Goal: Task Accomplishment & Management: Use online tool/utility

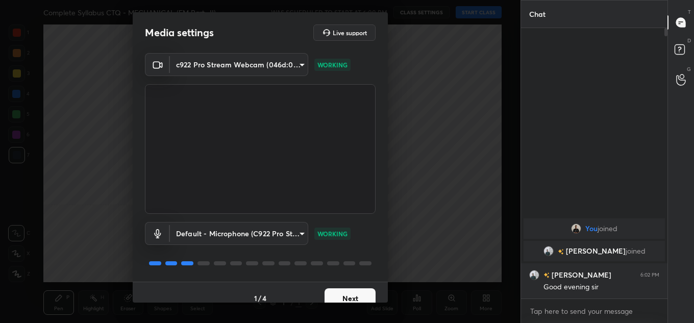
scroll to position [12, 0]
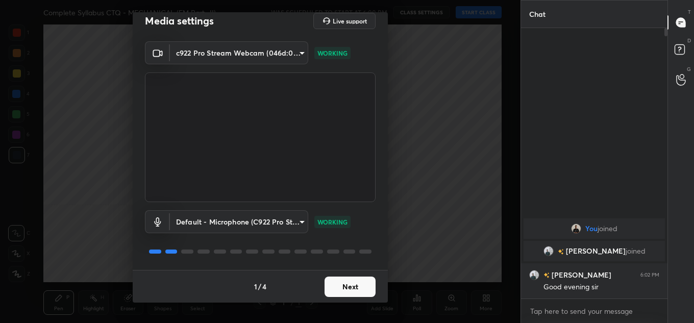
click at [344, 290] on button "Next" at bounding box center [349, 287] width 51 height 20
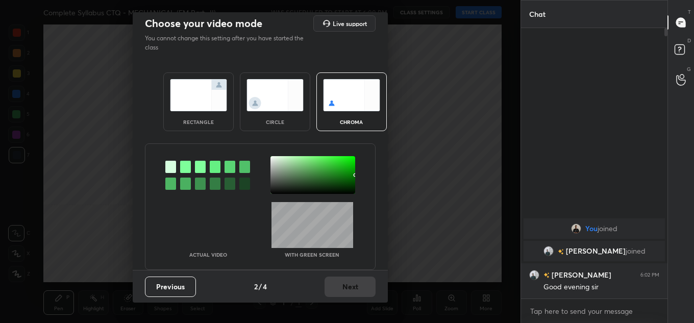
scroll to position [0, 0]
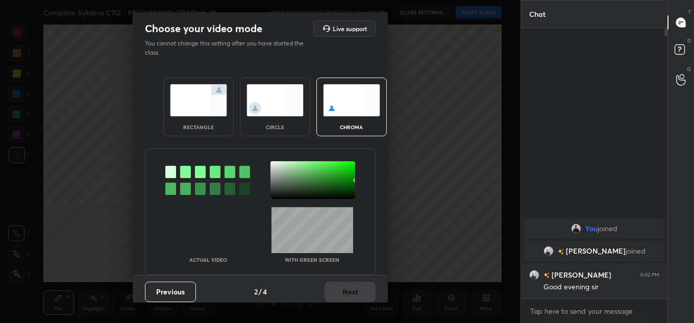
click at [174, 118] on div "rectangle" at bounding box center [198, 107] width 70 height 59
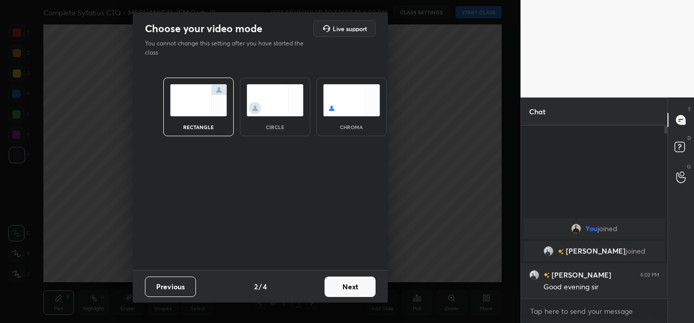
click at [358, 277] on button "Next" at bounding box center [349, 287] width 51 height 20
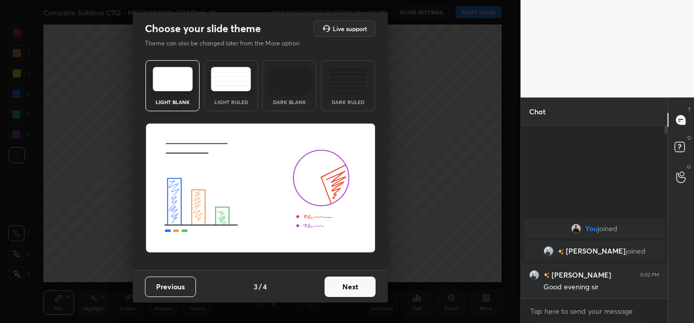
click at [374, 288] on button "Next" at bounding box center [349, 287] width 51 height 20
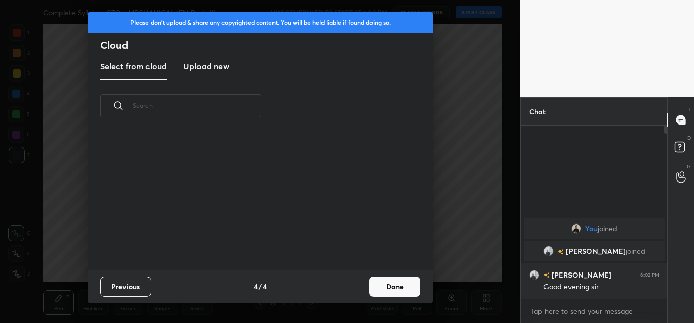
click at [378, 286] on button "Done" at bounding box center [394, 287] width 51 height 20
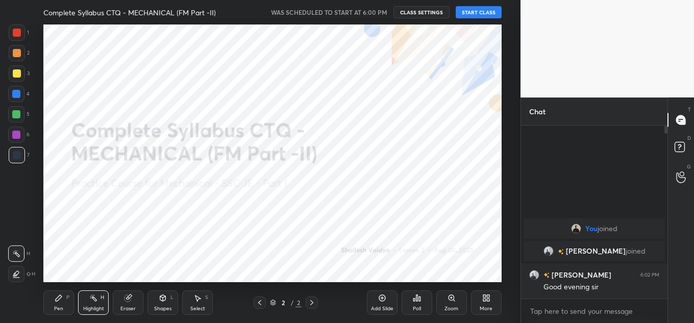
click at [477, 21] on div "Complete Syllabus CTQ - MECHANICAL (FM Part -II) WAS SCHEDULED TO START AT 6:00…" at bounding box center [272, 12] width 458 height 24
click at [479, 15] on button "START CLASS" at bounding box center [479, 12] width 46 height 12
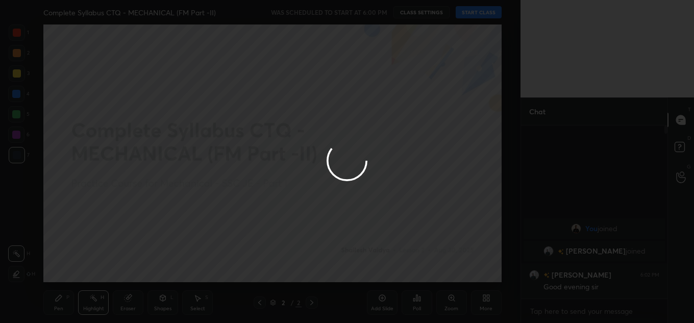
type textarea "x"
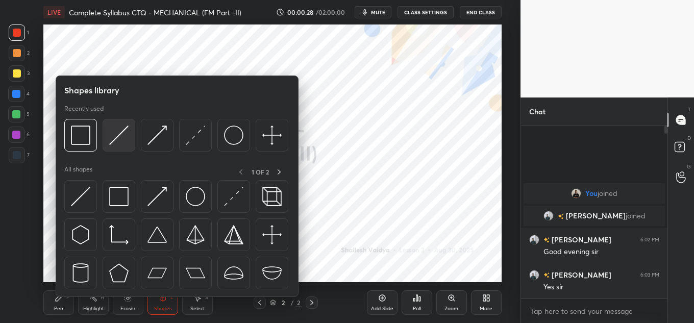
click at [118, 133] on img at bounding box center [118, 135] width 19 height 19
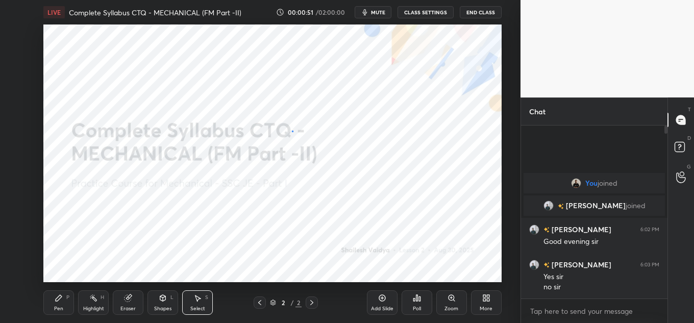
drag, startPoint x: 292, startPoint y: 131, endPoint x: 298, endPoint y: 148, distance: 18.9
click at [297, 148] on div "0 ° Undo Copy Duplicate Duplicate to new slide Delete" at bounding box center [272, 153] width 458 height 258
click at [290, 141] on div "0 ° Undo Copy Duplicate Duplicate to new slide Delete" at bounding box center [272, 153] width 458 height 258
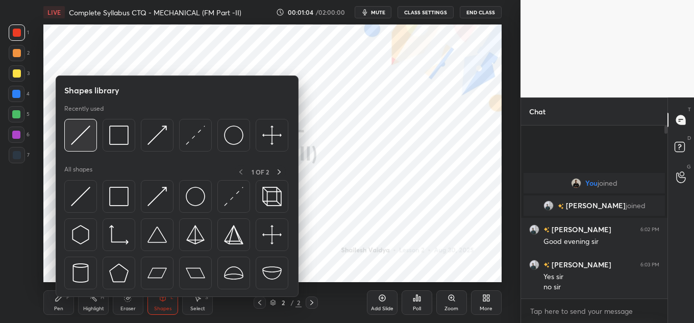
click at [86, 127] on img at bounding box center [80, 135] width 19 height 19
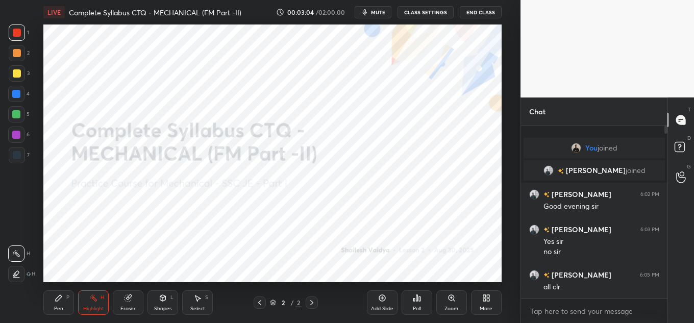
click at [489, 304] on div "More" at bounding box center [486, 302] width 31 height 24
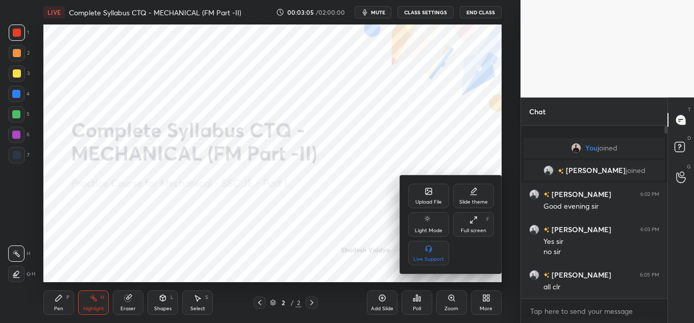
click at [440, 198] on div "Upload File" at bounding box center [428, 196] width 41 height 24
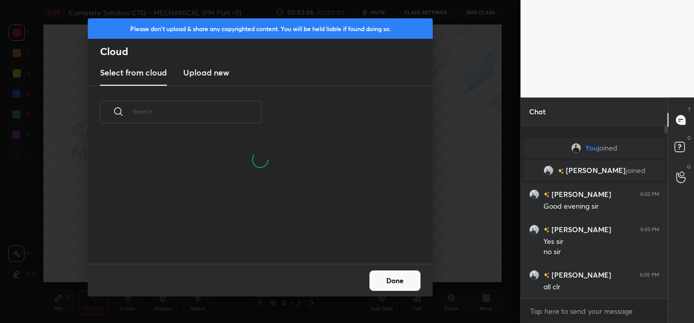
click at [207, 68] on h3 "Upload new" at bounding box center [206, 72] width 46 height 12
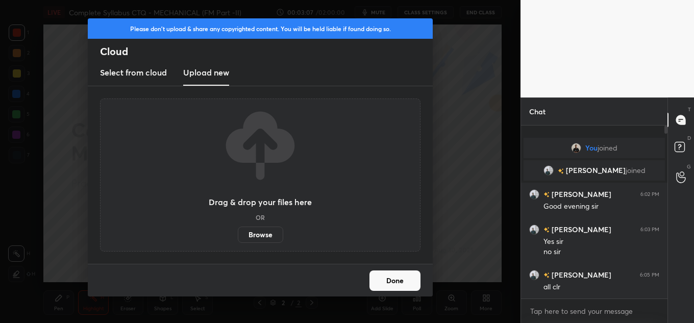
click at [262, 232] on label "Browse" at bounding box center [260, 235] width 45 height 16
click at [238, 232] on input "Browse" at bounding box center [238, 235] width 0 height 16
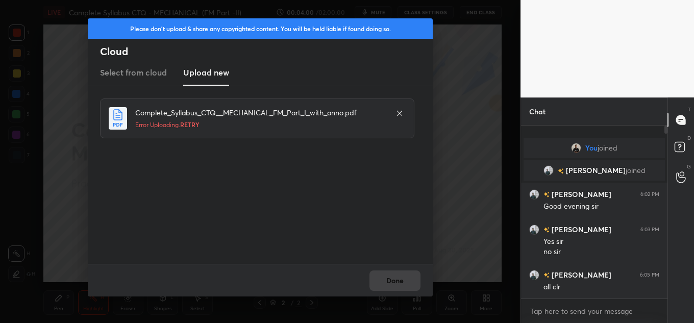
click at [195, 121] on span "RETRY" at bounding box center [189, 124] width 19 height 8
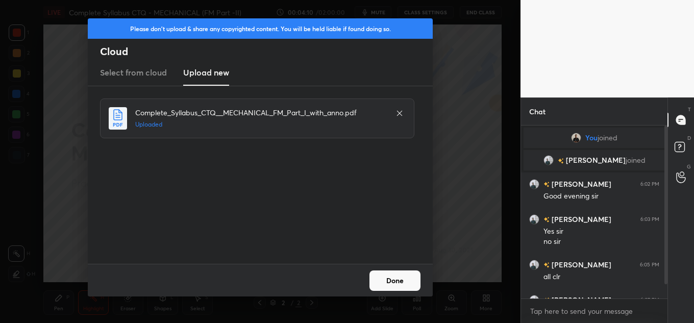
scroll to position [25, 0]
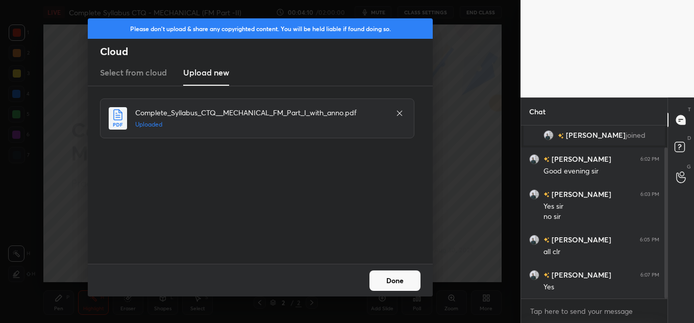
drag, startPoint x: 666, startPoint y: 276, endPoint x: 668, endPoint y: 286, distance: 10.3
click at [666, 286] on div at bounding box center [665, 222] width 3 height 151
click at [399, 279] on button "Done" at bounding box center [394, 280] width 51 height 20
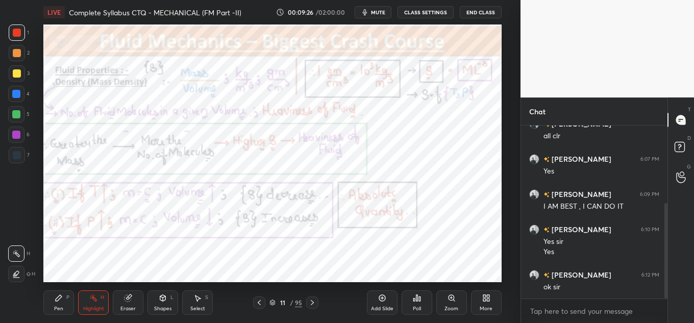
scroll to position [165, 0]
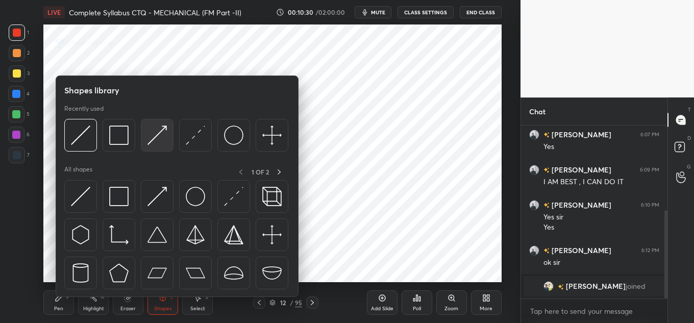
click at [162, 141] on img at bounding box center [156, 135] width 19 height 19
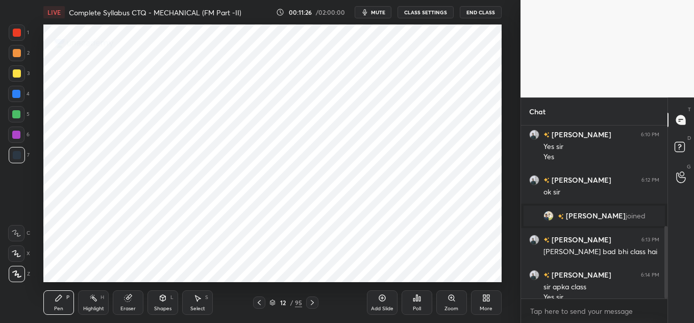
scroll to position [240, 0]
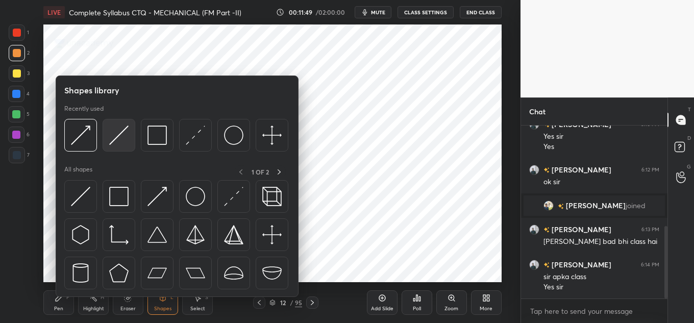
click at [115, 129] on img at bounding box center [118, 135] width 19 height 19
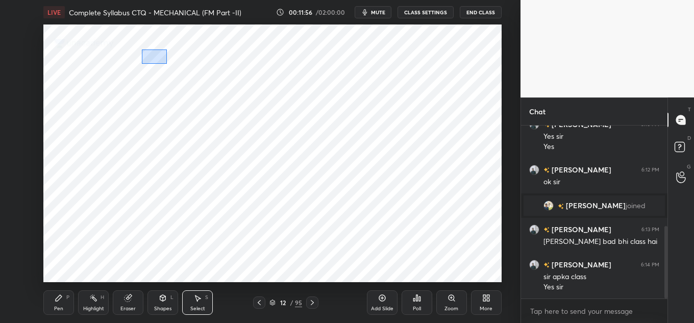
drag, startPoint x: 146, startPoint y: 52, endPoint x: 172, endPoint y: 64, distance: 29.2
click at [173, 65] on div "0 ° Undo Copy Duplicate Duplicate to new slide Delete" at bounding box center [272, 153] width 458 height 258
click at [162, 58] on div "0 ° Undo Copy Duplicate Duplicate to new slide Delete" at bounding box center [272, 153] width 458 height 258
drag, startPoint x: 176, startPoint y: 44, endPoint x: 209, endPoint y: 56, distance: 35.3
click at [224, 63] on div "0 ° Undo Copy Duplicate Duplicate to new slide Delete" at bounding box center [272, 153] width 458 height 258
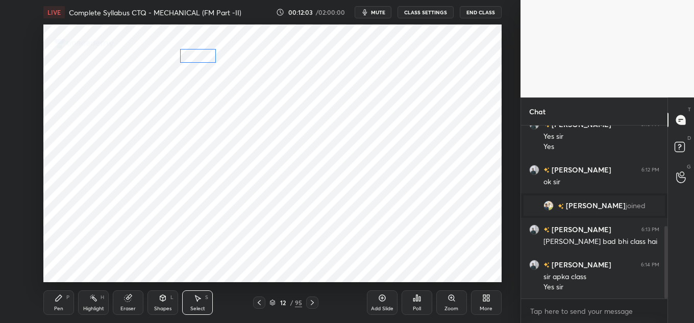
click at [209, 58] on div "0 ° Undo Copy Duplicate Duplicate to new slide Delete" at bounding box center [272, 153] width 458 height 258
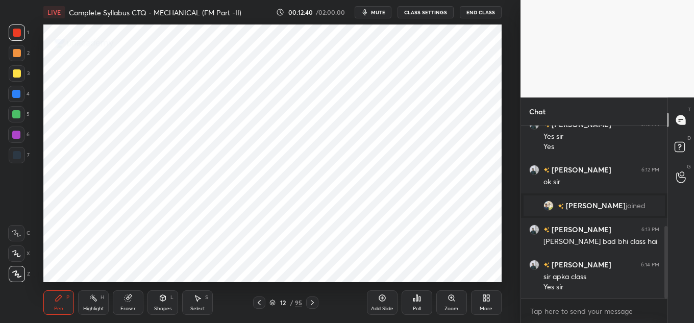
click at [369, 14] on icon "button" at bounding box center [365, 12] width 8 height 8
click at [368, 22] on div "LIVE Complete Syllabus CTQ - MECHANICAL (FM Part -II) 00:12:41 / 02:00:00 unmut…" at bounding box center [272, 12] width 458 height 24
click at [373, 15] on span "unmute" at bounding box center [377, 12] width 22 height 7
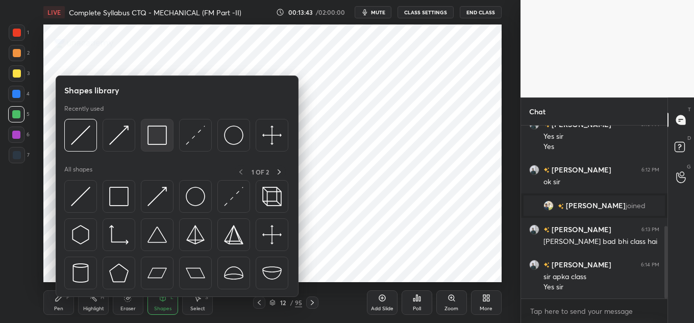
click at [161, 128] on img at bounding box center [156, 135] width 19 height 19
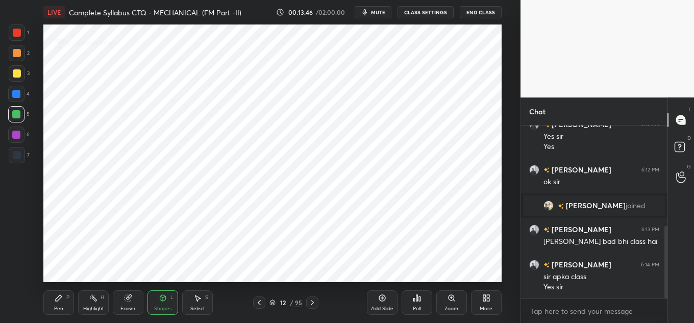
click at [422, 17] on button "CLASS SETTINGS" at bounding box center [425, 12] width 56 height 12
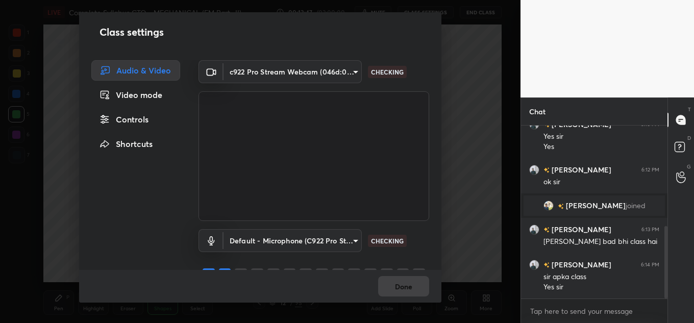
scroll to position [22, 0]
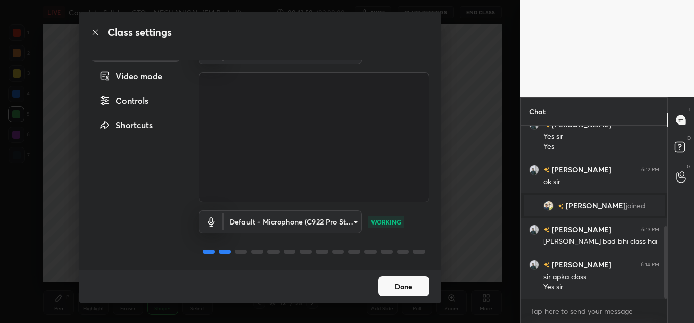
click at [412, 289] on button "Done" at bounding box center [403, 286] width 51 height 20
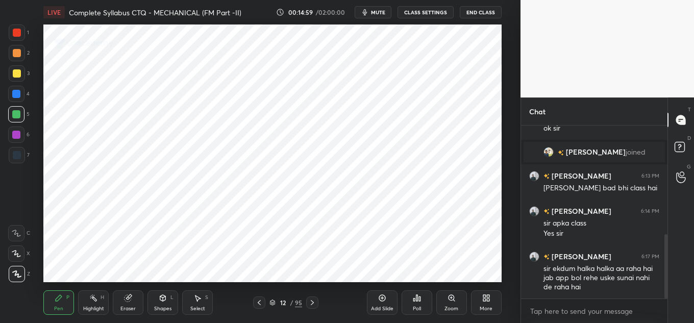
scroll to position [329, 0]
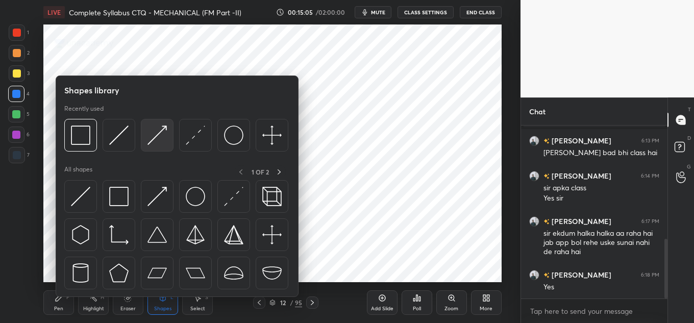
click at [160, 126] on div at bounding box center [157, 135] width 33 height 33
click at [73, 141] on img at bounding box center [80, 135] width 19 height 19
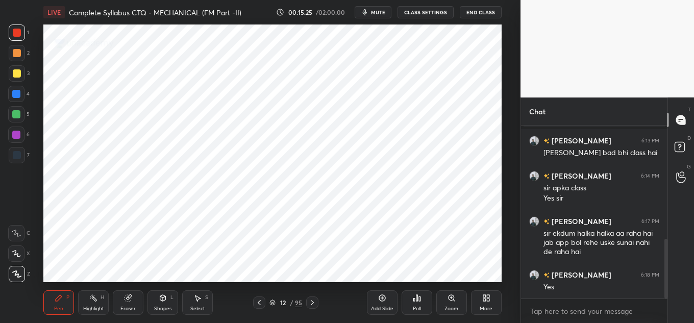
scroll to position [339, 0]
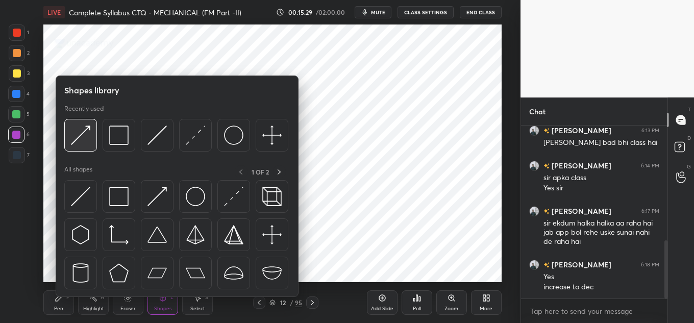
click at [88, 136] on img at bounding box center [80, 135] width 19 height 19
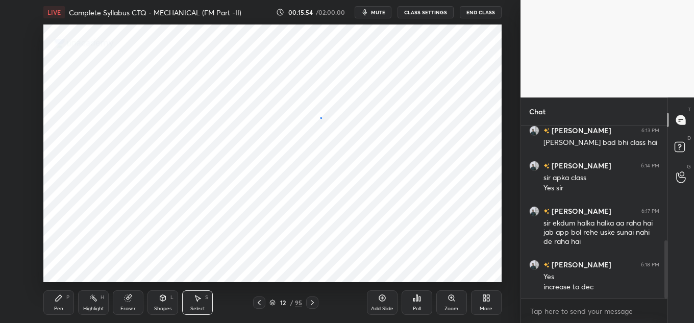
click at [326, 127] on div "0 ° Undo Copy Duplicate Duplicate to new slide Delete" at bounding box center [272, 153] width 458 height 258
drag, startPoint x: 305, startPoint y: 112, endPoint x: 297, endPoint y: 134, distance: 23.6
click at [297, 135] on div "0 ° Undo Copy Paste here Duplicate Duplicate to new slide Delete" at bounding box center [272, 153] width 458 height 258
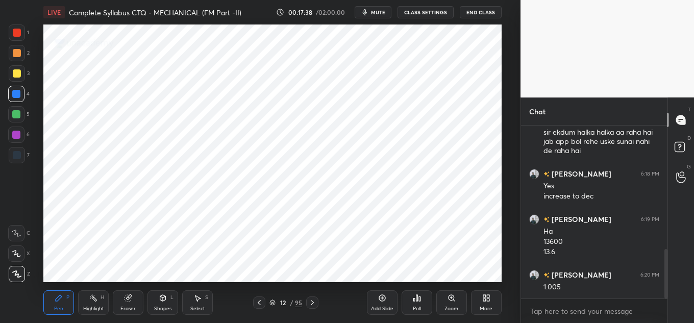
scroll to position [440, 0]
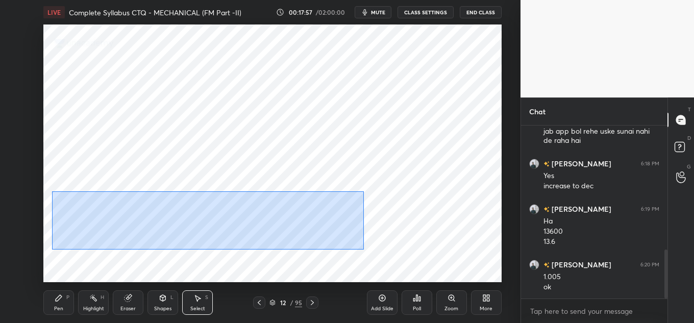
drag, startPoint x: 52, startPoint y: 191, endPoint x: 357, endPoint y: 239, distance: 308.8
click at [358, 241] on div "0 ° Undo Copy Paste here Duplicate Duplicate to new slide Delete" at bounding box center [272, 153] width 458 height 258
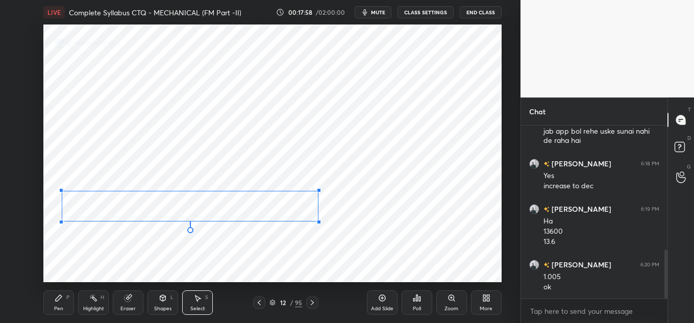
drag, startPoint x: 321, startPoint y: 222, endPoint x: 308, endPoint y: 217, distance: 14.5
click at [317, 220] on div at bounding box center [319, 222] width 4 height 4
drag, startPoint x: 299, startPoint y: 205, endPoint x: 267, endPoint y: 203, distance: 32.7
click at [265, 204] on div "0 ° Undo Copy Paste here Duplicate Duplicate to new slide Delete" at bounding box center [272, 153] width 458 height 258
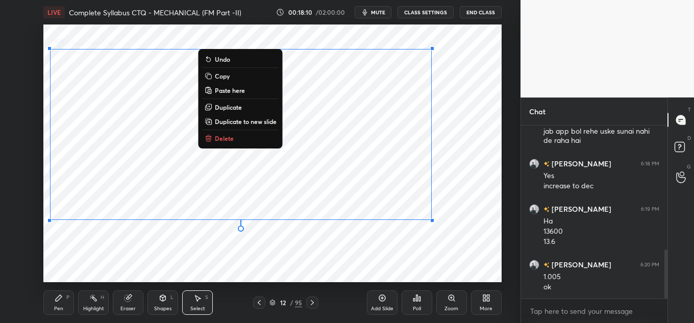
drag, startPoint x: 48, startPoint y: 37, endPoint x: 470, endPoint y: 231, distance: 464.3
click at [501, 261] on div "0 ° Undo Copy Paste here Duplicate Duplicate to new slide Delete" at bounding box center [272, 153] width 458 height 258
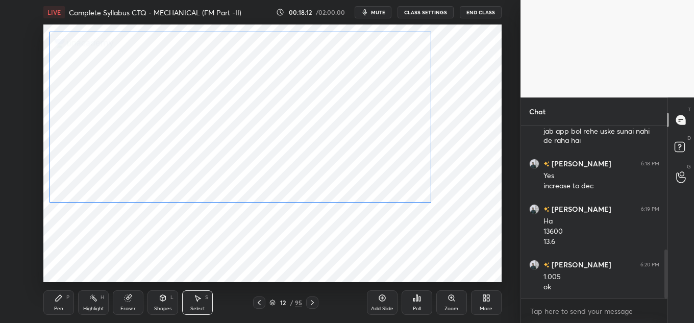
drag, startPoint x: 339, startPoint y: 157, endPoint x: 338, endPoint y: 138, distance: 18.9
click at [338, 140] on div "0 ° Undo Copy Paste here Duplicate Duplicate to new slide Delete" at bounding box center [272, 153] width 458 height 258
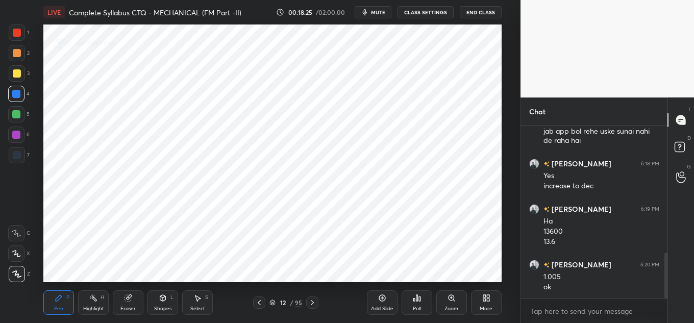
scroll to position [475, 0]
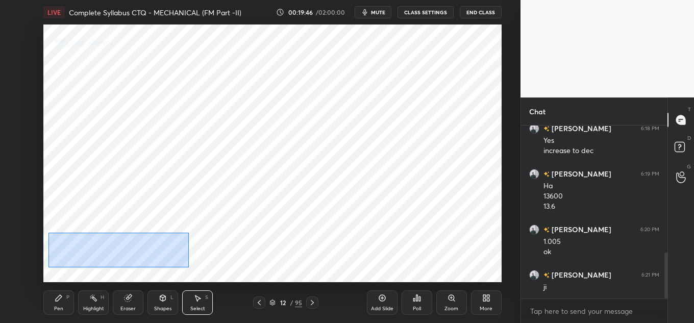
drag, startPoint x: 112, startPoint y: 258, endPoint x: 195, endPoint y: 266, distance: 83.5
click at [194, 268] on div "0 ° Undo Copy Paste here Duplicate Duplicate to new slide Delete" at bounding box center [272, 153] width 458 height 258
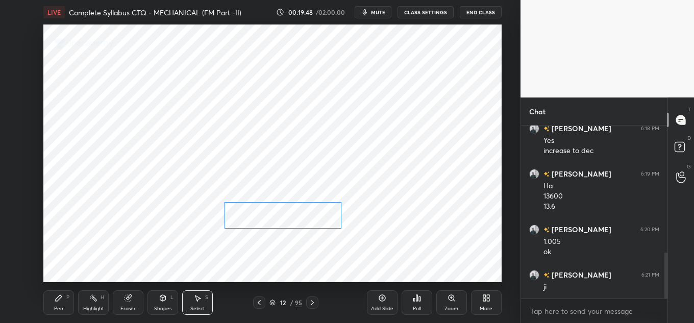
drag, startPoint x: 147, startPoint y: 247, endPoint x: 311, endPoint y: 216, distance: 166.2
click at [311, 216] on div "0 ° Undo Copy Paste here Duplicate Duplicate to new slide Delete" at bounding box center [272, 153] width 458 height 258
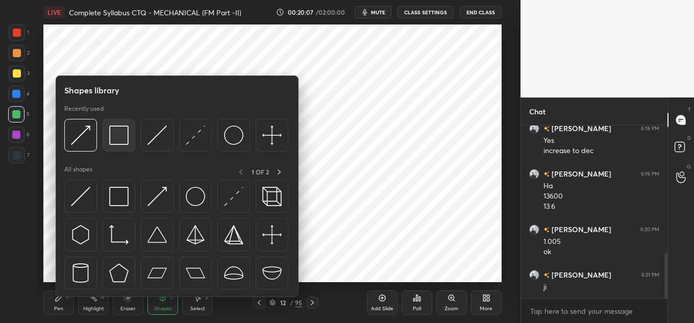
click at [124, 136] on img at bounding box center [118, 135] width 19 height 19
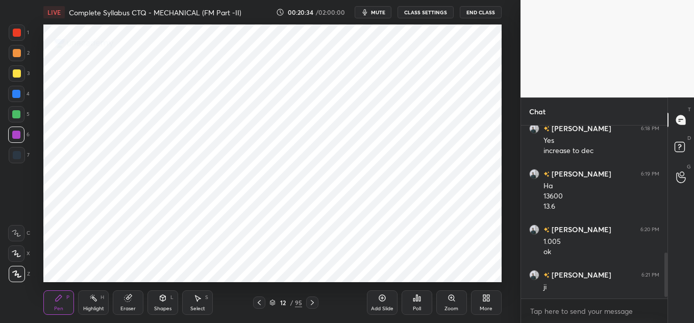
scroll to position [170, 143]
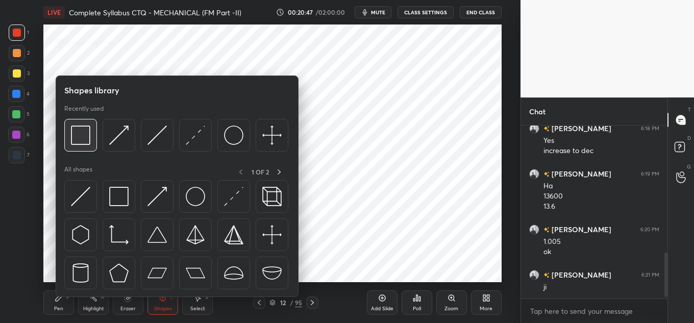
click at [71, 137] on img at bounding box center [80, 135] width 19 height 19
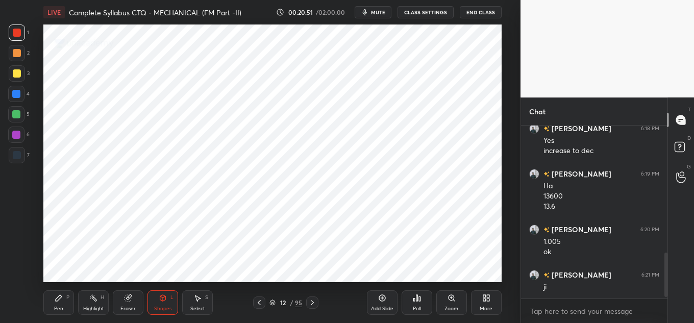
click at [95, 302] on div "Highlight H" at bounding box center [93, 302] width 31 height 24
click at [381, 300] on icon at bounding box center [382, 298] width 8 height 8
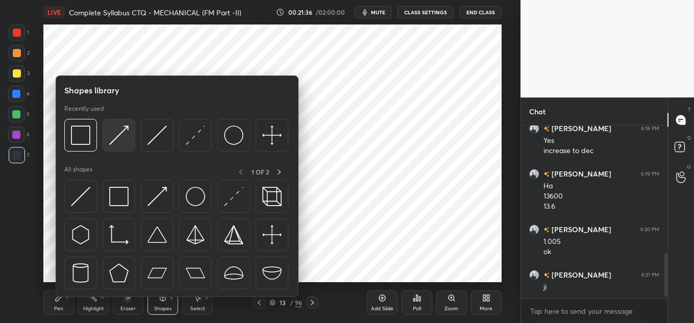
click at [124, 133] on img at bounding box center [118, 135] width 19 height 19
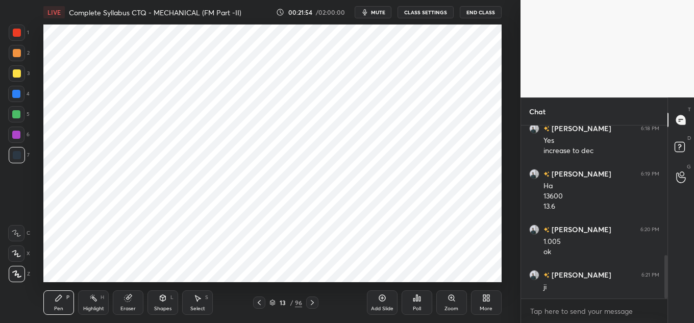
scroll to position [520, 0]
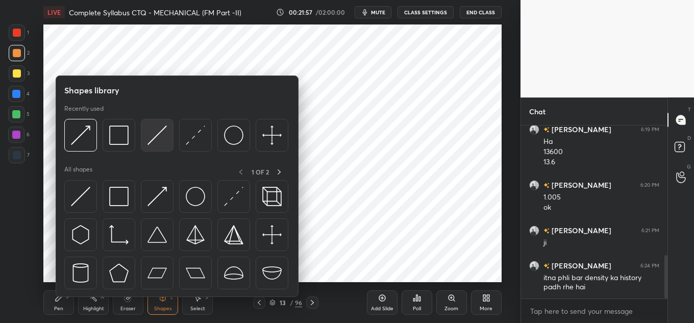
click at [152, 140] on img at bounding box center [156, 135] width 19 height 19
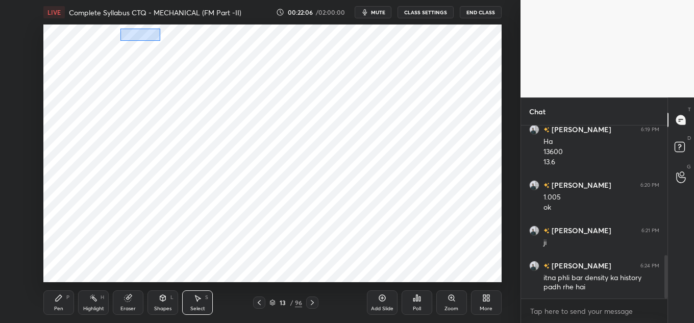
drag, startPoint x: 120, startPoint y: 28, endPoint x: 160, endPoint y: 39, distance: 40.9
click at [163, 41] on div "0 ° Undo Copy Paste here Duplicate Duplicate to new slide Delete" at bounding box center [272, 153] width 458 height 258
click at [151, 39] on div "0 ° Undo Copy Paste here Duplicate Duplicate to new slide Delete" at bounding box center [272, 153] width 458 height 258
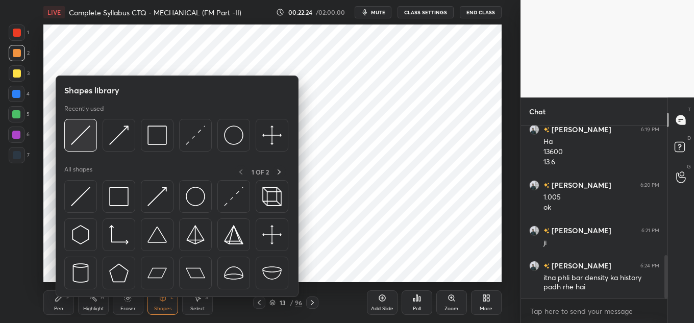
click at [80, 133] on img at bounding box center [80, 135] width 19 height 19
click at [89, 133] on img at bounding box center [80, 135] width 19 height 19
click at [154, 138] on img at bounding box center [156, 135] width 19 height 19
click at [79, 138] on img at bounding box center [80, 135] width 19 height 19
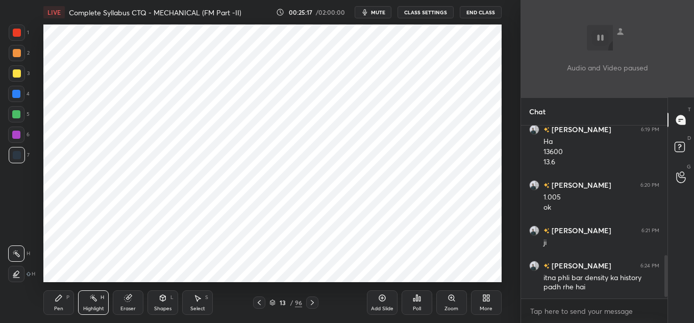
scroll to position [555, 0]
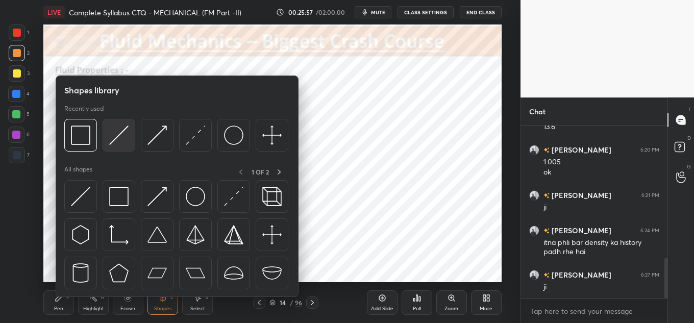
click at [116, 137] on img at bounding box center [118, 135] width 19 height 19
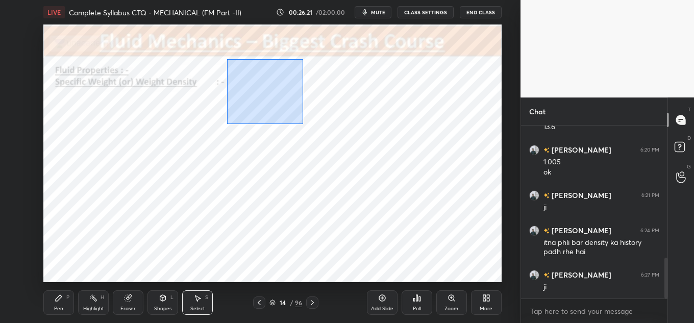
drag, startPoint x: 227, startPoint y: 59, endPoint x: 306, endPoint y: 119, distance: 99.0
click at [307, 123] on div "0 ° Undo Copy Paste here Duplicate Duplicate to new slide Delete" at bounding box center [272, 153] width 458 height 258
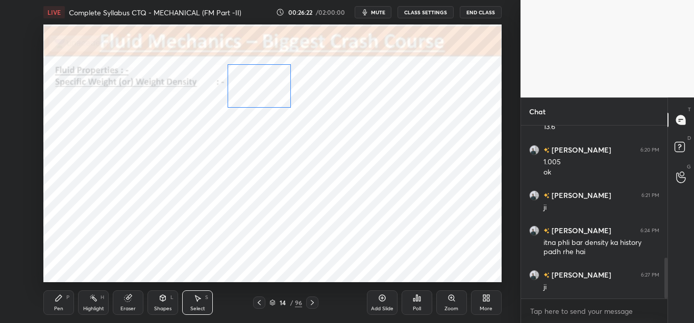
click at [273, 87] on div "0 ° Undo Copy Paste here Duplicate Duplicate to new slide Delete" at bounding box center [272, 153] width 458 height 258
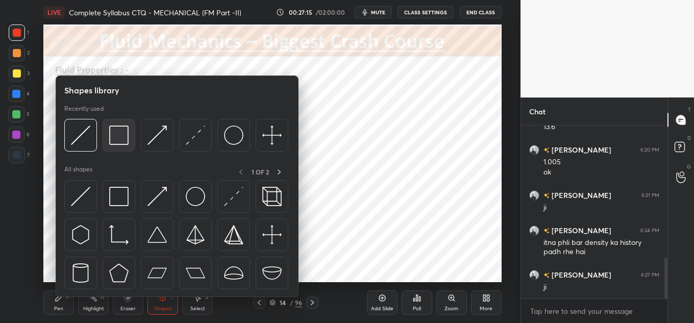
click at [117, 132] on img at bounding box center [118, 135] width 19 height 19
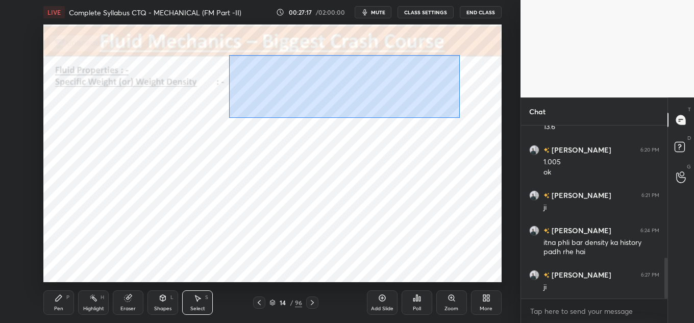
drag, startPoint x: 246, startPoint y: 87, endPoint x: 438, endPoint y: 103, distance: 192.0
click at [460, 117] on div "0 ° Undo Copy Paste here Duplicate Duplicate to new slide Delete" at bounding box center [272, 153] width 458 height 258
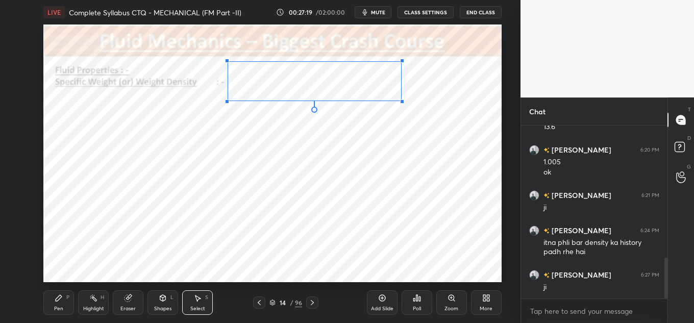
drag, startPoint x: 432, startPoint y: 109, endPoint x: 387, endPoint y: 94, distance: 46.8
click at [396, 101] on div "0 ° Undo Copy Paste here Duplicate Duplicate to new slide Delete" at bounding box center [272, 153] width 458 height 258
click at [380, 89] on div "0 ° Undo Copy Paste here Duplicate Duplicate to new slide Delete" at bounding box center [272, 153] width 458 height 258
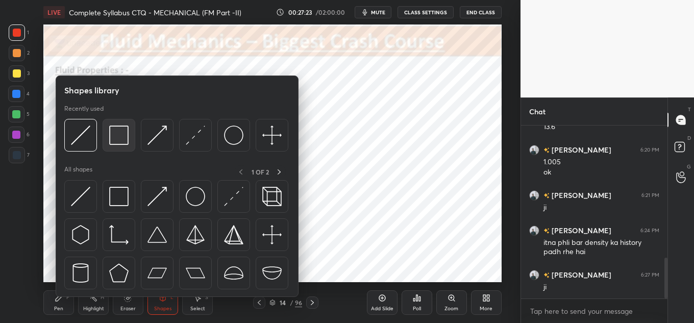
click at [118, 133] on img at bounding box center [118, 135] width 19 height 19
click at [146, 123] on div at bounding box center [157, 135] width 33 height 33
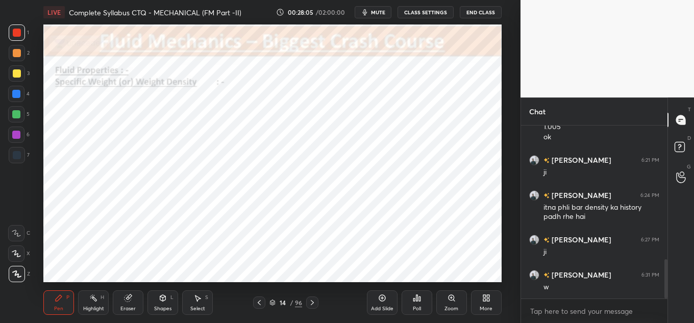
scroll to position [149, 143]
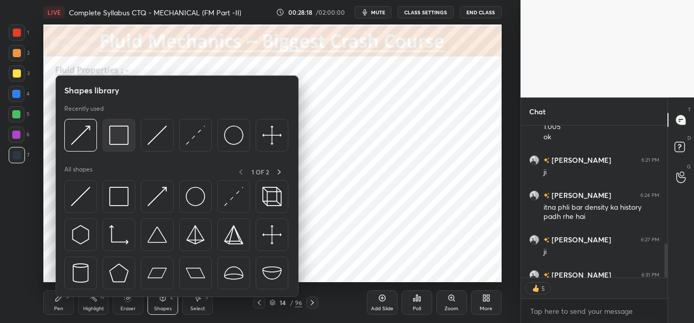
click at [128, 136] on img at bounding box center [118, 135] width 19 height 19
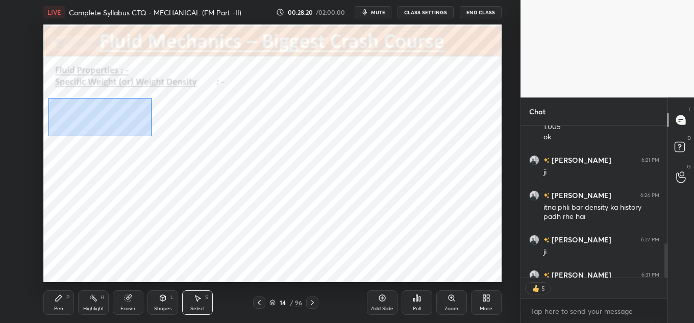
drag, startPoint x: 111, startPoint y: 132, endPoint x: 111, endPoint y: 118, distance: 13.3
click at [148, 134] on div "0 ° Undo Copy Paste here Duplicate Duplicate to new slide Delete" at bounding box center [272, 153] width 458 height 258
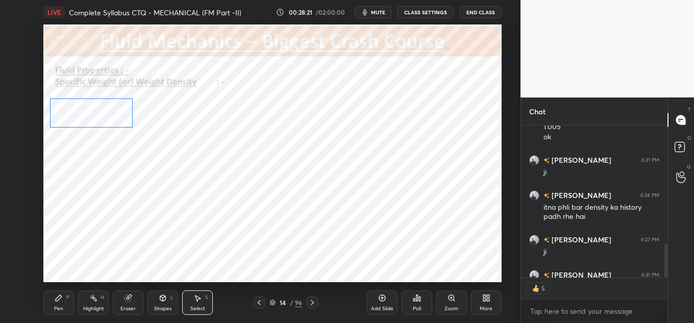
click at [109, 114] on div "0 ° Undo Copy Paste here Duplicate Duplicate to new slide Delete" at bounding box center [272, 153] width 458 height 258
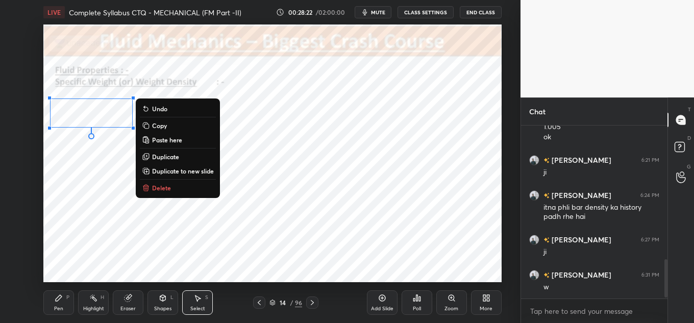
scroll to position [590, 0]
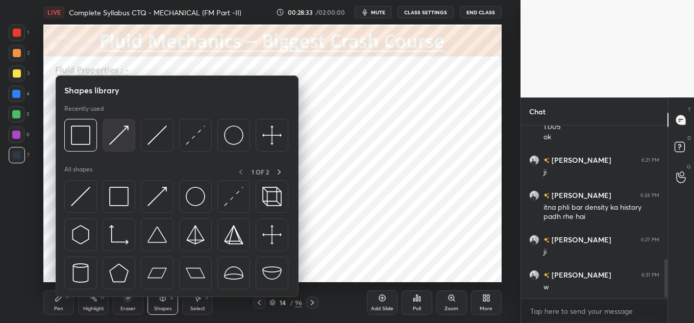
click at [113, 135] on img at bounding box center [118, 135] width 19 height 19
click at [76, 133] on img at bounding box center [80, 135] width 19 height 19
click at [84, 128] on img at bounding box center [80, 135] width 19 height 19
click at [95, 132] on div at bounding box center [80, 135] width 33 height 33
click at [70, 131] on div at bounding box center [80, 135] width 33 height 33
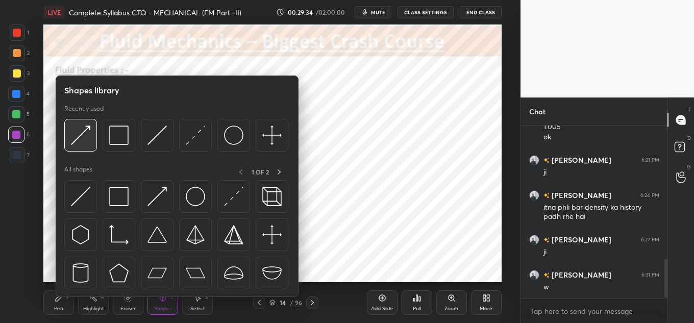
click at [73, 127] on img at bounding box center [80, 135] width 19 height 19
click at [92, 137] on div at bounding box center [80, 135] width 33 height 33
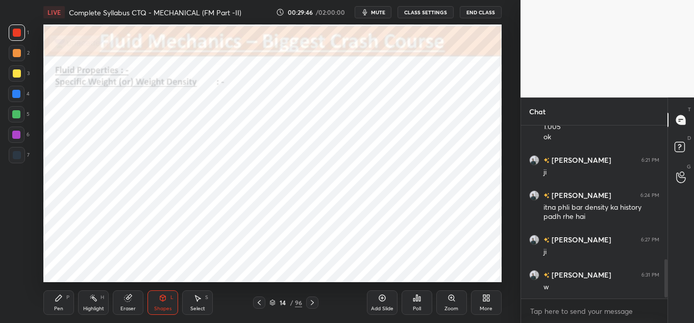
click at [380, 12] on span "mute" at bounding box center [378, 12] width 14 height 7
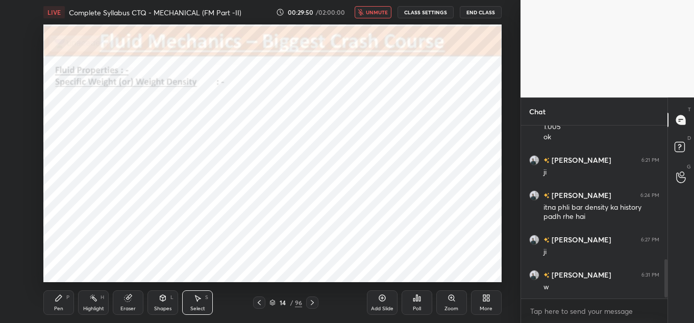
scroll to position [149, 143]
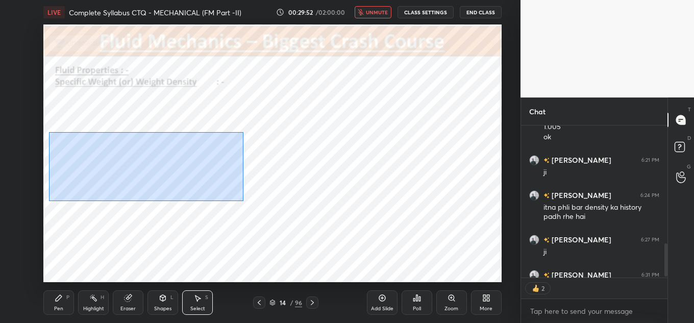
drag, startPoint x: 51, startPoint y: 133, endPoint x: 223, endPoint y: 188, distance: 180.9
click at [249, 198] on div "0 ° Undo Copy Paste here Duplicate Duplicate to new slide Delete" at bounding box center [272, 153] width 458 height 258
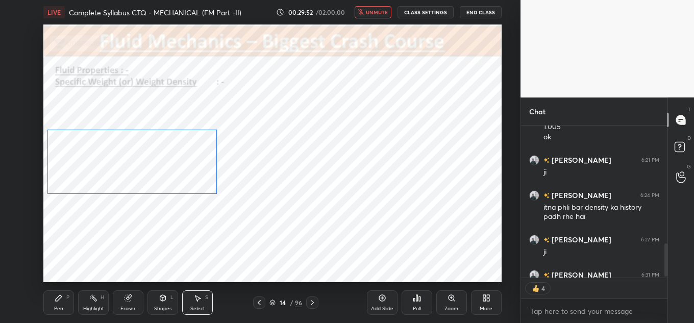
click at [187, 172] on div "0 ° Undo Copy Paste here Duplicate Duplicate to new slide Delete" at bounding box center [272, 153] width 458 height 258
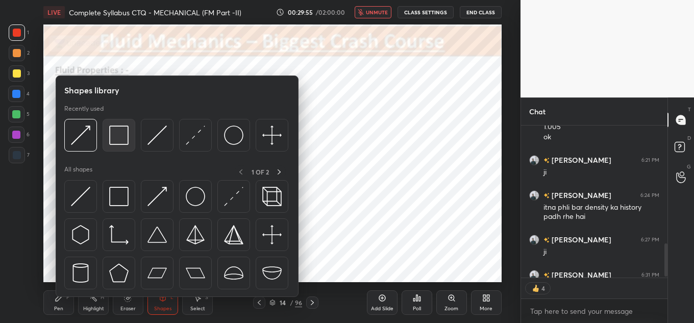
click at [111, 131] on img at bounding box center [118, 135] width 19 height 19
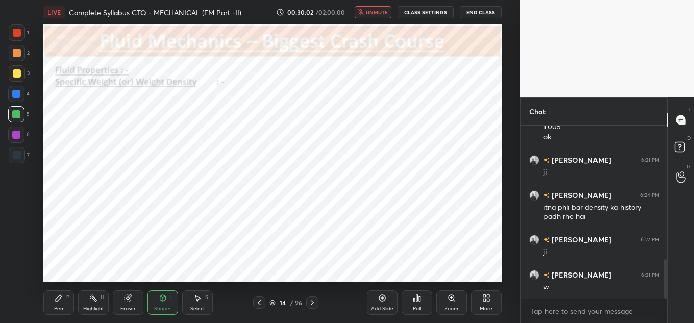
scroll to position [4, 4]
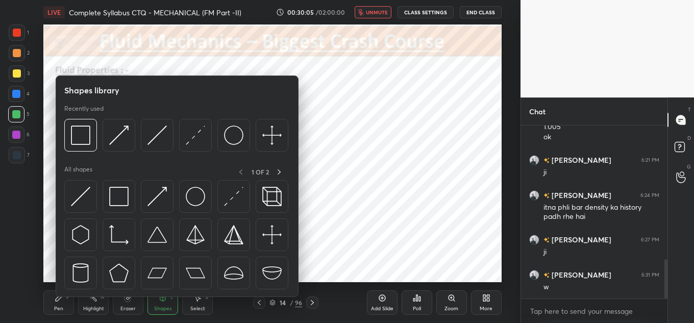
click at [138, 136] on div at bounding box center [176, 138] width 224 height 38
click at [149, 138] on img at bounding box center [156, 135] width 19 height 19
click at [157, 128] on img at bounding box center [156, 135] width 19 height 19
click at [87, 139] on img at bounding box center [80, 135] width 19 height 19
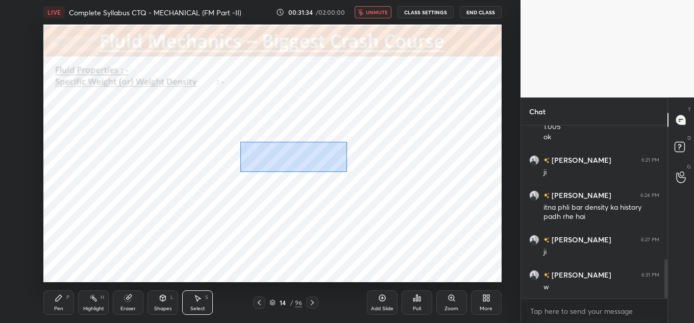
drag, startPoint x: 326, startPoint y: 170, endPoint x: 325, endPoint y: 161, distance: 9.2
click at [355, 172] on div "0 ° Undo Copy Paste here Duplicate Duplicate to new slide Delete" at bounding box center [272, 153] width 458 height 258
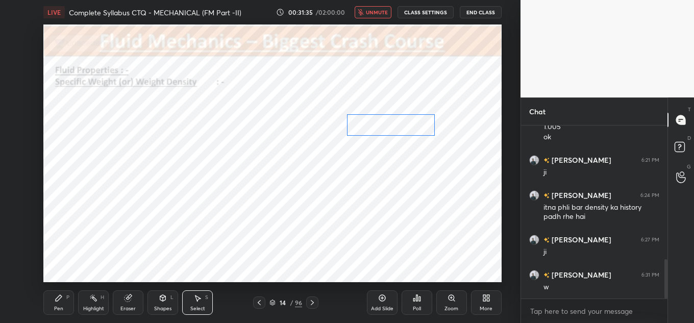
drag, startPoint x: 298, startPoint y: 150, endPoint x: 402, endPoint y: 122, distance: 106.7
click at [402, 122] on div "0 ° Undo Copy Paste here Duplicate Duplicate to new slide Delete" at bounding box center [272, 153] width 458 height 258
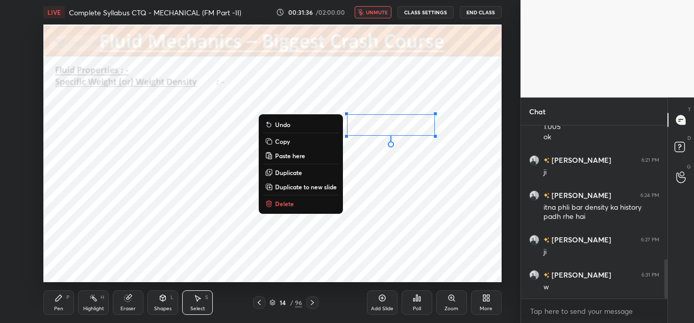
click at [385, 185] on div "0 ° Undo Copy Paste here Duplicate Duplicate to new slide Delete" at bounding box center [272, 153] width 458 height 258
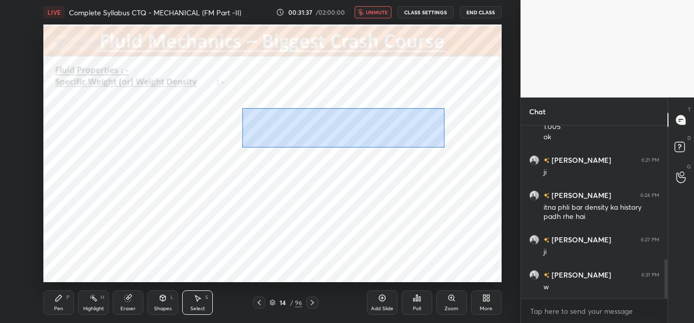
drag, startPoint x: 242, startPoint y: 108, endPoint x: 422, endPoint y: 134, distance: 182.0
click at [462, 142] on div "0 ° Undo Copy Paste here Duplicate Duplicate to new slide Delete" at bounding box center [272, 153] width 458 height 258
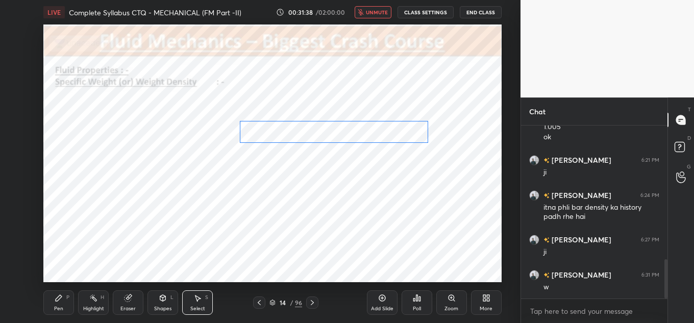
drag, startPoint x: 398, startPoint y: 127, endPoint x: 392, endPoint y: 134, distance: 9.7
click at [392, 134] on div "0 ° Undo Copy Paste here Duplicate Duplicate to new slide Delete" at bounding box center [272, 153] width 458 height 258
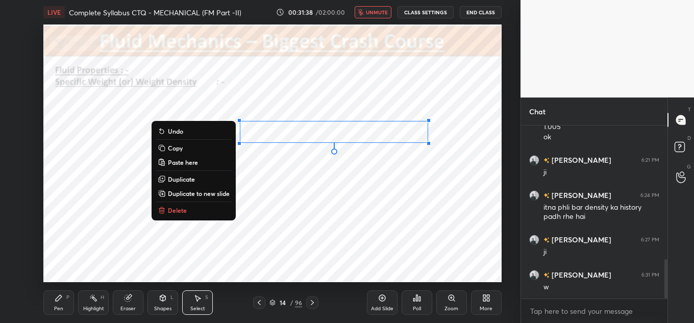
click at [398, 178] on div "0 ° Undo Copy Paste here Duplicate Duplicate to new slide Delete" at bounding box center [272, 153] width 458 height 258
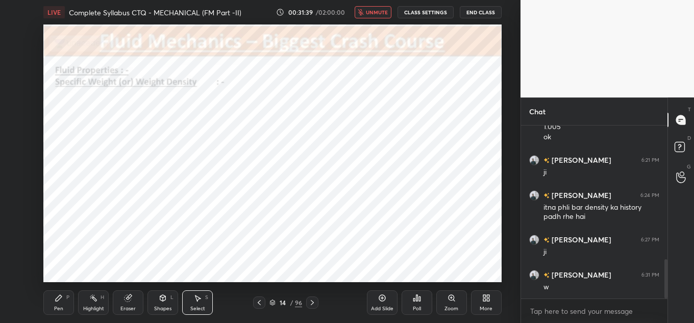
click at [371, 14] on span "unmute" at bounding box center [377, 12] width 22 height 7
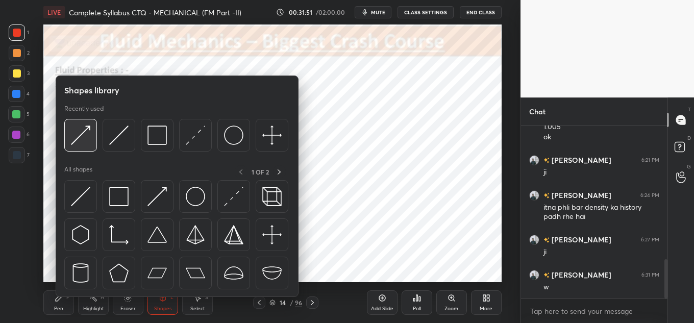
click at [90, 131] on div at bounding box center [80, 135] width 33 height 33
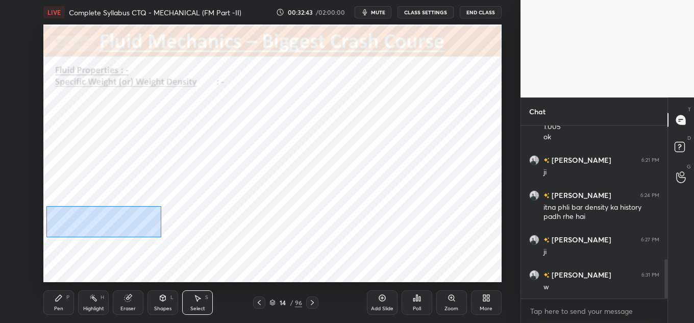
drag, startPoint x: 46, startPoint y: 206, endPoint x: 167, endPoint y: 233, distance: 123.3
click at [167, 238] on div "0 ° Undo Copy Paste here Duplicate Duplicate to new slide Delete" at bounding box center [272, 153] width 458 height 258
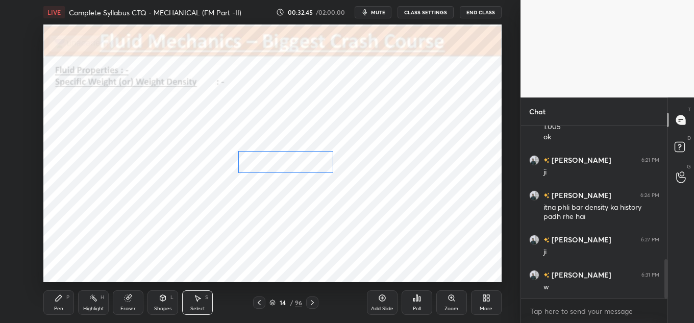
drag, startPoint x: 138, startPoint y: 212, endPoint x: 311, endPoint y: 163, distance: 180.4
click at [309, 163] on div "0 ° Undo Copy Paste here Duplicate Duplicate to new slide Delete" at bounding box center [272, 153] width 458 height 258
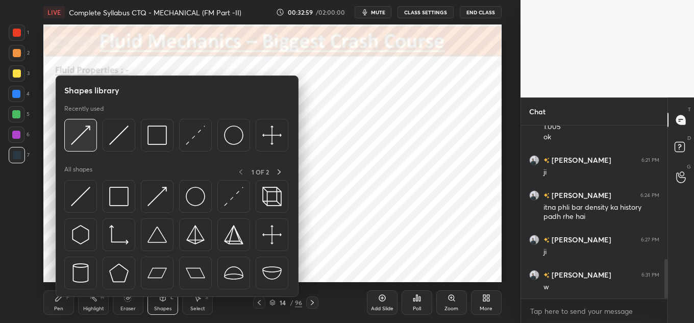
click at [82, 137] on img at bounding box center [80, 135] width 19 height 19
click at [160, 138] on img at bounding box center [156, 135] width 19 height 19
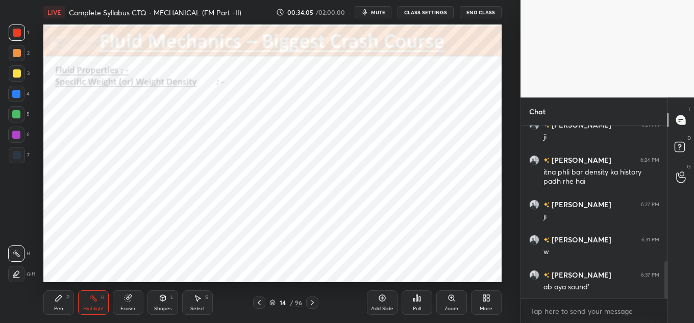
scroll to position [149, 143]
type textarea "x"
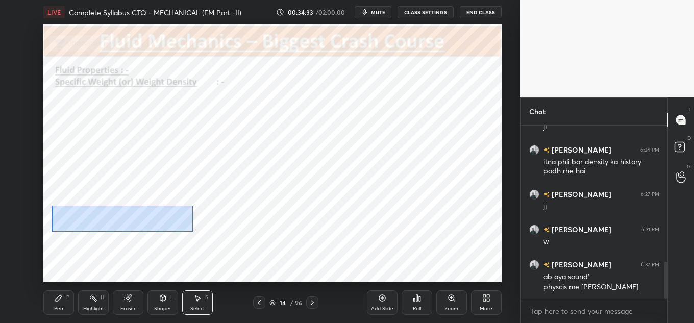
drag, startPoint x: 96, startPoint y: 214, endPoint x: 198, endPoint y: 232, distance: 104.1
click at [198, 233] on div "0 ° Undo Copy Paste here Duplicate Duplicate to new slide Delete" at bounding box center [272, 153] width 458 height 258
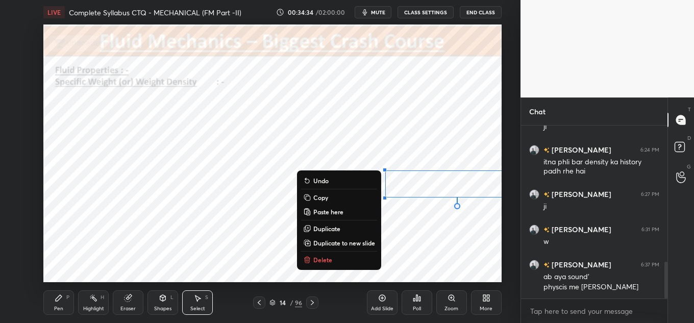
drag, startPoint x: 352, startPoint y: 210, endPoint x: 459, endPoint y: 178, distance: 111.4
click at [466, 158] on div "0 ° Undo Copy Paste here Duplicate Duplicate to new slide Delete" at bounding box center [272, 153] width 458 height 258
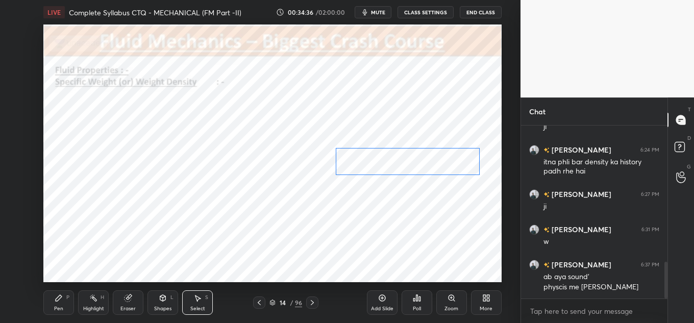
scroll to position [671, 0]
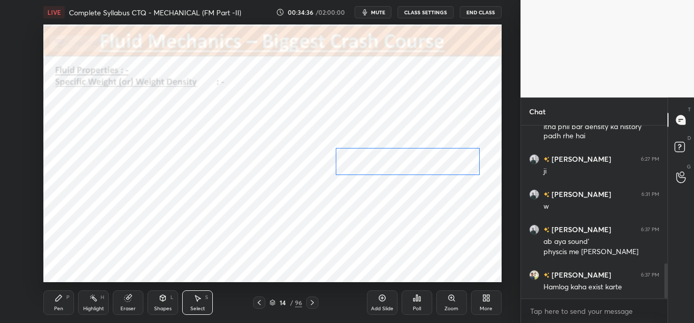
drag, startPoint x: 434, startPoint y: 180, endPoint x: 410, endPoint y: 169, distance: 26.3
click at [410, 169] on div "0 ° Undo Copy Paste here Duplicate Duplicate to new slide Delete" at bounding box center [272, 153] width 458 height 258
drag, startPoint x: 411, startPoint y: 168, endPoint x: 427, endPoint y: 185, distance: 23.1
click at [416, 171] on div "0 ° Undo Copy Paste here Duplicate Duplicate to new slide Delete" at bounding box center [272, 153] width 458 height 258
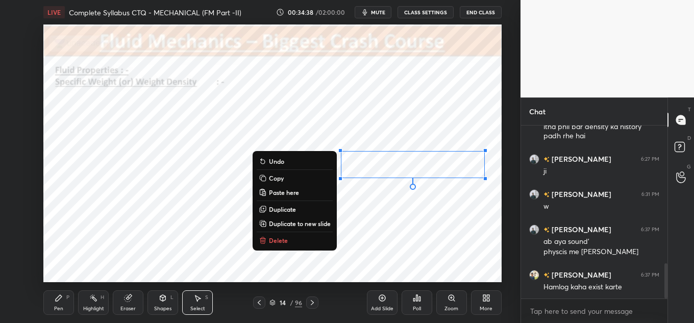
click at [436, 204] on div "0 ° Undo Copy Paste here Duplicate Duplicate to new slide Delete" at bounding box center [272, 153] width 458 height 258
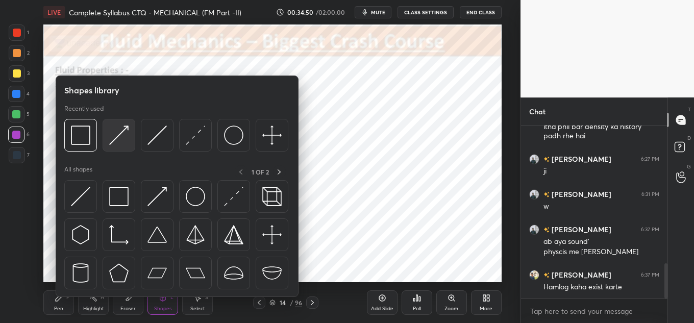
click at [117, 137] on img at bounding box center [118, 135] width 19 height 19
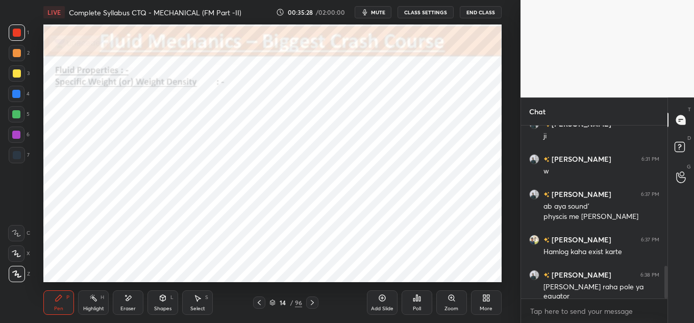
scroll to position [741, 0]
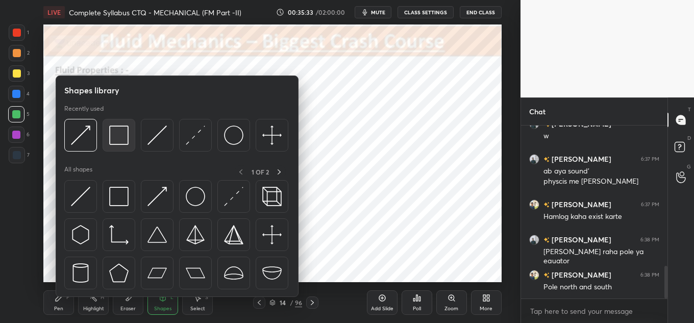
click at [123, 141] on img at bounding box center [118, 135] width 19 height 19
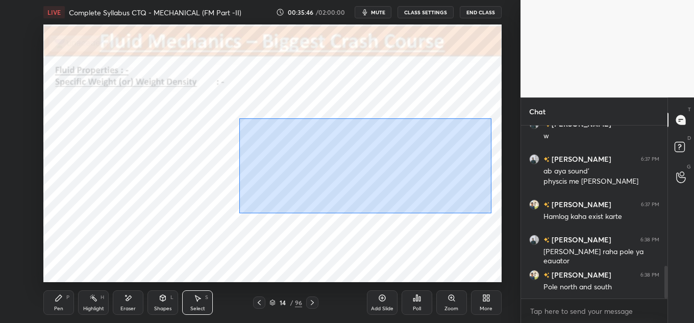
drag, startPoint x: 239, startPoint y: 118, endPoint x: 488, endPoint y: 211, distance: 265.2
click at [489, 212] on div "0 ° Undo Copy Paste here Duplicate Duplicate to new slide Delete" at bounding box center [272, 153] width 458 height 258
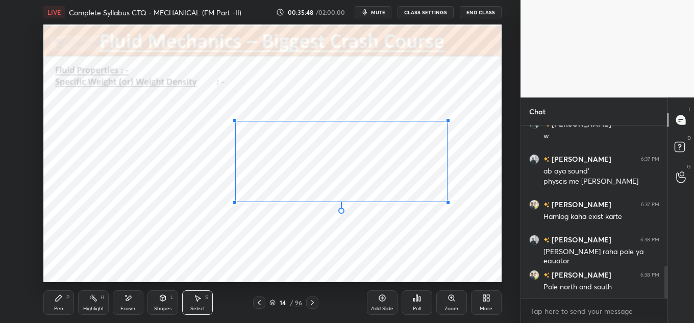
drag, startPoint x: 484, startPoint y: 215, endPoint x: 450, endPoint y: 196, distance: 39.0
click at [454, 197] on div "0 ° Undo Copy Paste here Duplicate Duplicate to new slide Delete" at bounding box center [272, 153] width 458 height 258
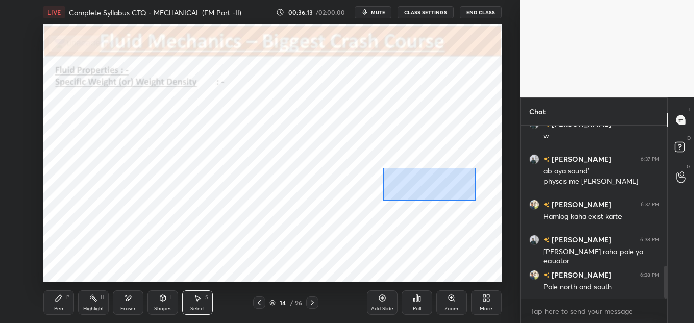
drag, startPoint x: 385, startPoint y: 169, endPoint x: 494, endPoint y: 199, distance: 113.3
click at [494, 199] on div "0 ° Undo Copy Paste here Duplicate Duplicate to new slide Delete" at bounding box center [272, 153] width 458 height 258
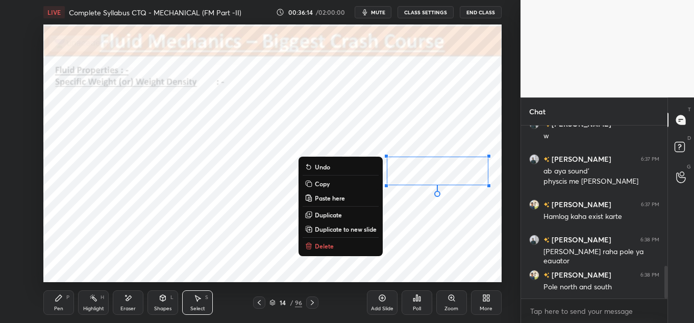
click at [477, 197] on div "0 ° Undo Copy Paste here Duplicate Duplicate to new slide Delete" at bounding box center [272, 153] width 458 height 258
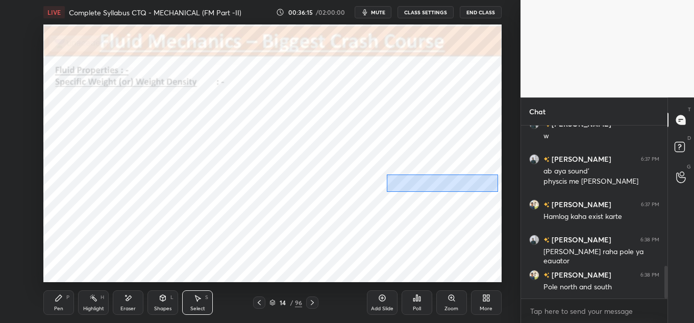
drag, startPoint x: 387, startPoint y: 174, endPoint x: 479, endPoint y: 184, distance: 92.8
click at [499, 191] on div "0 ° Undo Copy Paste here Duplicate Duplicate to new slide Delete" at bounding box center [272, 153] width 458 height 258
drag, startPoint x: 474, startPoint y: 179, endPoint x: 474, endPoint y: 191, distance: 12.8
click at [474, 191] on div "0 ° Undo Copy Paste here Duplicate Duplicate to new slide Delete" at bounding box center [272, 153] width 458 height 258
drag, startPoint x: 384, startPoint y: 179, endPoint x: 491, endPoint y: 209, distance: 110.9
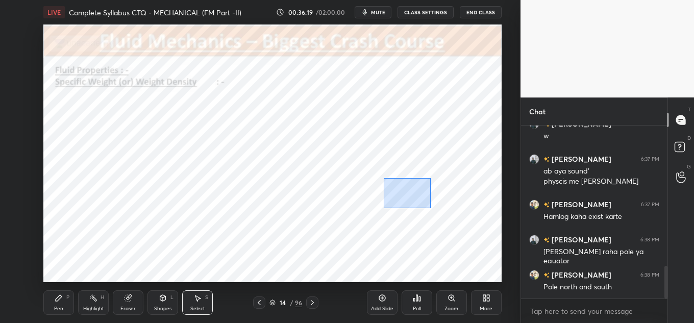
click at [491, 211] on div "0 ° Undo Copy Paste here Duplicate Duplicate to new slide Delete" at bounding box center [272, 153] width 458 height 258
click at [468, 183] on div "0 ° Undo Copy Paste here Duplicate Duplicate to new slide Delete" at bounding box center [272, 153] width 458 height 258
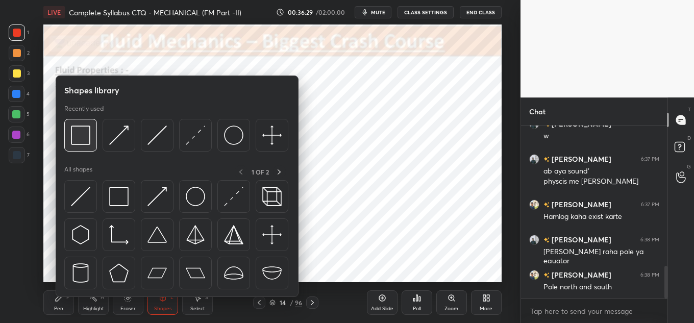
click at [82, 134] on img at bounding box center [80, 135] width 19 height 19
click at [82, 139] on img at bounding box center [80, 135] width 19 height 19
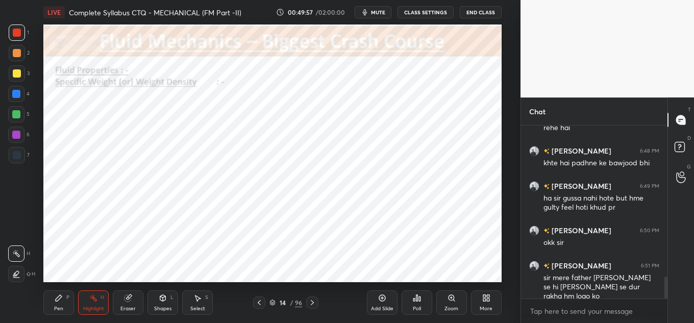
scroll to position [1179, 0]
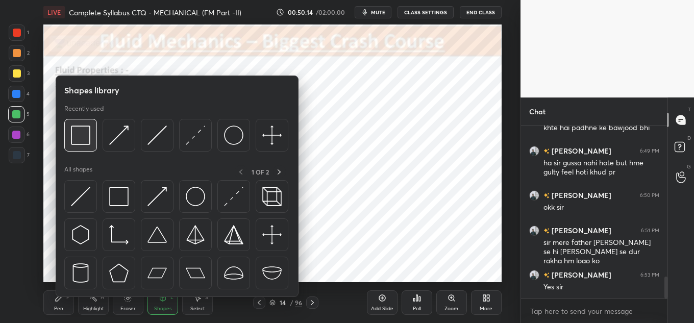
click at [81, 136] on img at bounding box center [80, 135] width 19 height 19
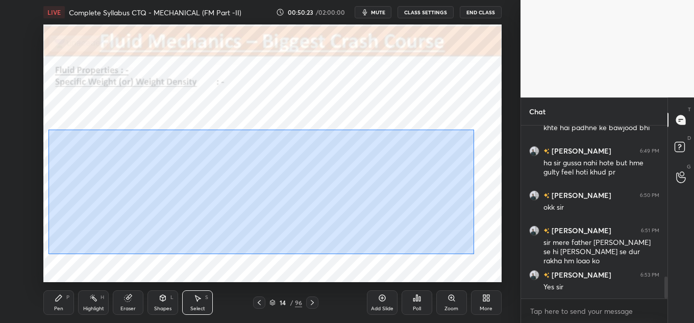
drag, startPoint x: 48, startPoint y: 130, endPoint x: 472, endPoint y: 249, distance: 440.6
click at [474, 253] on div "0 ° Undo Copy Paste here Duplicate Duplicate to new slide Delete" at bounding box center [272, 153] width 458 height 258
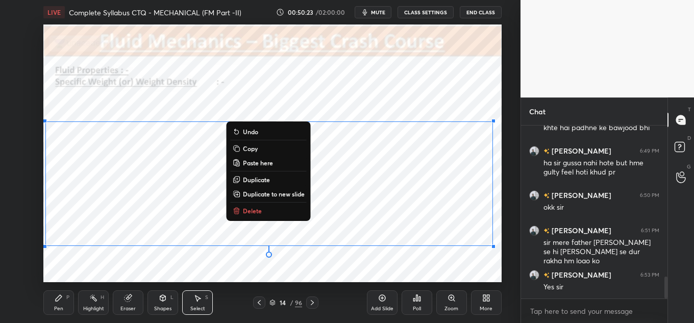
click at [408, 262] on div "0 ° Undo Copy Paste here Duplicate Duplicate to new slide Delete" at bounding box center [272, 153] width 458 height 258
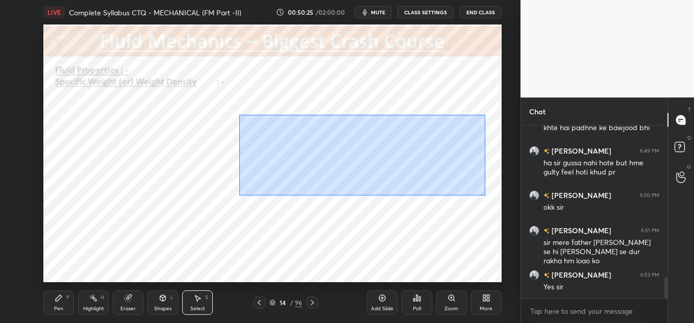
drag, startPoint x: 239, startPoint y: 115, endPoint x: 481, endPoint y: 190, distance: 252.7
click at [484, 194] on div "0 ° Undo Copy Paste here Duplicate Duplicate to new slide Delete" at bounding box center [272, 153] width 458 height 258
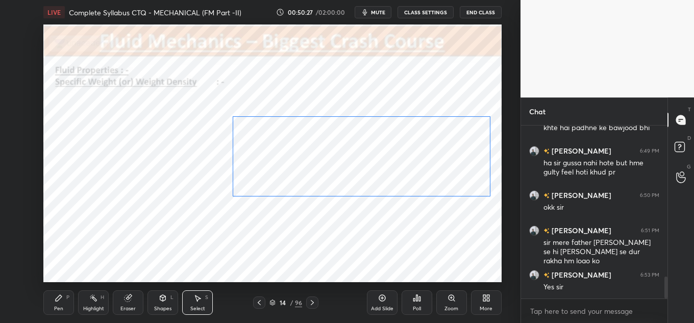
click at [445, 168] on div "0 ° Undo Copy Paste here Duplicate Duplicate to new slide Delete" at bounding box center [272, 153] width 458 height 258
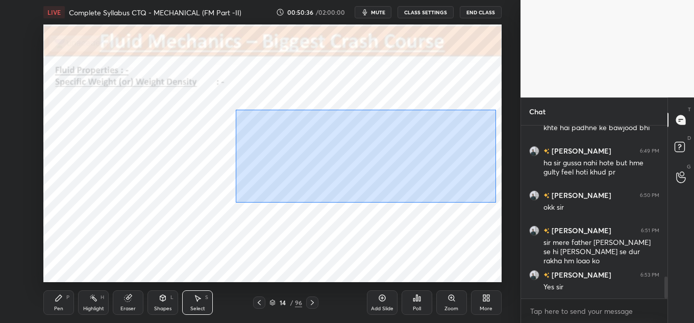
drag, startPoint x: 236, startPoint y: 109, endPoint x: 496, endPoint y: 201, distance: 276.4
click at [496, 203] on div "0 ° Undo Copy Paste here Duplicate Duplicate to new slide Delete" at bounding box center [272, 153] width 458 height 258
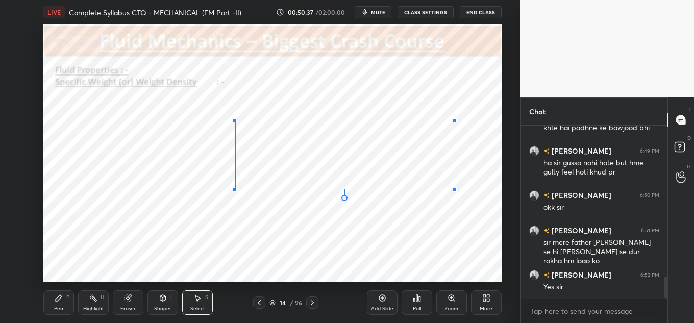
drag, startPoint x: 492, startPoint y: 200, endPoint x: 458, endPoint y: 184, distance: 37.2
click at [458, 185] on div "0 ° Undo Copy Paste here Duplicate Duplicate to new slide Delete" at bounding box center [272, 153] width 458 height 258
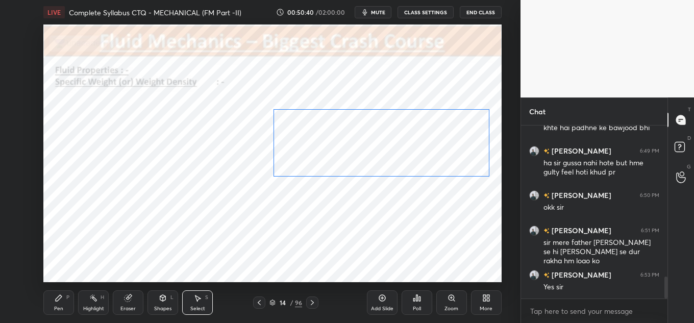
drag, startPoint x: 397, startPoint y: 162, endPoint x: 428, endPoint y: 151, distance: 32.6
click at [435, 151] on div "0 ° Undo Copy Paste here Duplicate Duplicate to new slide Delete" at bounding box center [272, 153] width 458 height 258
drag, startPoint x: 488, startPoint y: 177, endPoint x: 488, endPoint y: 182, distance: 5.6
click at [488, 182] on div "0 ° Undo Copy Paste here Duplicate Duplicate to new slide Delete" at bounding box center [272, 153] width 458 height 258
click at [446, 154] on div "0 ° Undo Copy Paste here Duplicate Duplicate to new slide Delete" at bounding box center [272, 153] width 458 height 258
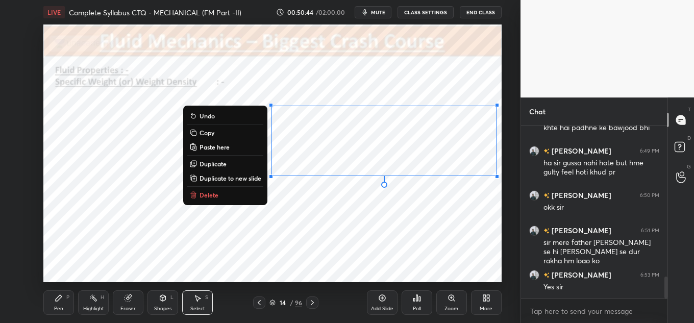
click at [453, 195] on div "0 ° Undo Copy Paste here Duplicate Duplicate to new slide Delete" at bounding box center [272, 153] width 458 height 258
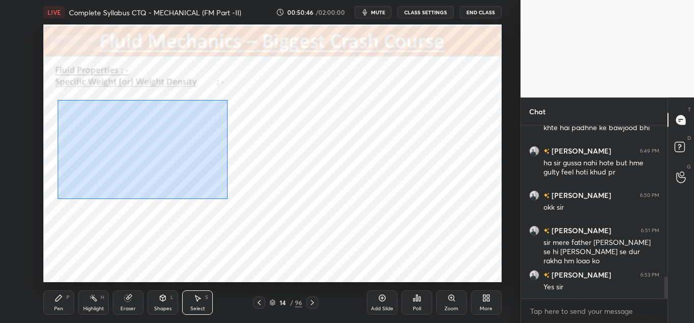
drag, startPoint x: 58, startPoint y: 99, endPoint x: 230, endPoint y: 199, distance: 199.1
click at [230, 199] on div "0 ° Undo Copy Paste here Duplicate Duplicate to new slide Delete" at bounding box center [272, 153] width 458 height 258
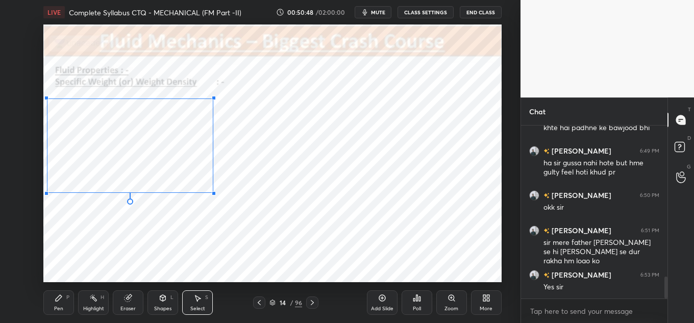
drag, startPoint x: 224, startPoint y: 200, endPoint x: 195, endPoint y: 184, distance: 33.1
click at [213, 191] on div at bounding box center [214, 193] width 4 height 4
click at [179, 168] on div "0 ° Undo Copy Paste here Duplicate Duplicate to new slide Delete" at bounding box center [272, 153] width 458 height 258
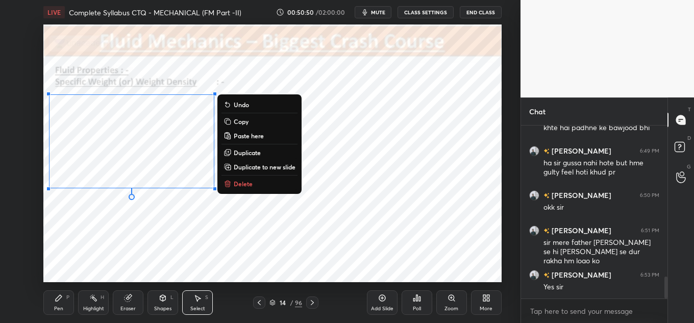
click at [145, 269] on div "0 ° Undo Copy Paste here Duplicate Duplicate to new slide Delete" at bounding box center [272, 153] width 458 height 258
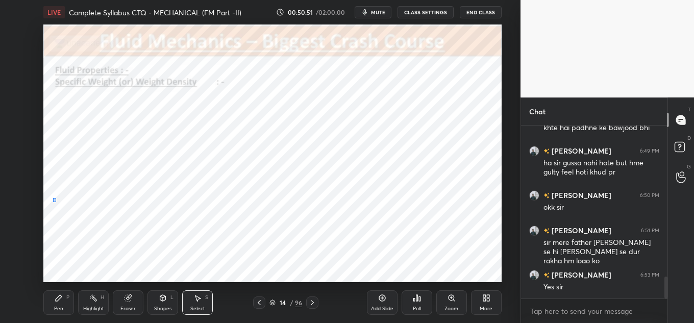
click at [57, 202] on div "0 ° Undo Copy Paste here Duplicate Duplicate to new slide Delete" at bounding box center [272, 153] width 458 height 258
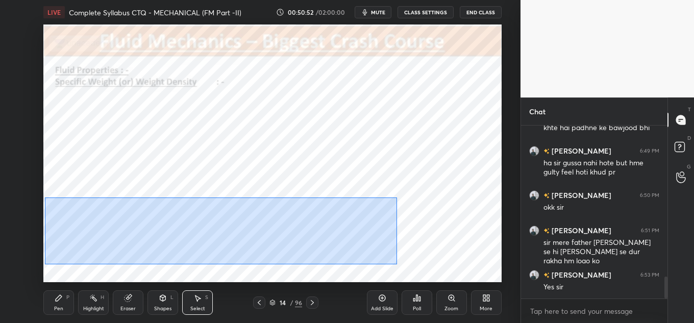
drag, startPoint x: 46, startPoint y: 197, endPoint x: 402, endPoint y: 256, distance: 360.8
click at [406, 259] on div "0 ° Undo Copy Paste here Duplicate Duplicate to new slide Delete" at bounding box center [272, 153] width 458 height 258
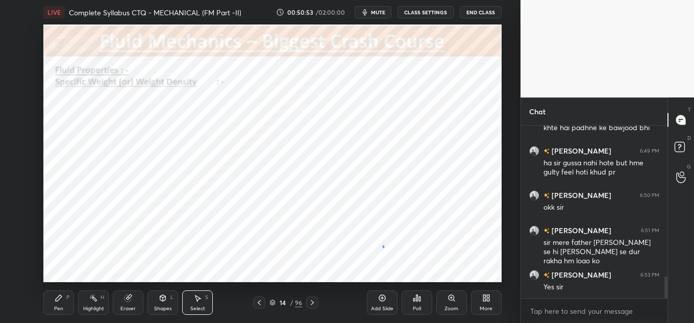
click at [383, 246] on div "0 ° Undo Copy Paste here Duplicate Duplicate to new slide Delete" at bounding box center [272, 153] width 458 height 258
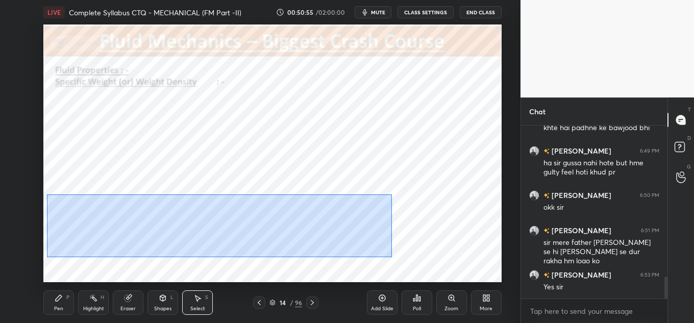
drag, startPoint x: 47, startPoint y: 194, endPoint x: 398, endPoint y: 250, distance: 356.0
click at [399, 252] on div "0 ° Undo Copy Paste here Duplicate Duplicate to new slide Delete" at bounding box center [272, 153] width 458 height 258
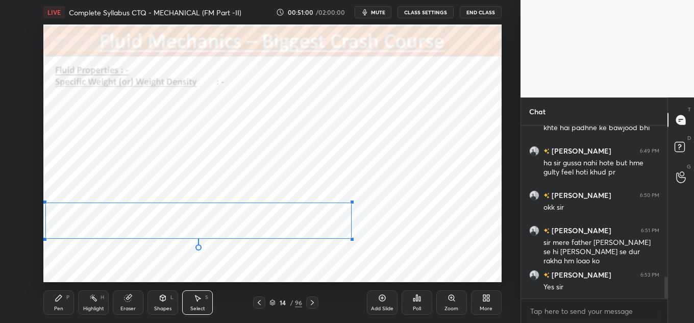
drag, startPoint x: 385, startPoint y: 246, endPoint x: 350, endPoint y: 239, distance: 35.9
click at [351, 239] on div at bounding box center [352, 239] width 4 height 4
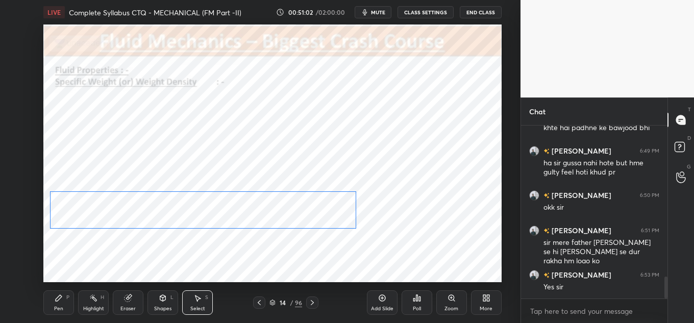
drag, startPoint x: 299, startPoint y: 215, endPoint x: 303, endPoint y: 209, distance: 7.1
click at [303, 209] on div "0 ° Undo Copy Paste here Duplicate Duplicate to new slide Delete" at bounding box center [272, 153] width 458 height 258
click at [301, 209] on div "0 ° Undo Copy Paste here Duplicate Duplicate to new slide Delete" at bounding box center [272, 153] width 458 height 258
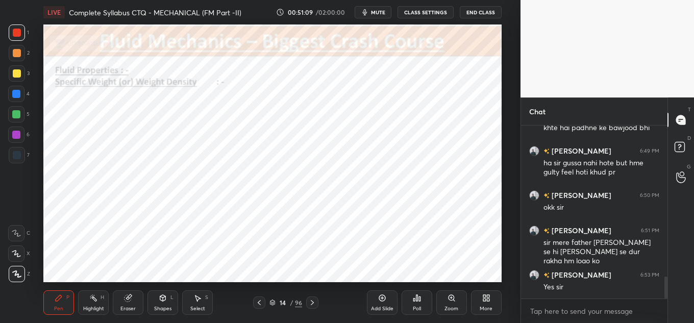
click at [159, 296] on icon at bounding box center [163, 298] width 8 height 8
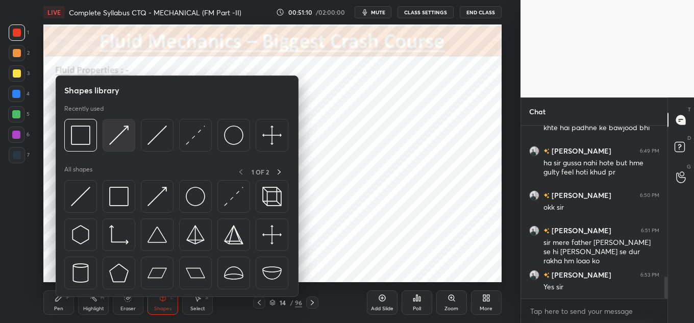
click at [117, 139] on img at bounding box center [118, 135] width 19 height 19
click at [158, 134] on img at bounding box center [156, 135] width 19 height 19
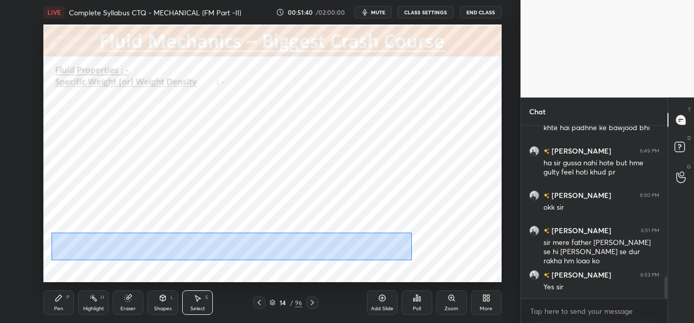
drag, startPoint x: 52, startPoint y: 233, endPoint x: 409, endPoint y: 259, distance: 358.0
click at [411, 259] on div "0 ° Undo Copy Paste here Duplicate Duplicate to new slide Delete" at bounding box center [272, 153] width 458 height 258
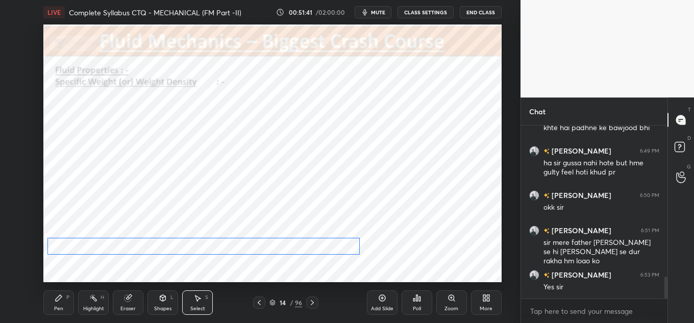
click at [336, 248] on div "0 ° Undo Copy Paste here Duplicate Duplicate to new slide Delete" at bounding box center [272, 153] width 458 height 258
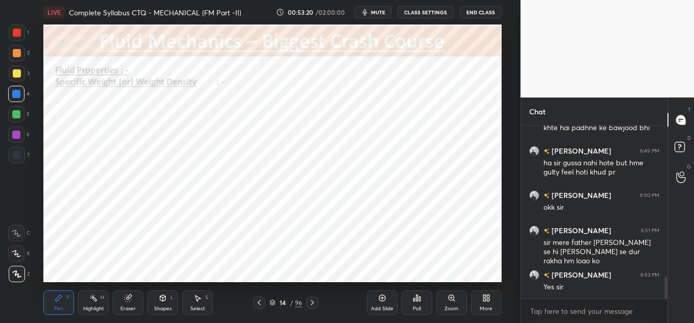
scroll to position [1204, 0]
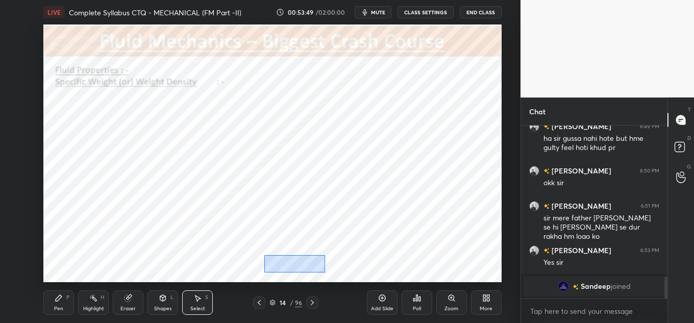
drag, startPoint x: 264, startPoint y: 256, endPoint x: 332, endPoint y: 273, distance: 69.5
click at [332, 273] on div "0 ° Undo Copy Paste here Duplicate Duplicate to new slide Delete" at bounding box center [272, 153] width 458 height 258
click at [306, 259] on div "0 ° Undo Copy Paste here Duplicate Duplicate to new slide Delete" at bounding box center [272, 153] width 458 height 258
drag, startPoint x: 247, startPoint y: 234, endPoint x: 317, endPoint y: 271, distance: 78.7
click at [317, 271] on div "0 ° Undo Copy Paste here Duplicate Duplicate to new slide Delete" at bounding box center [272, 153] width 458 height 258
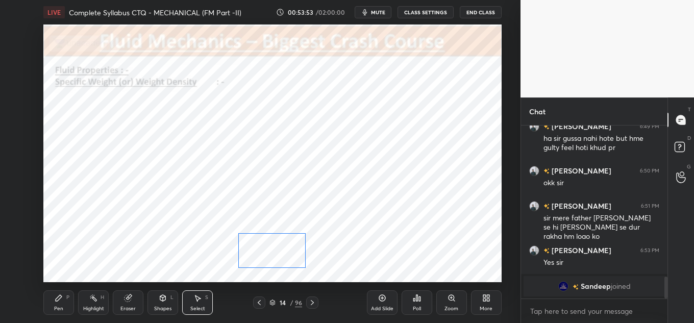
drag, startPoint x: 288, startPoint y: 254, endPoint x: 283, endPoint y: 252, distance: 6.2
click at [279, 253] on div "0 ° Undo Copy Paste here Duplicate Duplicate to new slide Delete" at bounding box center [272, 153] width 458 height 258
drag, startPoint x: 356, startPoint y: 252, endPoint x: 364, endPoint y: 255, distance: 8.7
click at [363, 255] on div "0 ° Undo Copy Paste here Duplicate Duplicate to new slide Delete" at bounding box center [272, 153] width 458 height 258
drag, startPoint x: 353, startPoint y: 243, endPoint x: 345, endPoint y: 243, distance: 7.7
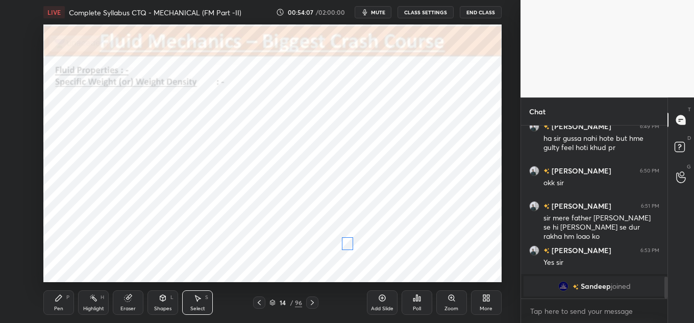
click at [345, 243] on div "0 ° Undo Copy Paste here Duplicate Duplicate to new slide Delete" at bounding box center [272, 153] width 458 height 258
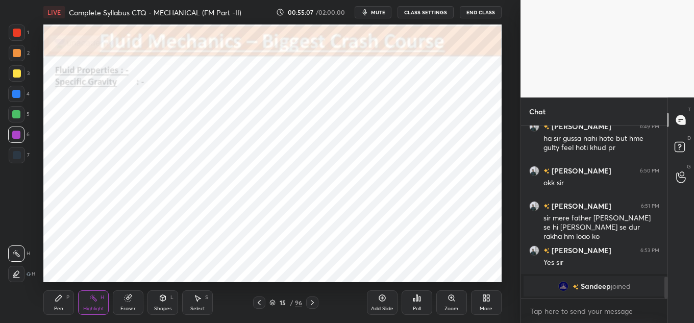
scroll to position [1024, 0]
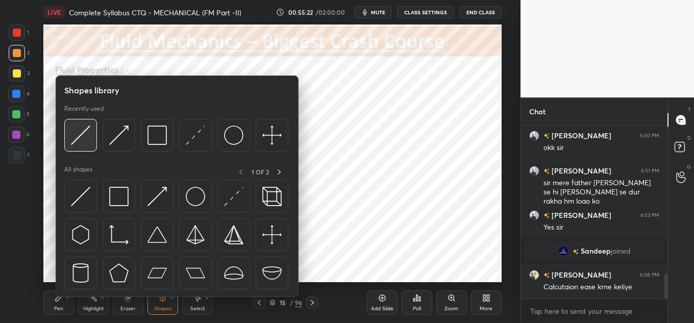
click at [84, 140] on img at bounding box center [80, 135] width 19 height 19
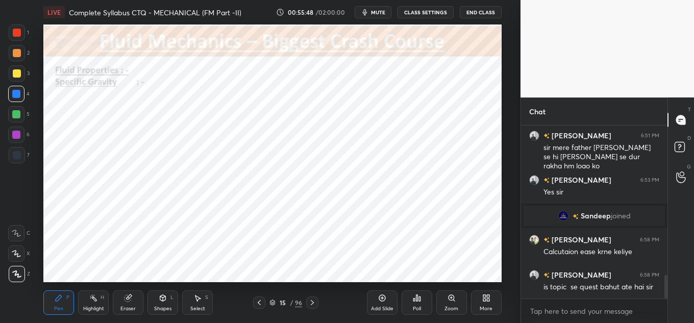
scroll to position [1104, 0]
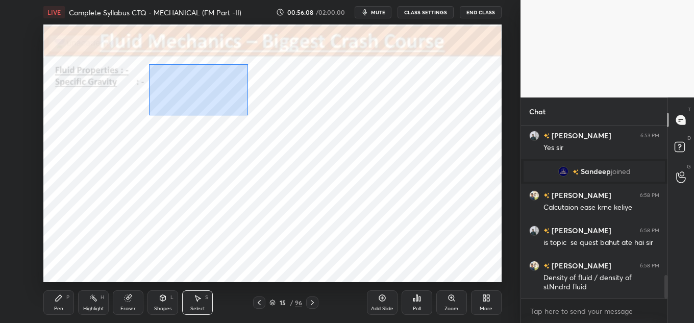
drag, startPoint x: 166, startPoint y: 97, endPoint x: 243, endPoint y: 111, distance: 78.4
click at [247, 116] on div "0 ° Undo Copy Paste here Duplicate Duplicate to new slide Delete" at bounding box center [272, 153] width 458 height 258
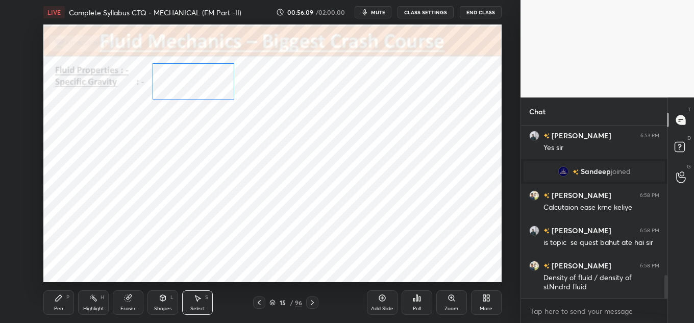
drag, startPoint x: 217, startPoint y: 88, endPoint x: 213, endPoint y: 84, distance: 5.4
click at [215, 84] on div "0 ° Undo Copy Paste here Duplicate Duplicate to new slide Delete" at bounding box center [272, 153] width 458 height 258
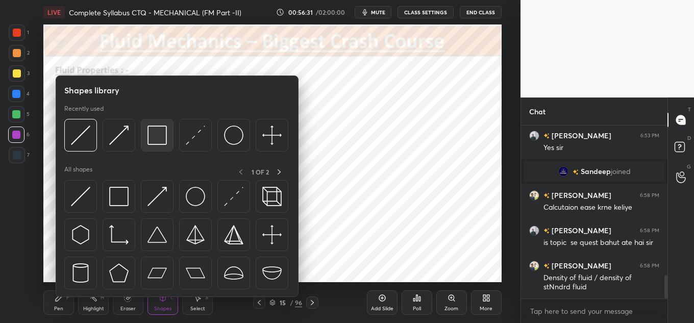
click at [149, 129] on img at bounding box center [156, 135] width 19 height 19
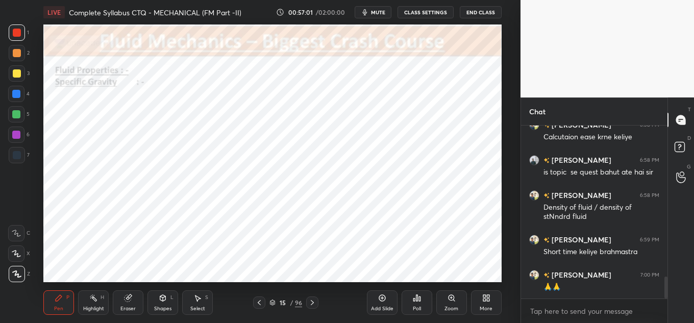
scroll to position [1209, 0]
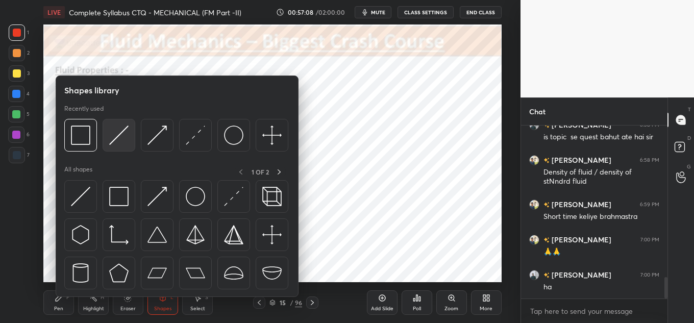
click at [118, 126] on div at bounding box center [119, 135] width 33 height 33
click at [80, 139] on img at bounding box center [80, 135] width 19 height 19
click at [158, 129] on img at bounding box center [156, 135] width 19 height 19
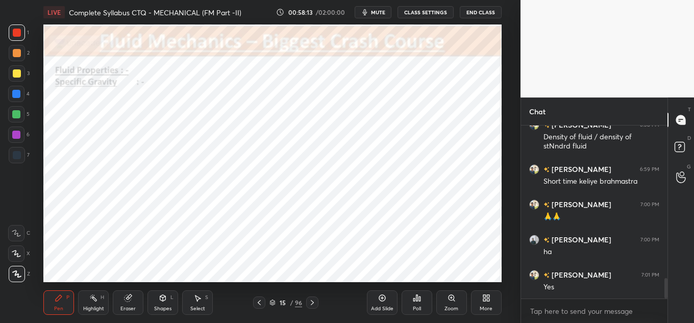
scroll to position [1280, 0]
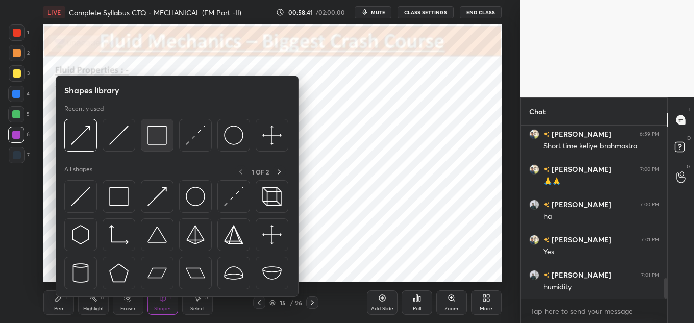
click at [154, 135] on img at bounding box center [156, 135] width 19 height 19
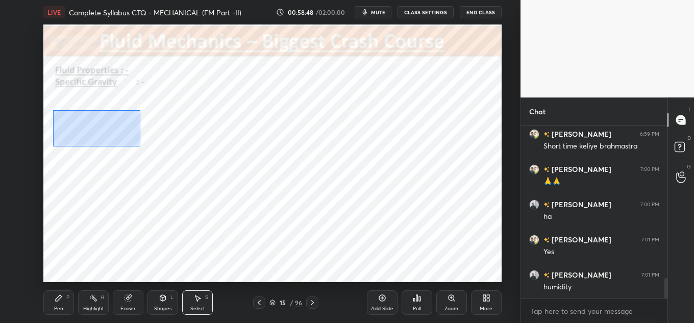
drag, startPoint x: 64, startPoint y: 118, endPoint x: 137, endPoint y: 143, distance: 77.6
click at [139, 144] on div "0 ° Undo Copy Paste here Duplicate Duplicate to new slide Delete" at bounding box center [272, 153] width 458 height 258
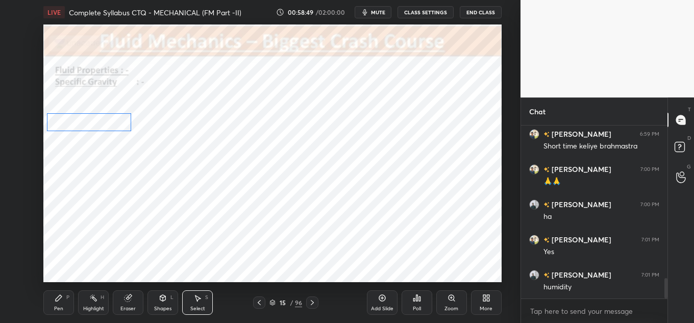
click at [99, 119] on div "0 ° Undo Copy Paste here Duplicate Duplicate to new slide Delete" at bounding box center [272, 153] width 458 height 258
click at [78, 172] on div "0 ° Undo Copy Paste here Duplicate Duplicate to new slide Delete" at bounding box center [272, 153] width 458 height 258
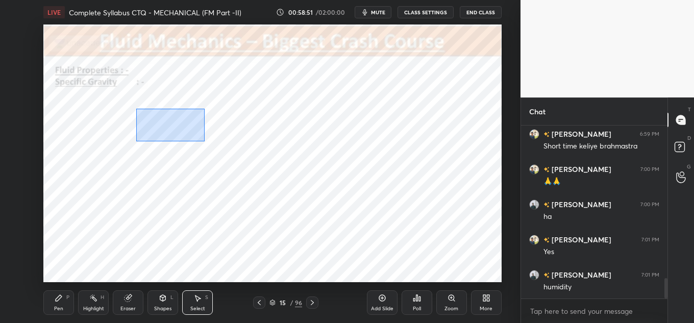
drag, startPoint x: 140, startPoint y: 111, endPoint x: 252, endPoint y: 136, distance: 114.6
click at [257, 140] on div "0 ° Undo Copy Paste here Duplicate Duplicate to new slide Delete" at bounding box center [272, 153] width 458 height 258
drag, startPoint x: 203, startPoint y: 119, endPoint x: 198, endPoint y: 117, distance: 5.3
click at [198, 117] on div "0 ° Undo Copy Paste here Duplicate Duplicate to new slide Delete" at bounding box center [272, 153] width 458 height 258
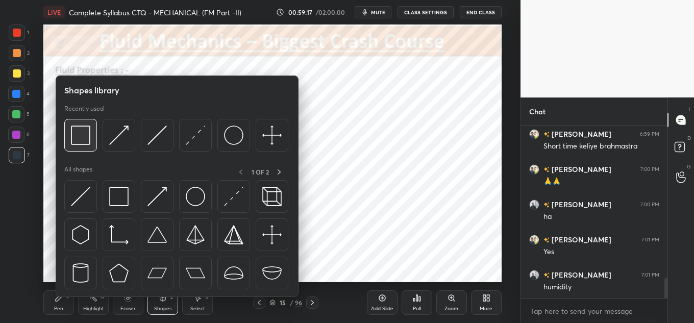
click at [82, 138] on img at bounding box center [80, 135] width 19 height 19
click at [118, 130] on img at bounding box center [118, 135] width 19 height 19
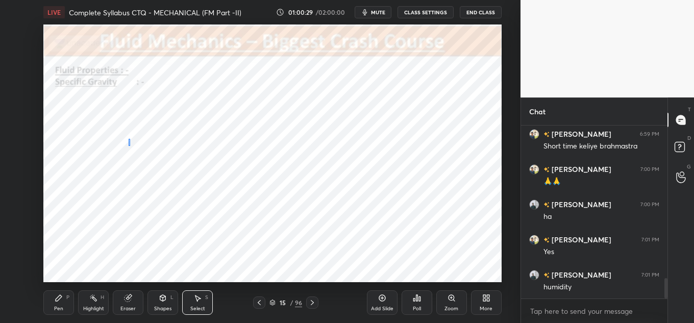
drag, startPoint x: 129, startPoint y: 139, endPoint x: 160, endPoint y: 165, distance: 40.6
click at [160, 166] on div "0 ° Undo Copy Paste here Duplicate Duplicate to new slide Delete" at bounding box center [272, 153] width 458 height 258
click at [147, 149] on div "0 ° Undo Copy Paste here Duplicate Duplicate to new slide Delete" at bounding box center [272, 153] width 458 height 258
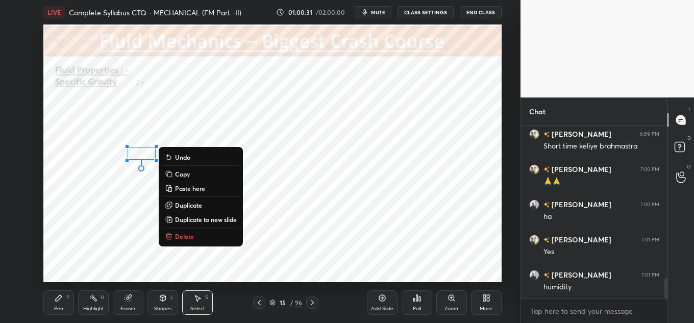
click at [133, 201] on div "0 ° Undo Copy Paste here Duplicate Duplicate to new slide Delete" at bounding box center [272, 153] width 458 height 258
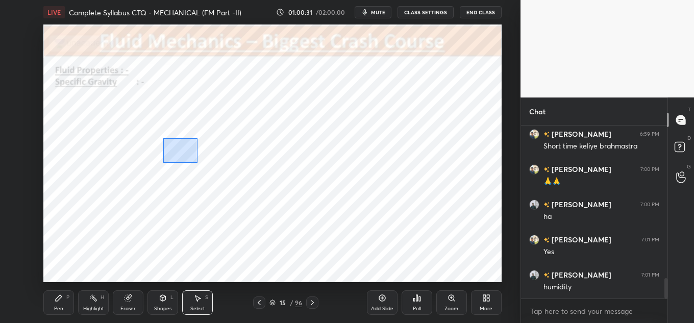
drag, startPoint x: 168, startPoint y: 139, endPoint x: 209, endPoint y: 166, distance: 48.3
click at [209, 167] on div "0 ° Undo Copy Paste here Duplicate Duplicate to new slide Delete" at bounding box center [272, 153] width 458 height 258
drag, startPoint x: 195, startPoint y: 148, endPoint x: 189, endPoint y: 152, distance: 6.8
click at [189, 152] on div "0 ° Undo Copy Paste here Duplicate Duplicate to new slide Delete" at bounding box center [272, 153] width 458 height 258
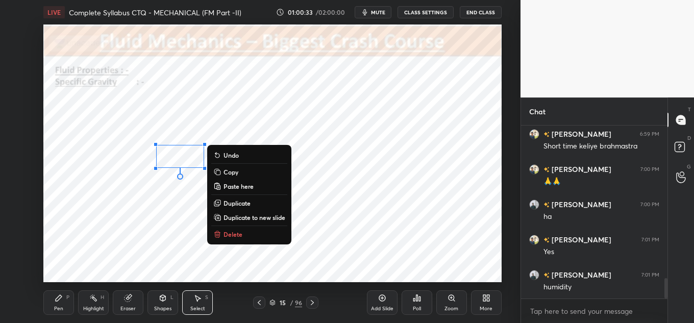
drag, startPoint x: 138, startPoint y: 218, endPoint x: 196, endPoint y: 194, distance: 62.9
click at [138, 219] on div "0 ° Undo Copy Paste here Duplicate Duplicate to new slide Delete" at bounding box center [272, 153] width 458 height 258
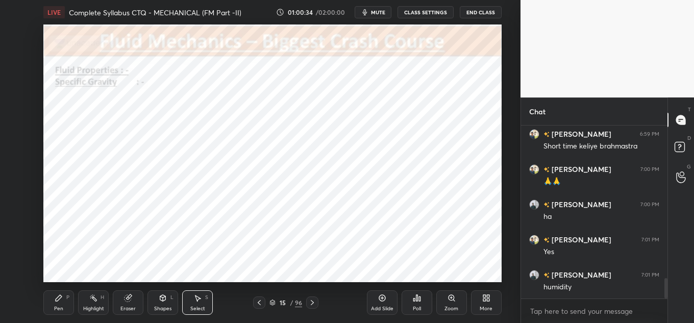
drag, startPoint x: 228, startPoint y: 154, endPoint x: 232, endPoint y: 158, distance: 6.5
click at [231, 157] on div "0 ° Undo Copy Paste here Duplicate Duplicate to new slide Delete" at bounding box center [272, 153] width 458 height 258
drag, startPoint x: 221, startPoint y: 147, endPoint x: 214, endPoint y: 154, distance: 9.7
click at [214, 154] on div "0 ° Undo Copy Paste here Duplicate Duplicate to new slide Delete" at bounding box center [272, 153] width 458 height 258
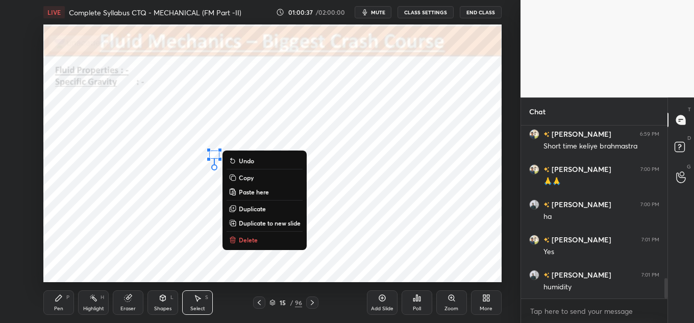
click at [181, 216] on div "0 ° Undo Copy Paste here Duplicate Duplicate to new slide Delete" at bounding box center [272, 153] width 458 height 258
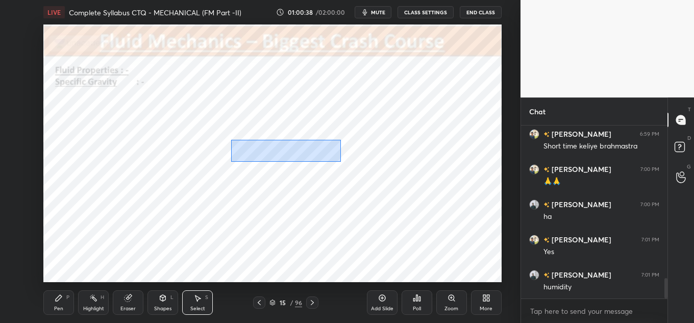
drag, startPoint x: 243, startPoint y: 146, endPoint x: 341, endPoint y: 161, distance: 98.6
click at [341, 161] on div "0 ° Undo Copy Paste here Duplicate Duplicate to new slide Delete" at bounding box center [272, 153] width 458 height 258
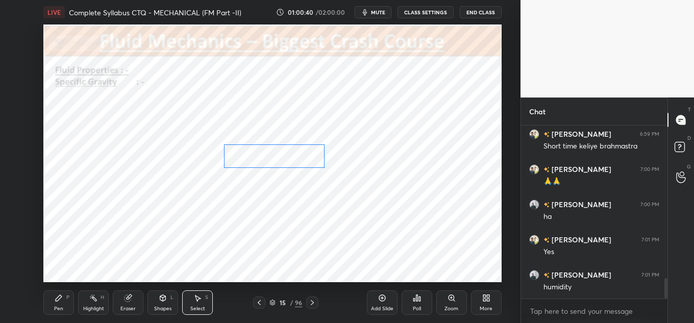
drag, startPoint x: 317, startPoint y: 145, endPoint x: 307, endPoint y: 150, distance: 11.0
click at [307, 150] on div "0 ° Undo Copy Paste here Duplicate Duplicate to new slide Delete" at bounding box center [272, 153] width 458 height 258
drag, startPoint x: 289, startPoint y: 198, endPoint x: 302, endPoint y: 192, distance: 13.9
click at [291, 197] on div "0 ° Undo Copy Paste here Duplicate Duplicate to new slide Delete" at bounding box center [272, 153] width 458 height 258
drag, startPoint x: 349, startPoint y: 139, endPoint x: 445, endPoint y: 159, distance: 97.4
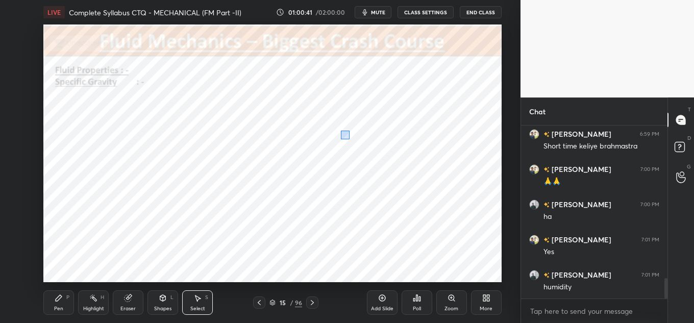
click at [445, 159] on div "0 ° Undo Copy Paste here Duplicate Duplicate to new slide Delete" at bounding box center [272, 153] width 458 height 258
drag, startPoint x: 397, startPoint y: 147, endPoint x: 382, endPoint y: 151, distance: 15.1
click at [383, 154] on div "0 ° Undo Copy Paste here Duplicate Duplicate to new slide Delete" at bounding box center [272, 153] width 458 height 258
drag, startPoint x: 154, startPoint y: 176, endPoint x: 197, endPoint y: 150, distance: 50.8
click at [232, 116] on div "0 ° Undo Copy Paste here Duplicate Duplicate to new slide Delete" at bounding box center [272, 153] width 458 height 258
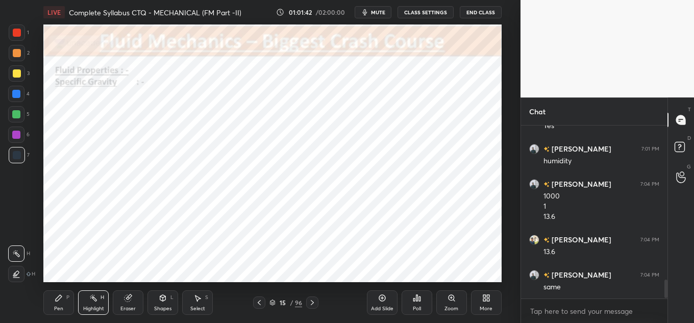
scroll to position [1441, 0]
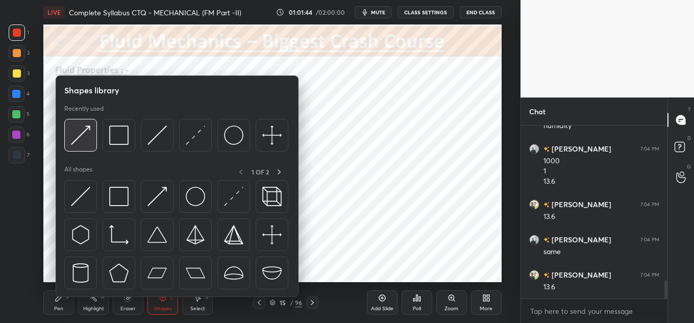
click at [74, 145] on div at bounding box center [80, 135] width 33 height 33
click at [91, 141] on div at bounding box center [80, 135] width 33 height 33
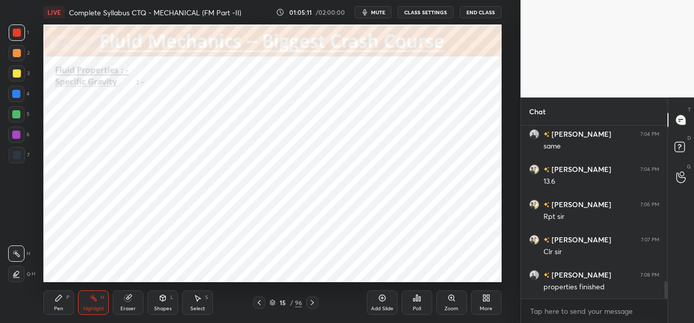
scroll to position [1557, 0]
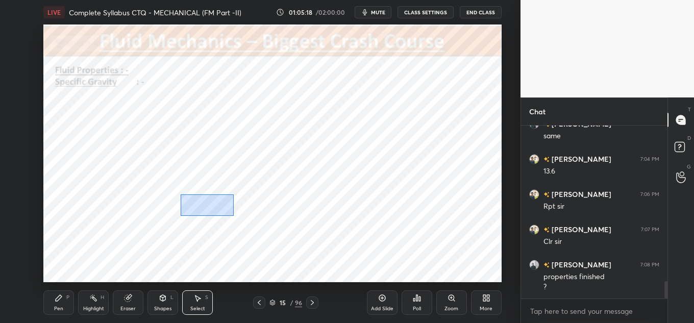
click at [233, 216] on div "0 ° Undo Copy Paste here Duplicate Duplicate to new slide Delete" at bounding box center [272, 153] width 458 height 258
click at [203, 207] on div "0 ° Undo Copy Paste here Duplicate Duplicate to new slide Delete" at bounding box center [272, 153] width 458 height 258
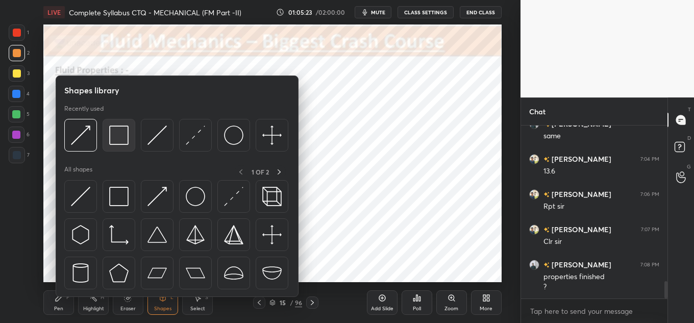
click at [121, 139] on img at bounding box center [118, 135] width 19 height 19
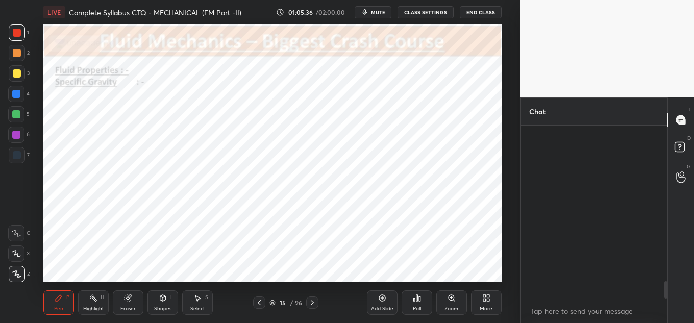
scroll to position [194, 143]
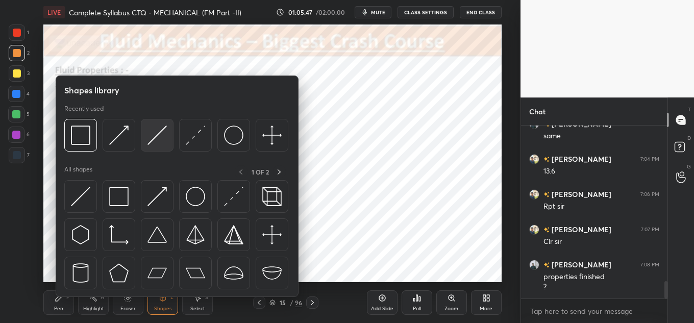
click at [157, 139] on img at bounding box center [156, 135] width 19 height 19
click at [122, 139] on img at bounding box center [118, 135] width 19 height 19
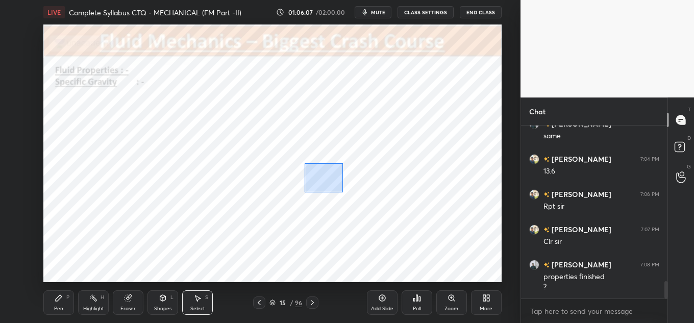
drag, startPoint x: 343, startPoint y: 192, endPoint x: 389, endPoint y: 216, distance: 51.8
click at [389, 216] on div "0 ° Undo Copy Paste here Duplicate Duplicate to new slide Delete" at bounding box center [272, 153] width 458 height 258
click at [364, 191] on div "0 ° Undo Copy Paste here Duplicate Duplicate to new slide Delete" at bounding box center [272, 153] width 458 height 258
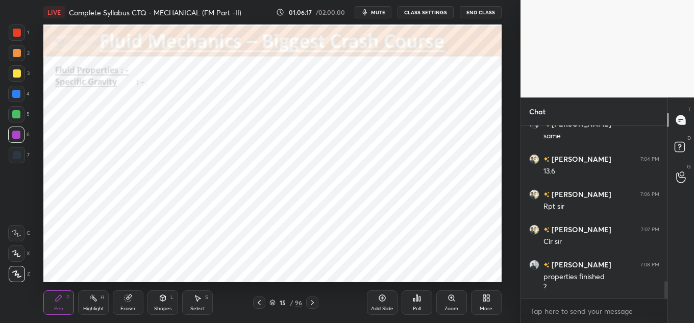
scroll to position [1592, 0]
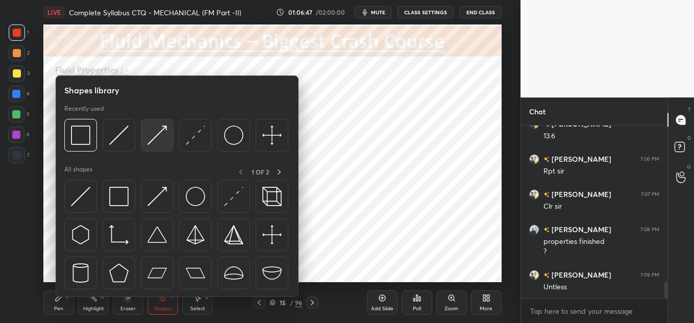
click at [148, 128] on img at bounding box center [156, 135] width 19 height 19
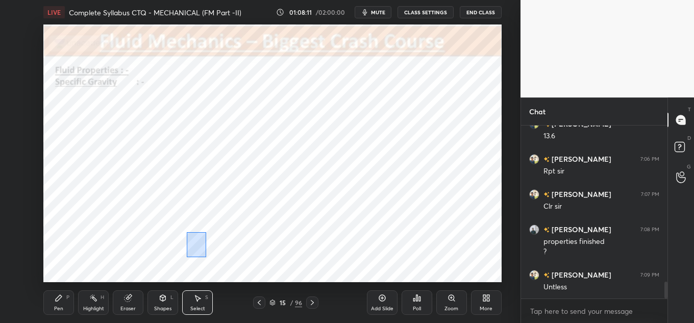
drag, startPoint x: 187, startPoint y: 232, endPoint x: 215, endPoint y: 259, distance: 39.0
click at [215, 259] on div "0 ° Undo Copy Paste here Duplicate Duplicate to new slide Delete" at bounding box center [272, 153] width 458 height 258
click at [202, 243] on div "0 ° Undo Copy Paste here Duplicate Duplicate to new slide Delete" at bounding box center [272, 153] width 458 height 258
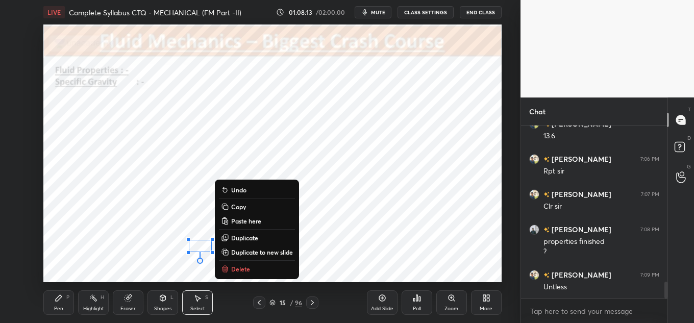
drag, startPoint x: 196, startPoint y: 268, endPoint x: 204, endPoint y: 267, distance: 7.2
click at [196, 268] on div "0 ° Undo Copy Paste here Duplicate Duplicate to new slide Delete" at bounding box center [272, 153] width 458 height 258
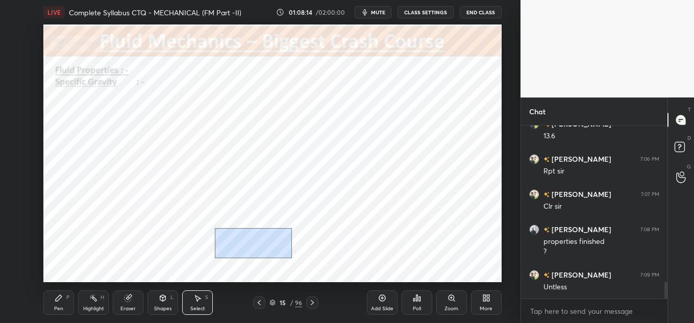
drag, startPoint x: 216, startPoint y: 228, endPoint x: 285, endPoint y: 247, distance: 72.2
click at [291, 258] on div "0 ° Undo Copy Paste here Duplicate Duplicate to new slide Delete" at bounding box center [272, 153] width 458 height 258
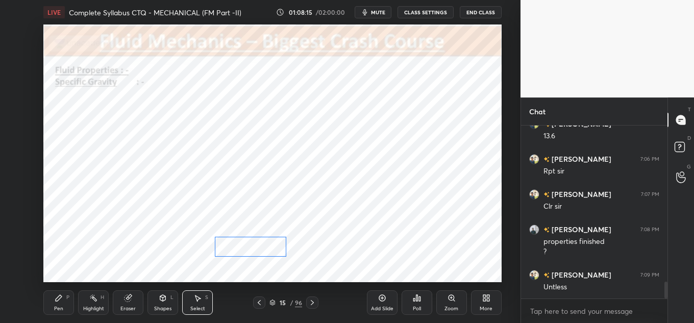
drag, startPoint x: 278, startPoint y: 242, endPoint x: 260, endPoint y: 256, distance: 22.7
click at [274, 247] on div "0 ° Undo Copy Paste here Duplicate Duplicate to new slide Delete" at bounding box center [272, 153] width 458 height 258
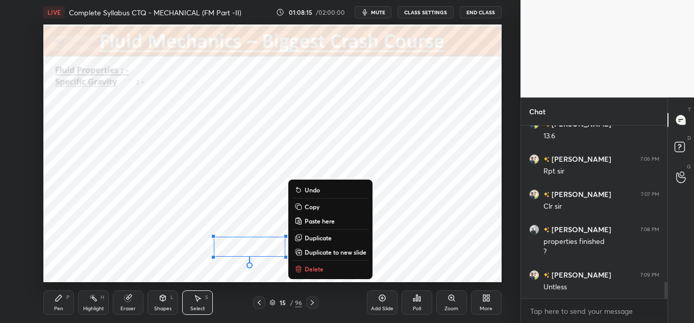
click at [235, 277] on div "0 ° Undo Copy Paste here Duplicate Duplicate to new slide Delete" at bounding box center [272, 153] width 458 height 258
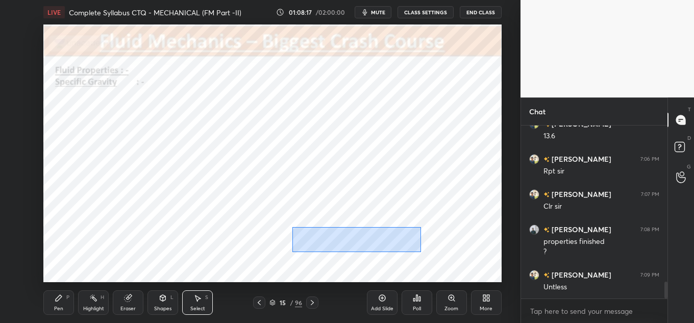
drag, startPoint x: 307, startPoint y: 236, endPoint x: 421, endPoint y: 252, distance: 114.9
click at [421, 252] on div "0 ° Undo Copy Paste here Duplicate Duplicate to new slide Delete" at bounding box center [272, 153] width 458 height 258
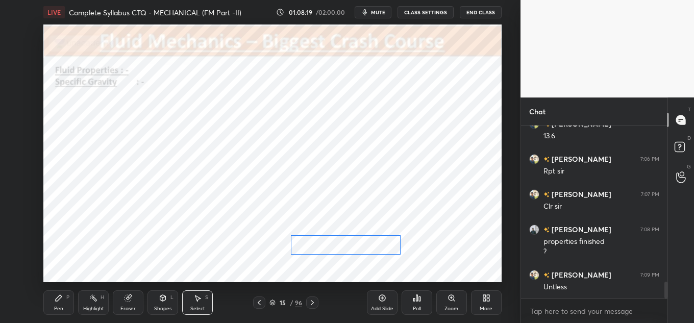
drag, startPoint x: 370, startPoint y: 234, endPoint x: 366, endPoint y: 242, distance: 8.9
click at [366, 242] on div "0 ° Undo Copy Paste here Duplicate Duplicate to new slide Delete" at bounding box center [272, 153] width 458 height 258
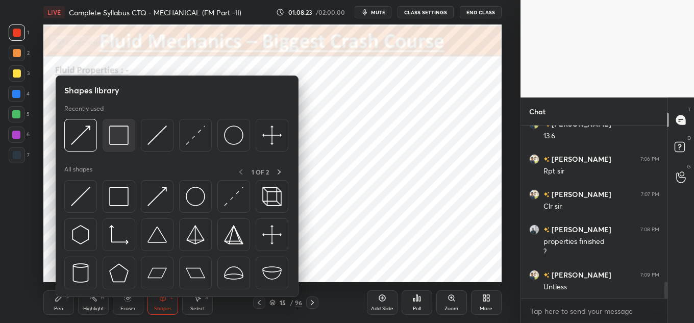
click at [129, 127] on div at bounding box center [119, 135] width 33 height 33
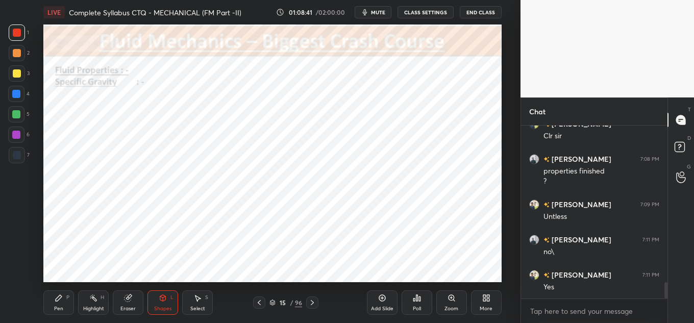
scroll to position [1697, 0]
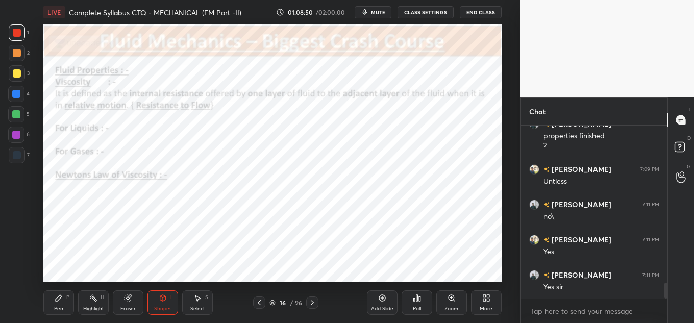
click at [379, 10] on span "mute" at bounding box center [378, 12] width 14 height 7
click at [371, 18] on div "LIVE Complete Syllabus CTQ - MECHANICAL (FM Part -II) 01:12:48 / 02:00:00 unmut…" at bounding box center [272, 12] width 458 height 24
click at [374, 14] on span "unmute" at bounding box center [377, 12] width 22 height 7
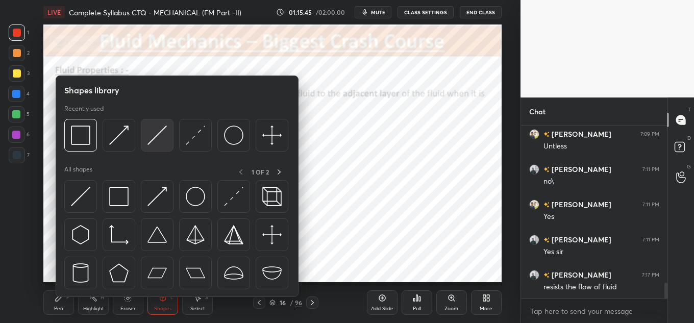
click at [152, 137] on img at bounding box center [156, 135] width 19 height 19
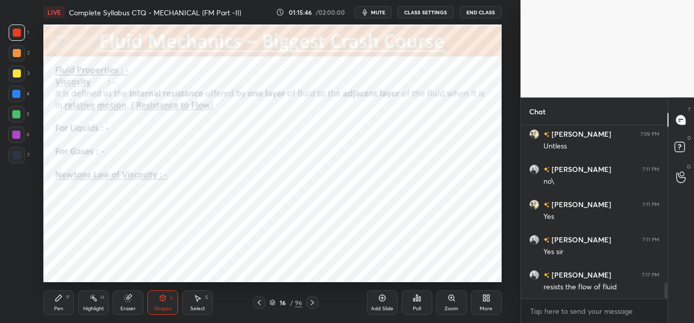
click at [165, 296] on icon at bounding box center [163, 298] width 6 height 6
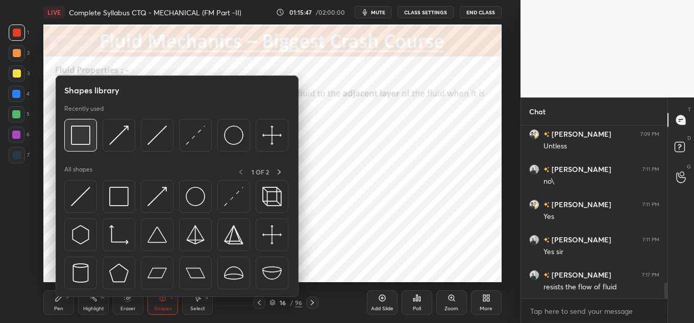
click at [71, 138] on img at bounding box center [80, 135] width 19 height 19
click at [148, 143] on img at bounding box center [156, 135] width 19 height 19
click at [81, 139] on img at bounding box center [80, 135] width 19 height 19
click at [192, 142] on img at bounding box center [195, 135] width 19 height 19
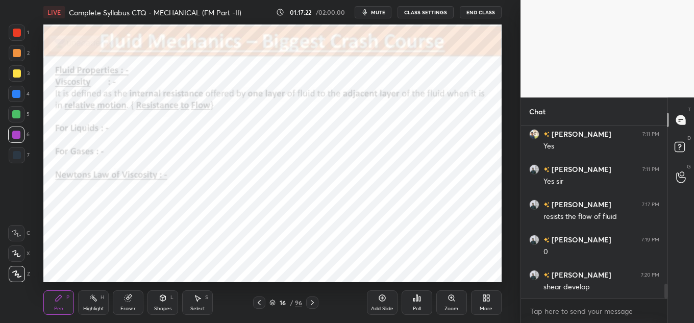
scroll to position [1838, 0]
drag, startPoint x: 91, startPoint y: 302, endPoint x: 103, endPoint y: 288, distance: 18.8
click at [90, 301] on div "Highlight H" at bounding box center [93, 302] width 31 height 24
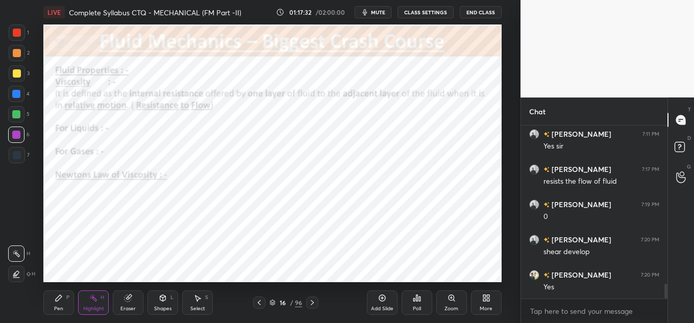
click at [507, 77] on div "Setting up your live class Poll for secs No correct answer Start poll" at bounding box center [273, 153] width 480 height 258
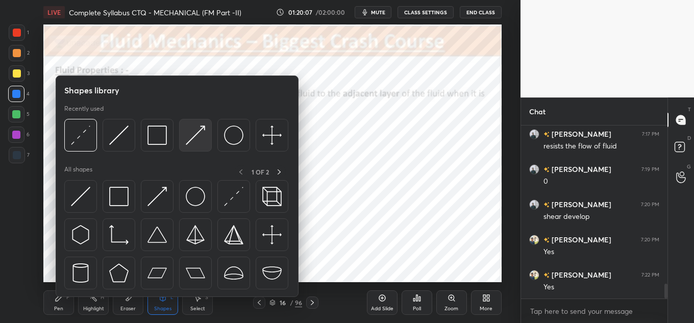
click at [194, 140] on img at bounding box center [195, 135] width 19 height 19
click at [76, 138] on img at bounding box center [80, 135] width 19 height 19
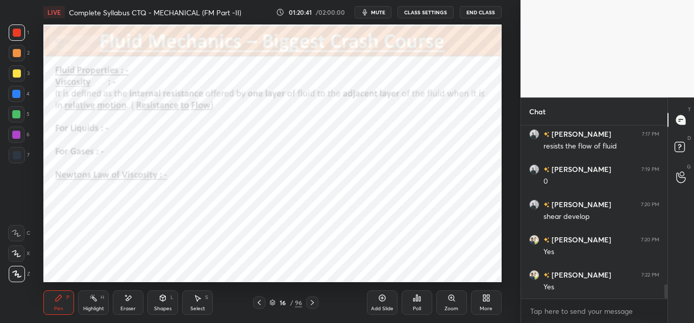
scroll to position [1909, 0]
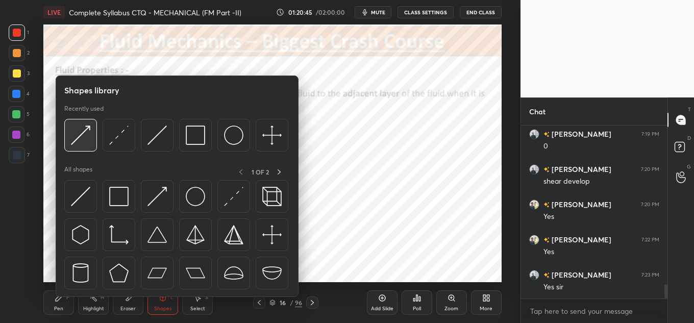
click at [83, 137] on img at bounding box center [80, 135] width 19 height 19
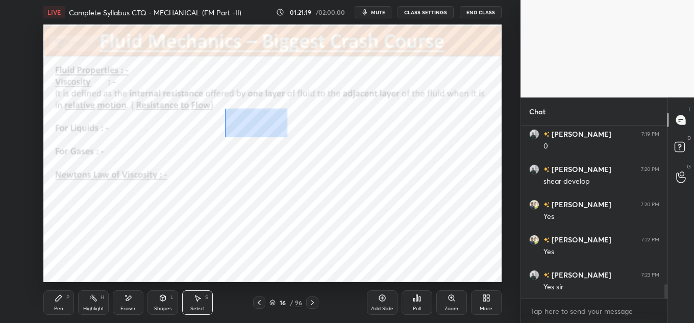
drag, startPoint x: 225, startPoint y: 109, endPoint x: 288, endPoint y: 137, distance: 68.9
click at [288, 137] on div "0 ° Undo Copy Paste here Duplicate Duplicate to new slide Delete" at bounding box center [272, 153] width 458 height 258
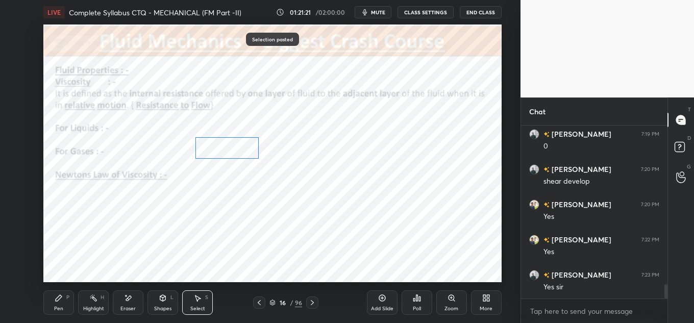
drag, startPoint x: 270, startPoint y: 140, endPoint x: 237, endPoint y: 152, distance: 34.7
click at [237, 152] on div "0 ° Undo Copy Paste here Duplicate Duplicate to new slide Delete" at bounding box center [272, 153] width 458 height 258
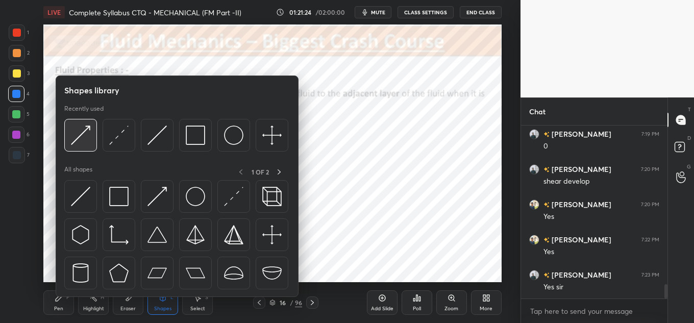
click at [81, 139] on img at bounding box center [80, 135] width 19 height 19
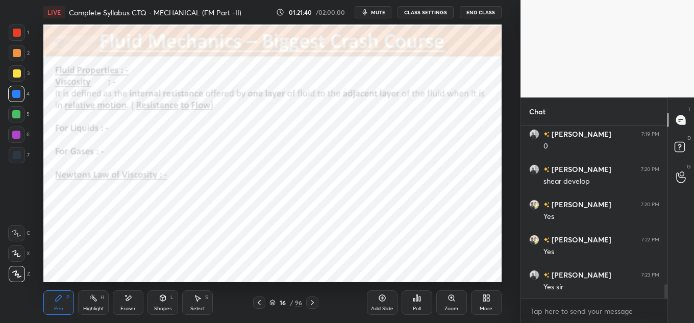
scroll to position [1944, 0]
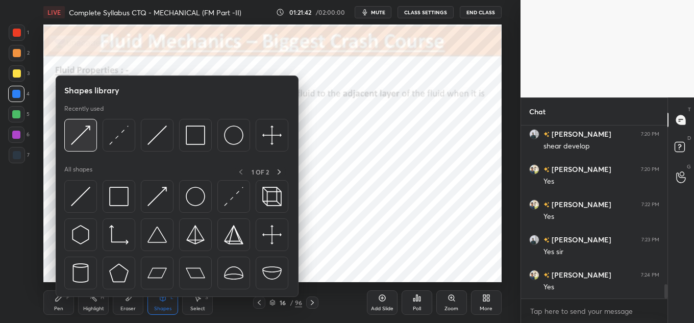
click at [72, 130] on img at bounding box center [80, 135] width 19 height 19
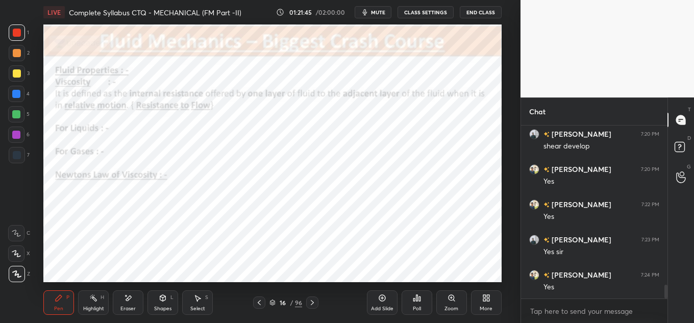
scroll to position [1979, 0]
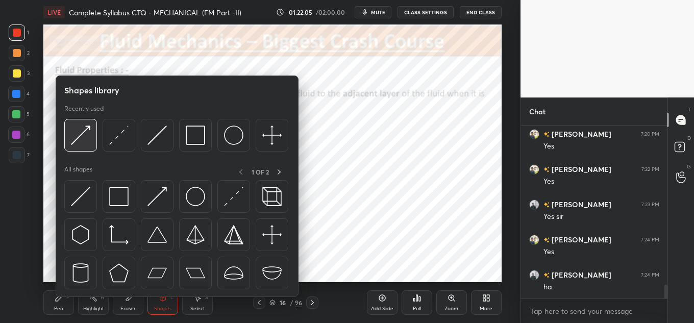
click at [74, 135] on img at bounding box center [80, 135] width 19 height 19
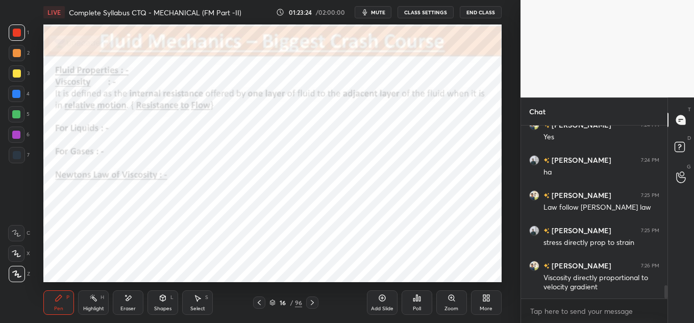
scroll to position [2129, 0]
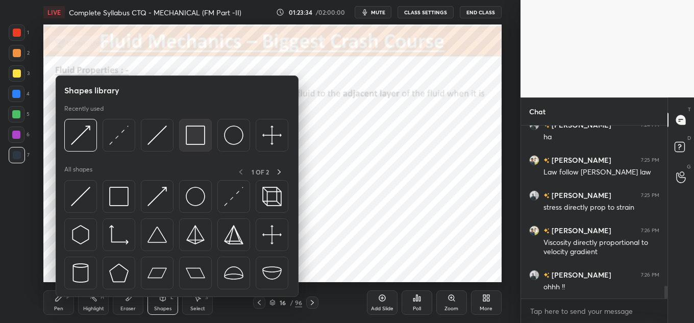
click at [196, 123] on div at bounding box center [195, 135] width 33 height 33
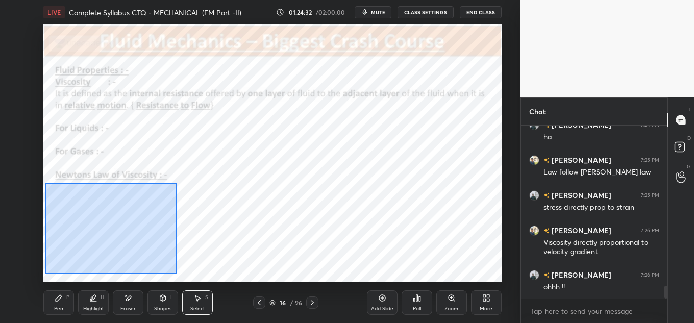
drag, startPoint x: 45, startPoint y: 183, endPoint x: 177, endPoint y: 273, distance: 159.2
click at [177, 273] on div "0 ° Undo Copy Paste here Duplicate Duplicate to new slide Delete" at bounding box center [272, 153] width 458 height 258
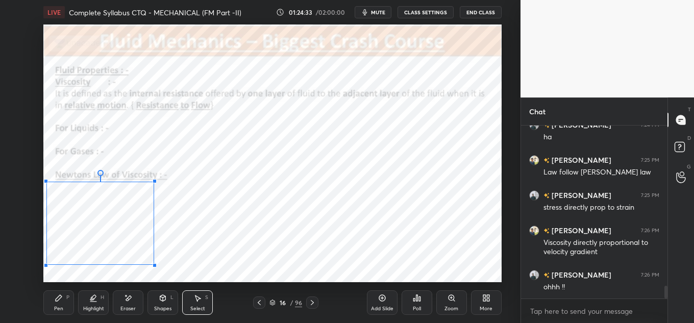
drag, startPoint x: 171, startPoint y: 279, endPoint x: 151, endPoint y: 258, distance: 29.9
click at [154, 263] on div at bounding box center [155, 265] width 4 height 4
drag, startPoint x: 132, startPoint y: 246, endPoint x: 138, endPoint y: 248, distance: 6.3
click at [138, 248] on div "0 ° Undo Copy Paste here Duplicate Duplicate to new slide Delete" at bounding box center [272, 153] width 458 height 258
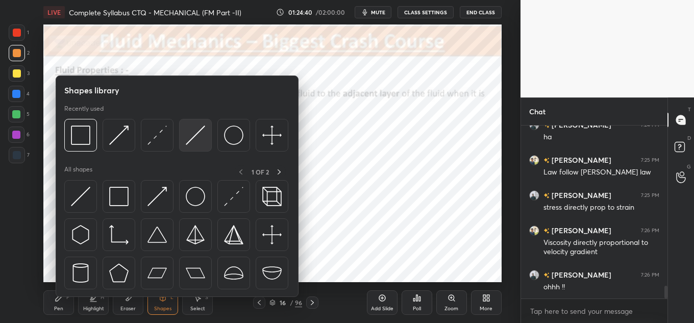
drag, startPoint x: 194, startPoint y: 113, endPoint x: 186, endPoint y: 123, distance: 13.1
click at [194, 113] on div "Recently used" at bounding box center [176, 131] width 224 height 53
click at [190, 134] on img at bounding box center [195, 135] width 19 height 19
click at [123, 136] on img at bounding box center [118, 135] width 19 height 19
click at [157, 131] on img at bounding box center [156, 135] width 19 height 19
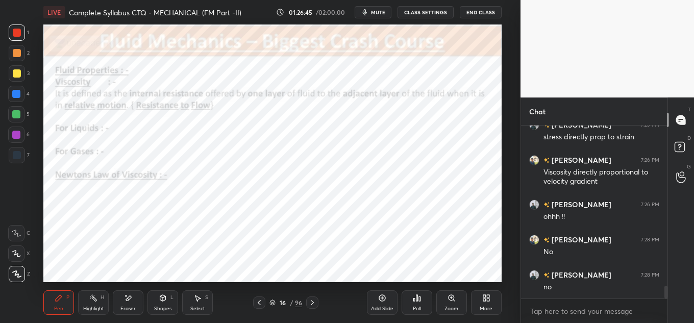
scroll to position [2235, 0]
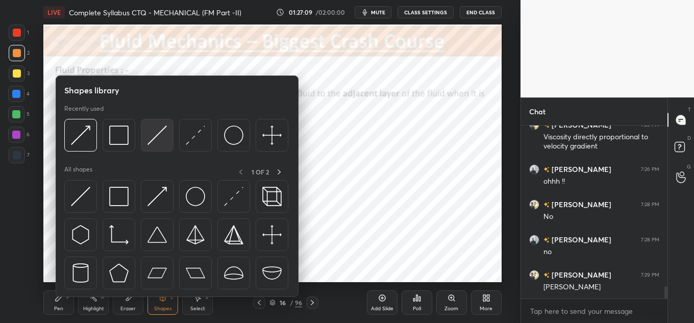
click at [170, 143] on div at bounding box center [157, 135] width 33 height 33
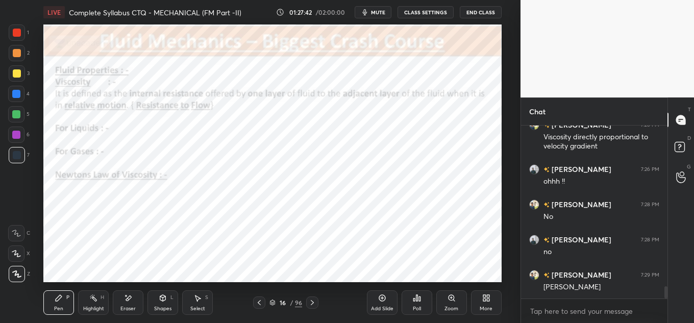
click at [160, 296] on icon at bounding box center [163, 298] width 6 height 6
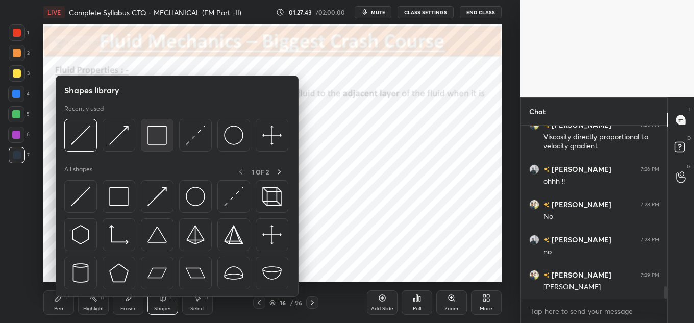
click at [145, 131] on div at bounding box center [157, 135] width 33 height 33
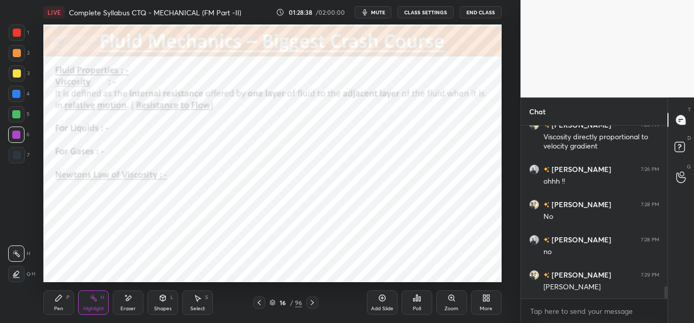
scroll to position [2288, 0]
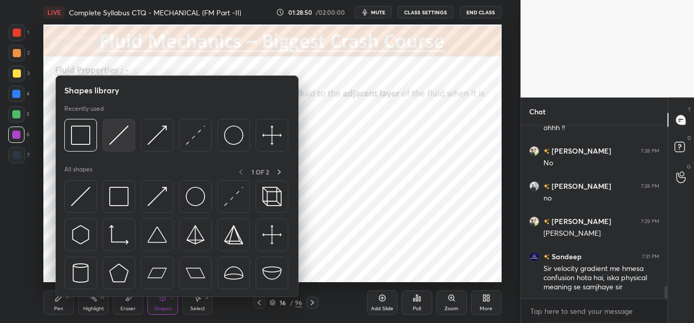
click at [118, 132] on img at bounding box center [118, 135] width 19 height 19
click at [81, 143] on img at bounding box center [80, 135] width 19 height 19
click at [154, 138] on img at bounding box center [156, 135] width 19 height 19
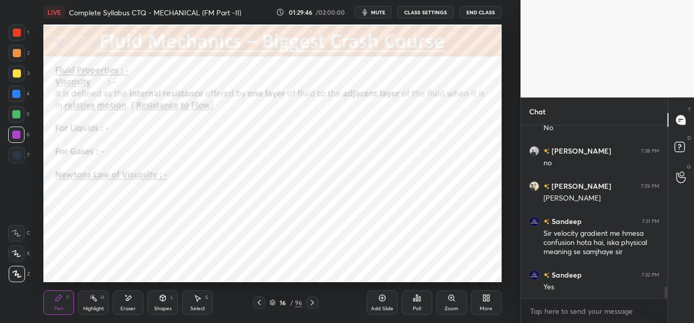
scroll to position [2359, 0]
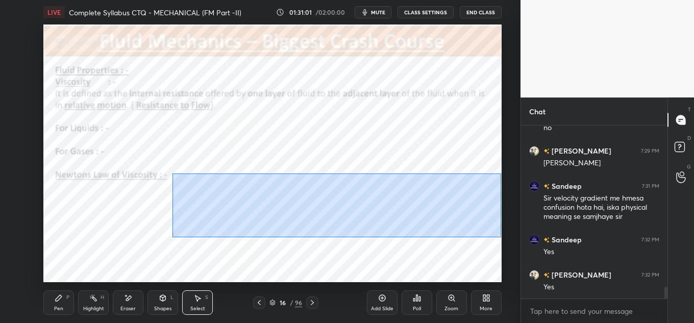
drag, startPoint x: 172, startPoint y: 173, endPoint x: 495, endPoint y: 233, distance: 328.8
click at [499, 236] on div "0 ° Undo Copy Paste here Duplicate Duplicate to new slide Delete" at bounding box center [272, 153] width 458 height 258
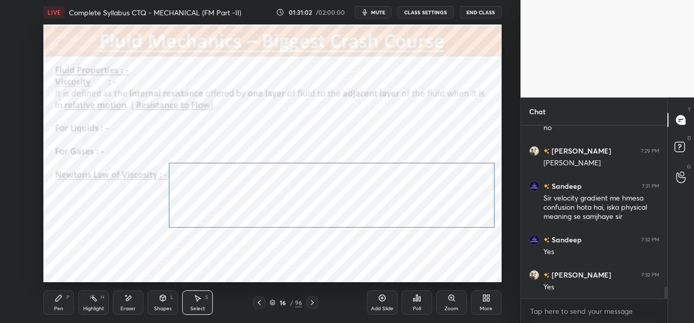
click at [492, 227] on div "0 ° Undo Copy Paste here Duplicate Duplicate to new slide Delete" at bounding box center [272, 153] width 458 height 258
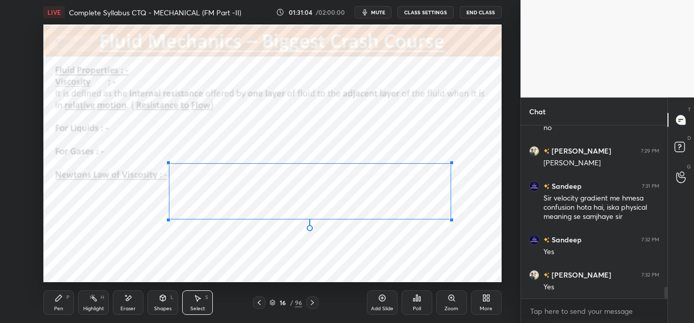
drag, startPoint x: 494, startPoint y: 227, endPoint x: 456, endPoint y: 215, distance: 39.5
click at [459, 217] on div "0 ° Undo Copy Paste here Duplicate Duplicate to new slide Delete" at bounding box center [272, 153] width 458 height 258
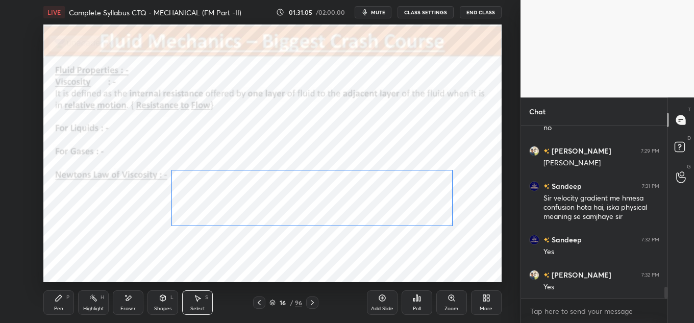
drag, startPoint x: 433, startPoint y: 203, endPoint x: 435, endPoint y: 210, distance: 7.3
click at [435, 210] on div "0 ° Undo Copy Paste here Duplicate Duplicate to new slide Delete" at bounding box center [272, 153] width 458 height 258
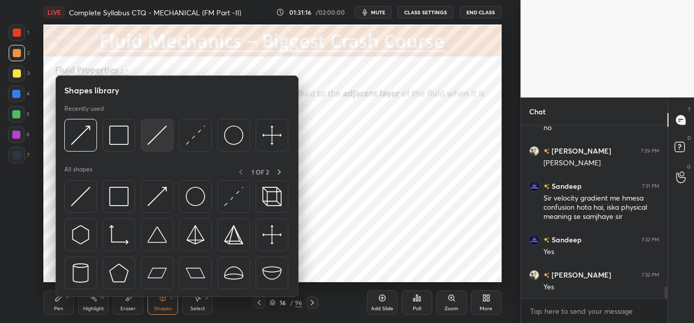
click at [154, 146] on div at bounding box center [157, 135] width 33 height 33
click at [161, 133] on img at bounding box center [156, 135] width 19 height 19
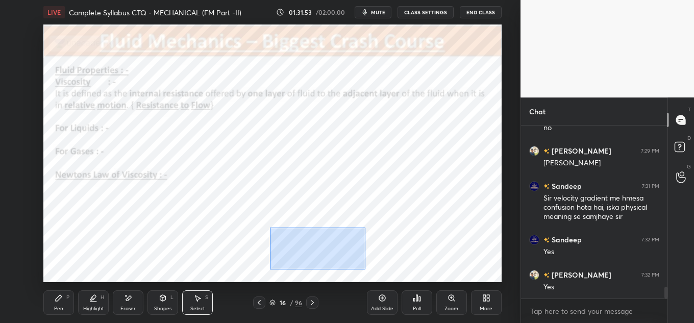
drag, startPoint x: 277, startPoint y: 233, endPoint x: 364, endPoint y: 269, distance: 94.0
click at [364, 269] on div "0 ° Undo Copy Paste here Duplicate Duplicate to new slide Delete" at bounding box center [272, 153] width 458 height 258
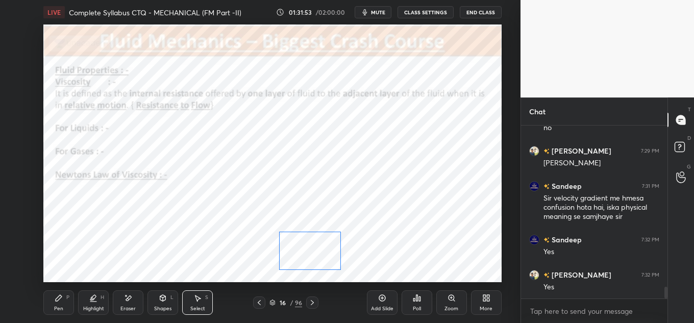
drag, startPoint x: 327, startPoint y: 247, endPoint x: 325, endPoint y: 253, distance: 5.7
click at [325, 253] on div "0 ° Undo Copy Paste here Duplicate Duplicate to new slide Delete" at bounding box center [272, 153] width 458 height 258
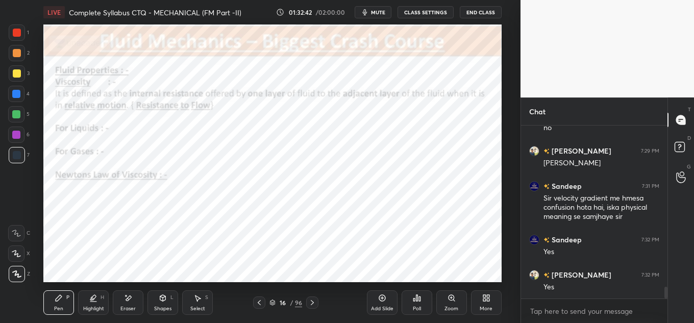
click at [379, 12] on span "mute" at bounding box center [378, 12] width 14 height 7
drag, startPoint x: 372, startPoint y: 16, endPoint x: 372, endPoint y: 9, distance: 6.6
click at [372, 13] on button "unmute" at bounding box center [373, 12] width 37 height 12
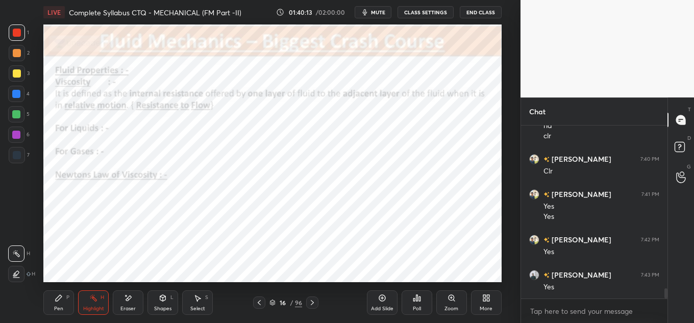
scroll to position [2723, 0]
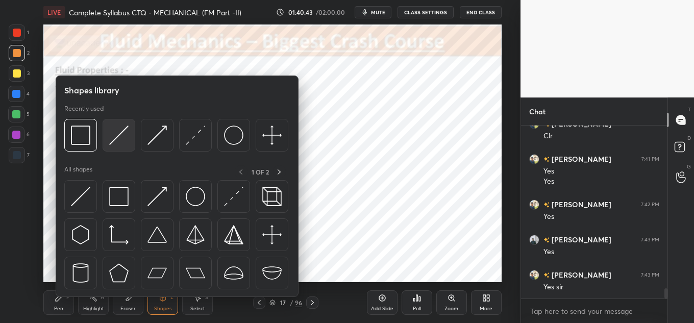
click at [119, 136] on img at bounding box center [118, 135] width 19 height 19
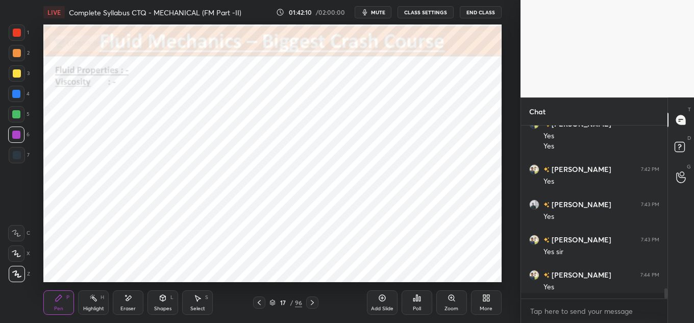
scroll to position [2759, 0]
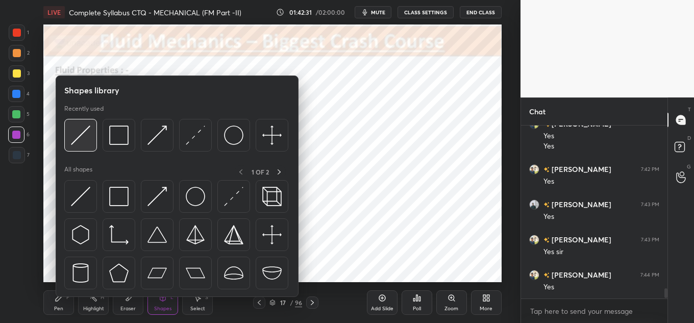
click at [81, 137] on img at bounding box center [80, 135] width 19 height 19
click at [119, 133] on img at bounding box center [118, 135] width 19 height 19
click at [84, 131] on img at bounding box center [80, 135] width 19 height 19
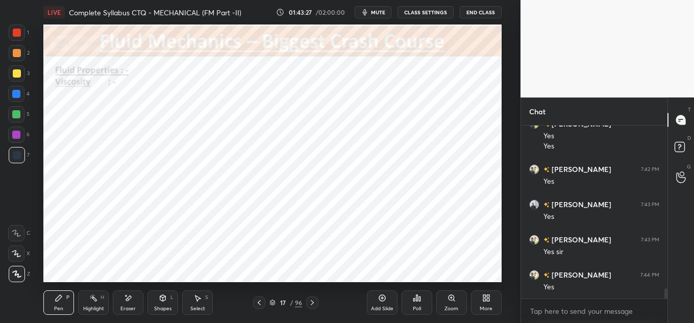
scroll to position [2794, 0]
click at [166, 304] on div "Shapes L" at bounding box center [162, 302] width 31 height 24
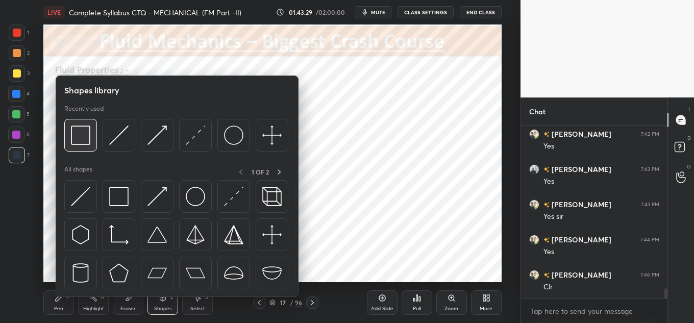
click at [83, 139] on img at bounding box center [80, 135] width 19 height 19
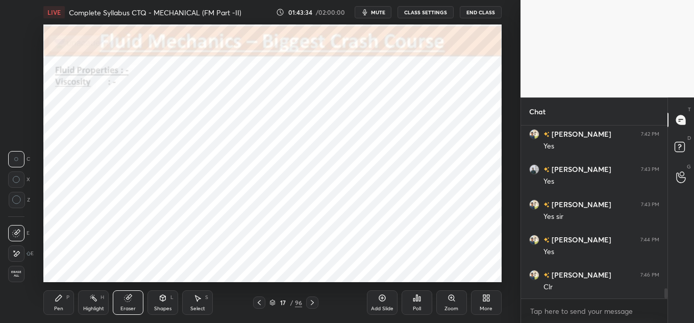
scroll to position [2829, 0]
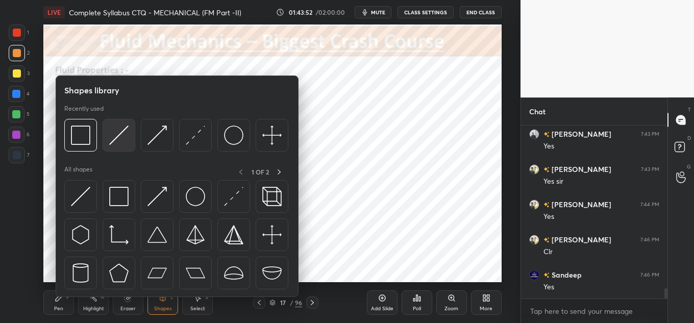
click at [117, 133] on img at bounding box center [118, 135] width 19 height 19
click at [75, 142] on img at bounding box center [80, 135] width 19 height 19
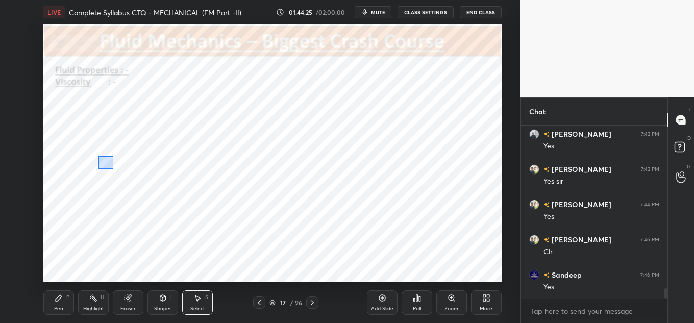
drag, startPoint x: 103, startPoint y: 162, endPoint x: 120, endPoint y: 169, distance: 18.8
click at [120, 169] on div "0 ° Undo Copy Paste here Duplicate Duplicate to new slide Delete" at bounding box center [272, 153] width 458 height 258
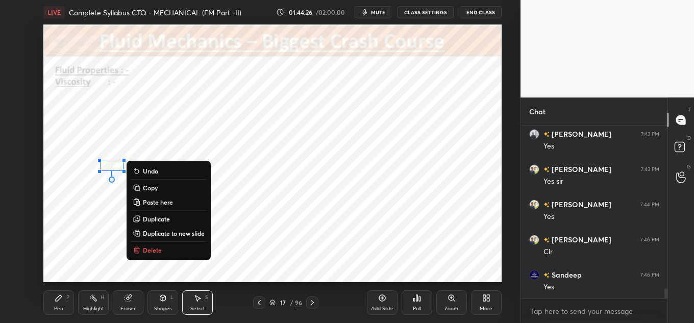
click at [99, 153] on div "0 ° Undo Copy Paste here Duplicate Duplicate to new slide Delete" at bounding box center [272, 153] width 458 height 258
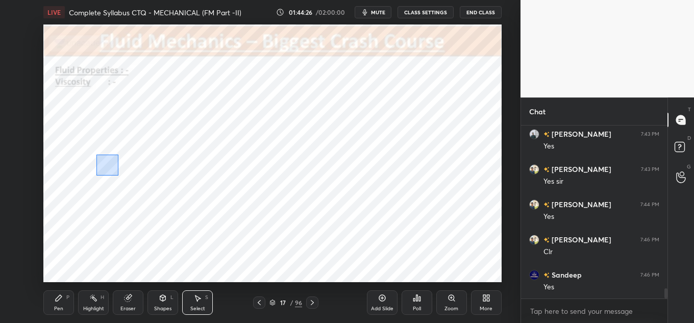
drag, startPoint x: 96, startPoint y: 155, endPoint x: 124, endPoint y: 174, distance: 34.1
click at [124, 174] on div "0 ° Undo Copy Paste here Duplicate Duplicate to new slide Delete" at bounding box center [272, 153] width 458 height 258
click at [115, 169] on div "0 ° Undo Copy Paste here Duplicate Duplicate to new slide Delete" at bounding box center [272, 153] width 458 height 258
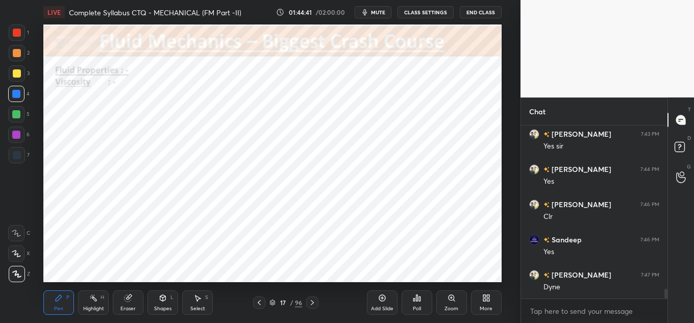
scroll to position [2899, 0]
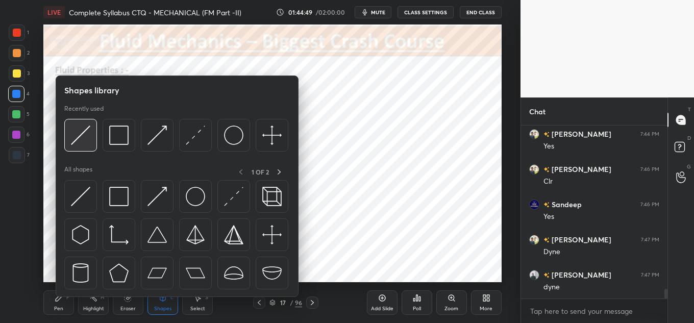
click at [75, 138] on img at bounding box center [80, 135] width 19 height 19
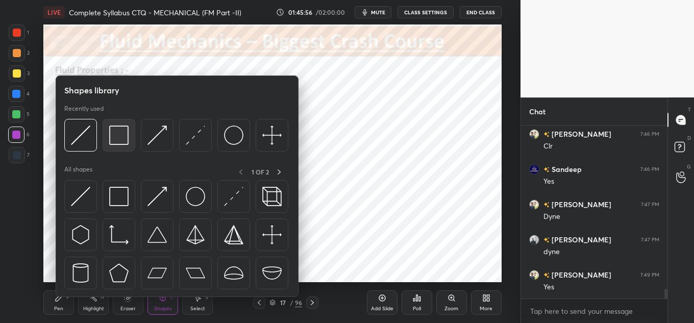
click at [124, 129] on img at bounding box center [118, 135] width 19 height 19
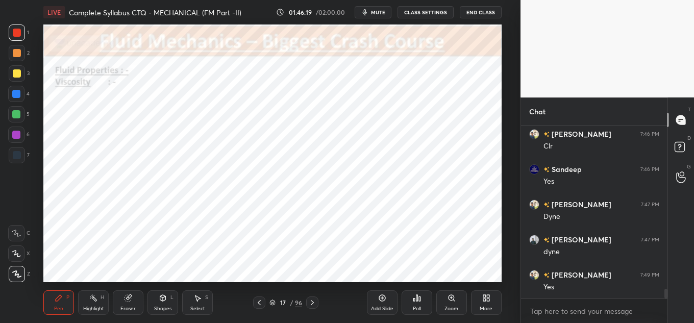
scroll to position [2970, 0]
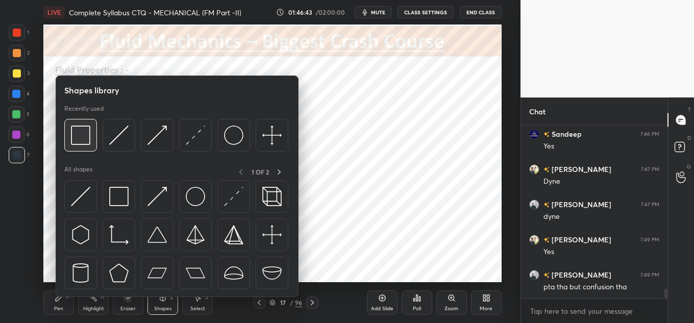
click at [76, 139] on img at bounding box center [80, 135] width 19 height 19
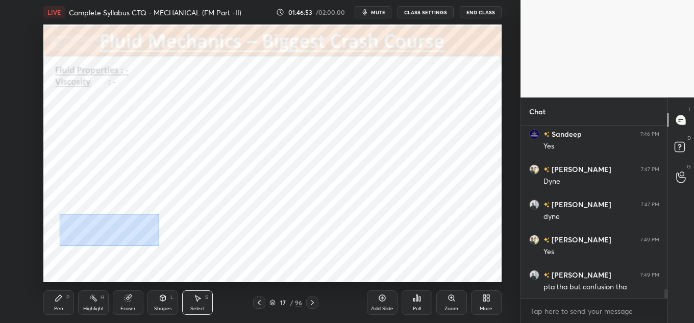
drag, startPoint x: 60, startPoint y: 214, endPoint x: 161, endPoint y: 243, distance: 105.7
click at [161, 245] on div "0 ° Undo Copy Paste here Duplicate Duplicate to new slide Delete" at bounding box center [272, 153] width 458 height 258
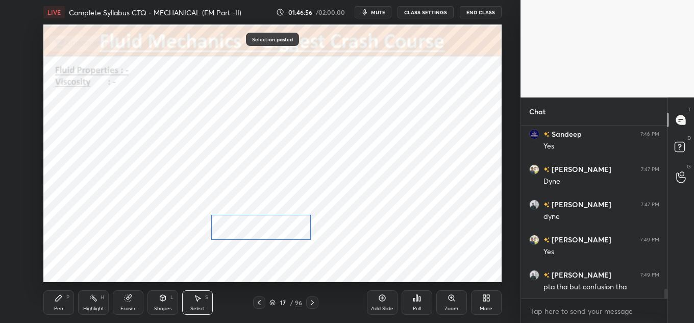
drag, startPoint x: 188, startPoint y: 229, endPoint x: 270, endPoint y: 225, distance: 81.7
click at [270, 225] on div "0 ° Undo Copy Paste here Duplicate Duplicate to new slide Delete" at bounding box center [272, 153] width 458 height 258
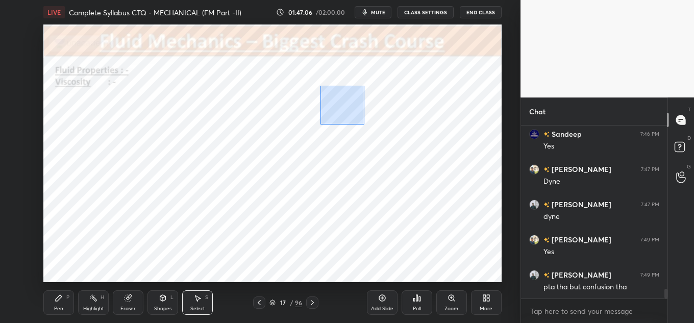
drag, startPoint x: 322, startPoint y: 88, endPoint x: 361, endPoint y: 121, distance: 51.0
click at [361, 123] on div "0 ° Undo Copy Paste here Duplicate Duplicate to new slide Delete" at bounding box center [272, 153] width 458 height 258
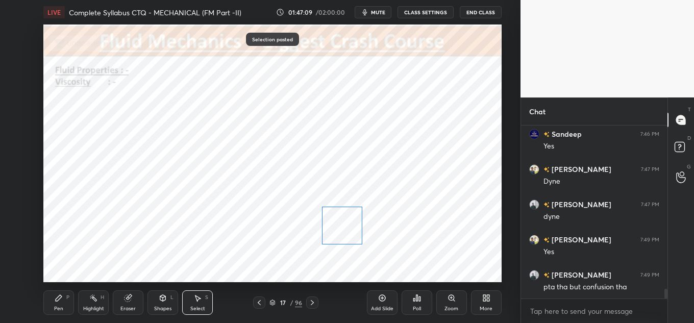
drag, startPoint x: 356, startPoint y: 126, endPoint x: 343, endPoint y: 224, distance: 99.8
click at [342, 228] on div "0 ° Undo Copy Paste here Duplicate Duplicate to new slide Delete" at bounding box center [272, 153] width 458 height 258
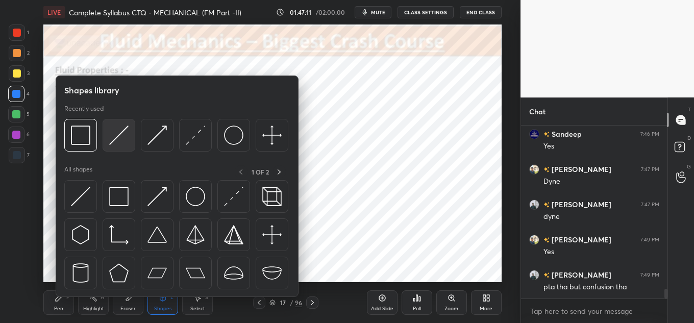
click at [112, 141] on img at bounding box center [118, 135] width 19 height 19
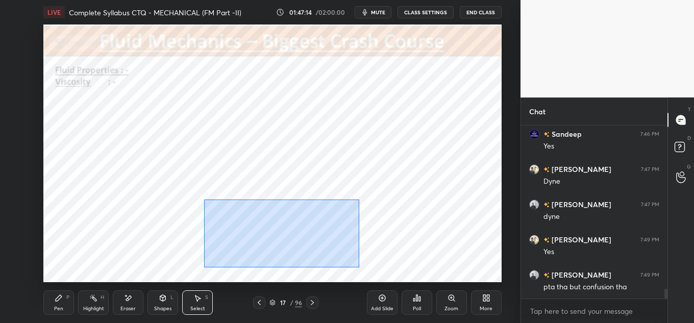
drag, startPoint x: 205, startPoint y: 200, endPoint x: 387, endPoint y: 252, distance: 189.9
click at [394, 257] on div "0 ° Undo Copy Paste here Duplicate Duplicate to new slide Delete" at bounding box center [272, 153] width 458 height 258
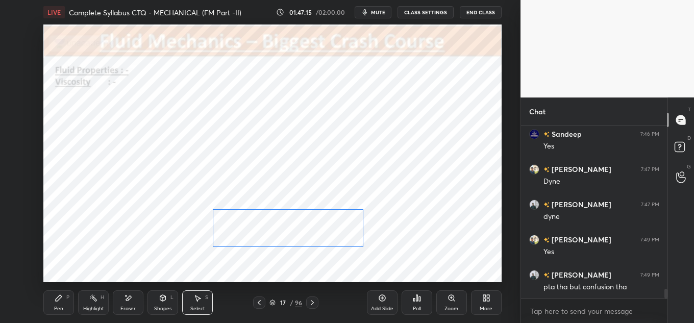
click at [344, 237] on div "0 ° Undo Copy Paste here Duplicate Duplicate to new slide Delete" at bounding box center [272, 153] width 458 height 258
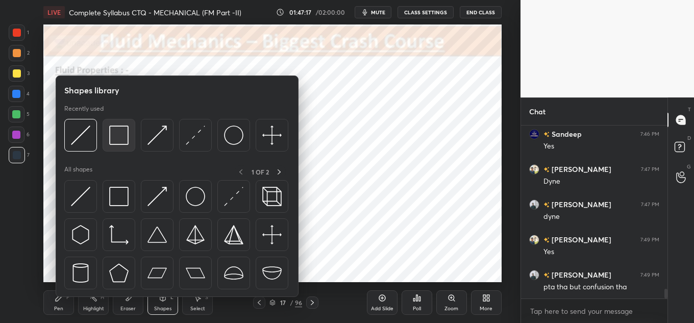
click at [123, 134] on img at bounding box center [118, 135] width 19 height 19
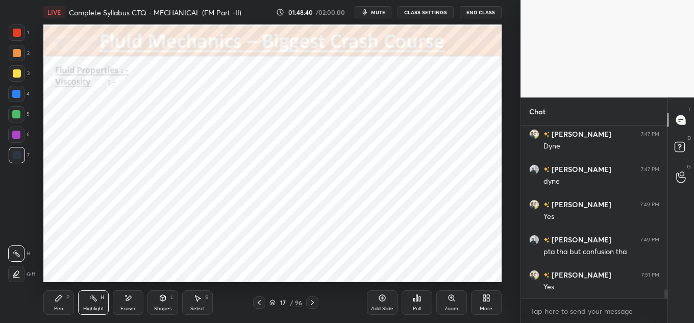
scroll to position [3040, 0]
click at [380, 299] on icon at bounding box center [382, 298] width 8 height 8
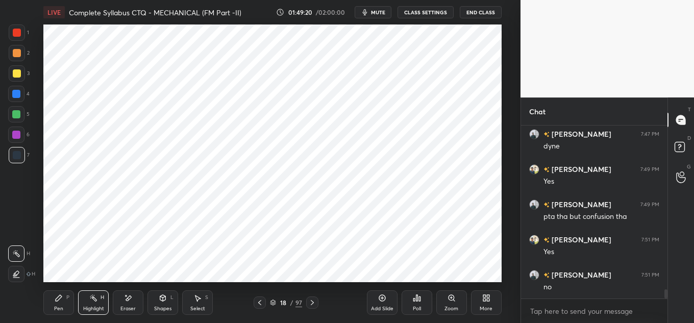
scroll to position [3075, 0]
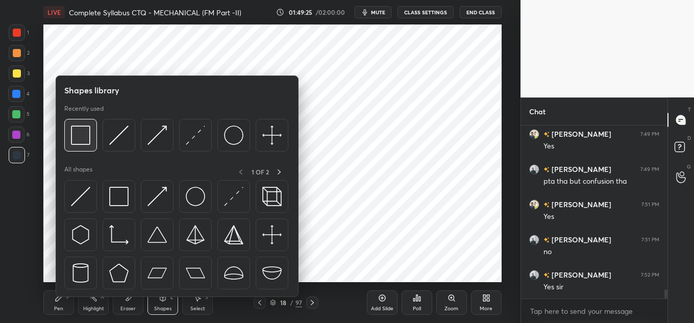
click at [86, 140] on img at bounding box center [80, 135] width 19 height 19
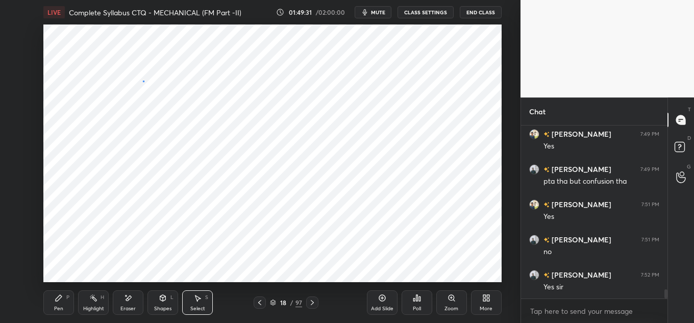
click at [171, 114] on div "0 ° Undo Copy Paste here Duplicate Duplicate to new slide Delete" at bounding box center [272, 153] width 458 height 258
drag, startPoint x: 149, startPoint y: 101, endPoint x: 158, endPoint y: 104, distance: 8.6
click at [158, 104] on div "0 ° Undo Copy Paste here Duplicate Duplicate to new slide Delete" at bounding box center [272, 153] width 458 height 258
drag, startPoint x: 162, startPoint y: 100, endPoint x: 169, endPoint y: 113, distance: 14.4
click at [169, 116] on div "0 ° Undo Copy Paste here Duplicate Duplicate to new slide Delete" at bounding box center [272, 153] width 458 height 258
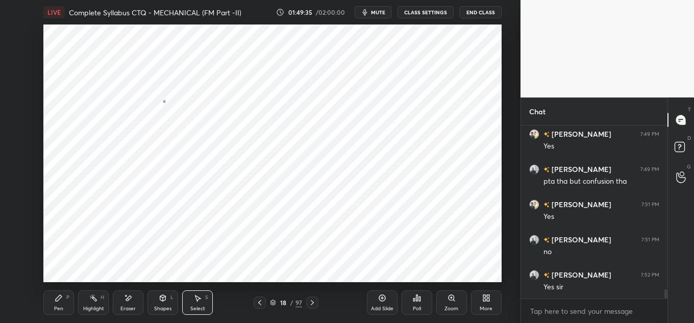
click at [165, 101] on div "0 ° Undo Copy Paste here Duplicate Duplicate to new slide Delete" at bounding box center [272, 153] width 458 height 258
drag, startPoint x: 169, startPoint y: 109, endPoint x: 175, endPoint y: 115, distance: 7.9
click at [176, 118] on div "0 ° Undo Copy Paste here Duplicate Duplicate to new slide Delete" at bounding box center [272, 153] width 458 height 258
drag, startPoint x: 163, startPoint y: 103, endPoint x: 154, endPoint y: 48, distance: 55.9
click at [154, 48] on div "0 ° Undo Copy Paste here Duplicate Duplicate to new slide Delete" at bounding box center [272, 153] width 458 height 258
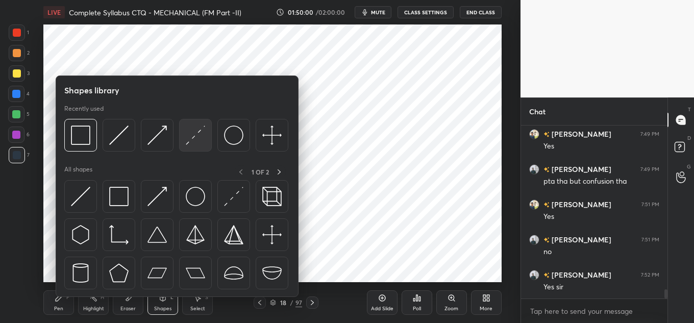
click at [190, 127] on img at bounding box center [195, 135] width 19 height 19
click at [78, 122] on div at bounding box center [80, 135] width 33 height 33
click at [191, 126] on img at bounding box center [195, 135] width 19 height 19
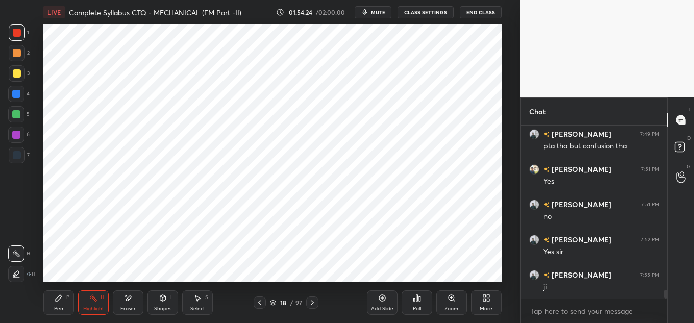
scroll to position [3366, 0]
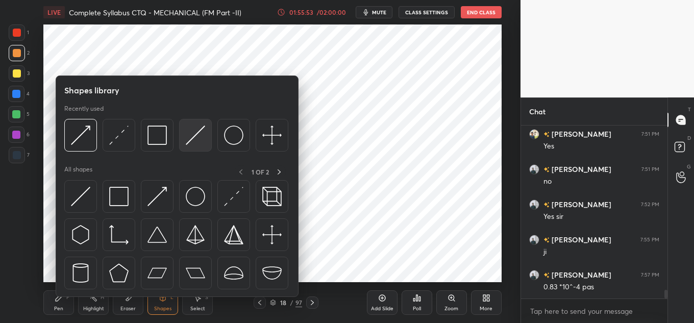
click at [196, 135] on img at bounding box center [195, 135] width 19 height 19
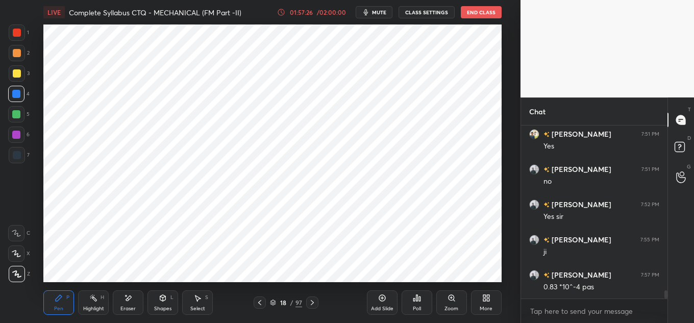
scroll to position [3401, 0]
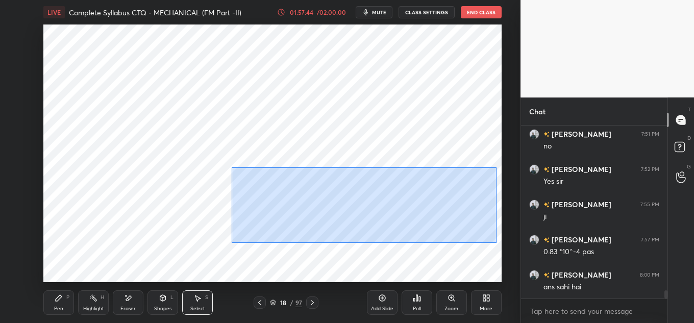
drag, startPoint x: 232, startPoint y: 167, endPoint x: 504, endPoint y: 236, distance: 281.0
click at [506, 237] on div "0 ° Undo Copy Paste here Duplicate Duplicate to new slide Delete Setting up you…" at bounding box center [273, 153] width 480 height 258
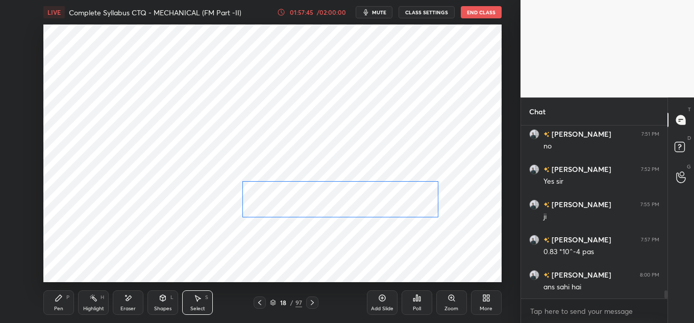
drag, startPoint x: 411, startPoint y: 197, endPoint x: 407, endPoint y: 205, distance: 8.4
click at [407, 205] on div "0 ° Undo Copy Paste here Duplicate Duplicate to new slide Delete" at bounding box center [272, 153] width 458 height 258
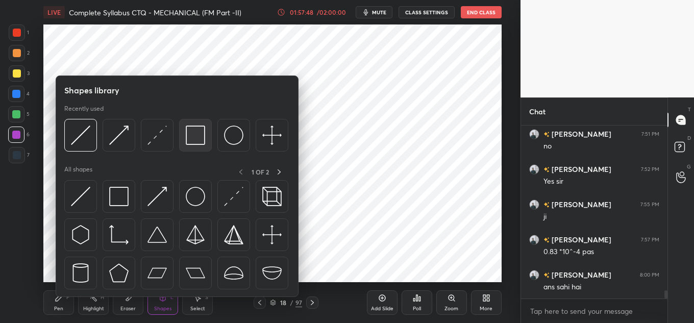
click at [201, 138] on img at bounding box center [195, 135] width 19 height 19
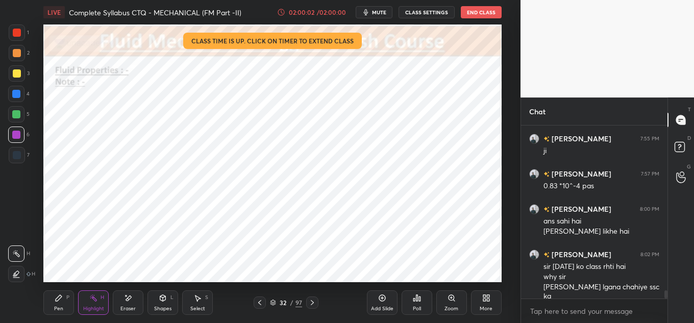
scroll to position [3502, 0]
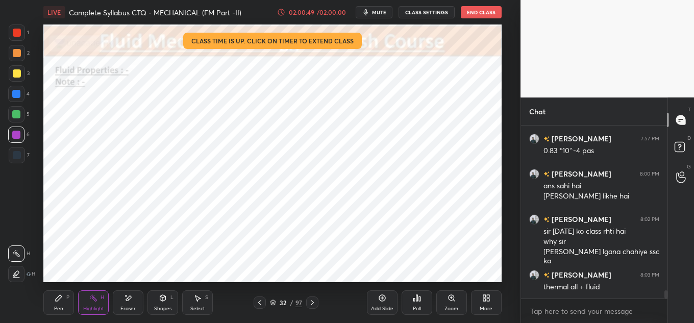
click at [477, 12] on button "End Class" at bounding box center [481, 12] width 41 height 12
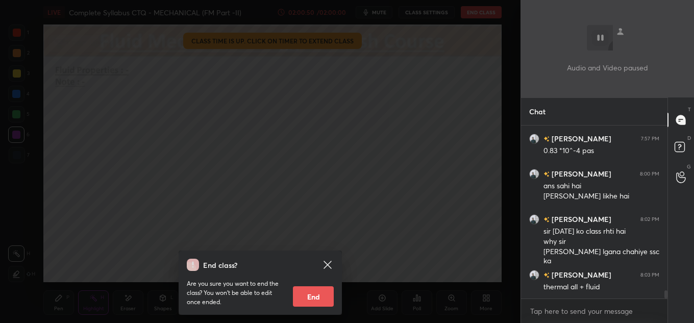
click at [315, 292] on button "End" at bounding box center [313, 296] width 41 height 20
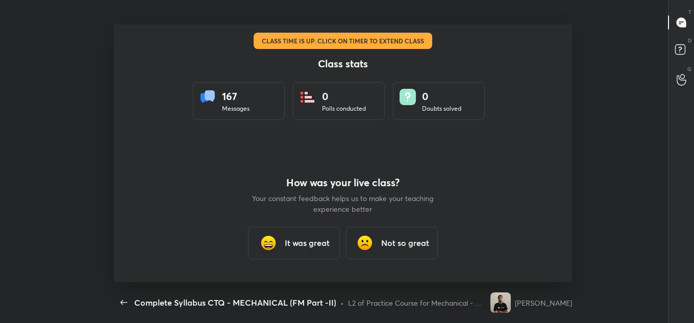
scroll to position [0, 0]
click at [294, 235] on div "It was great" at bounding box center [294, 243] width 92 height 33
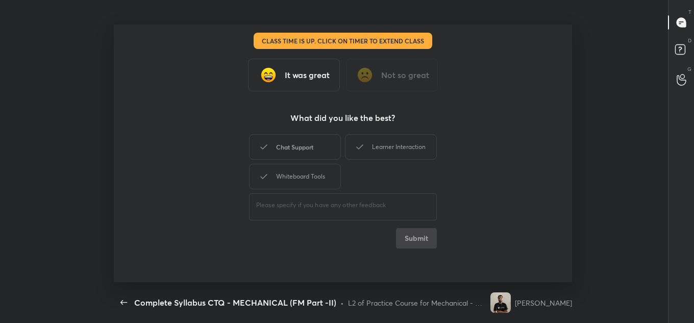
click at [316, 152] on div "Chat Support" at bounding box center [295, 147] width 92 height 26
drag, startPoint x: 313, startPoint y: 178, endPoint x: 350, endPoint y: 157, distance: 42.9
click at [317, 177] on div "Whiteboard Tools" at bounding box center [295, 177] width 92 height 26
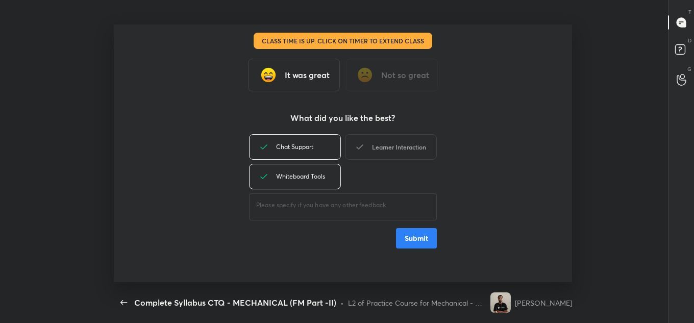
click at [382, 144] on div "Learner Interaction" at bounding box center [391, 147] width 92 height 26
click at [412, 239] on button "Submit" at bounding box center [416, 238] width 41 height 20
